Goal: Task Accomplishment & Management: Complete application form

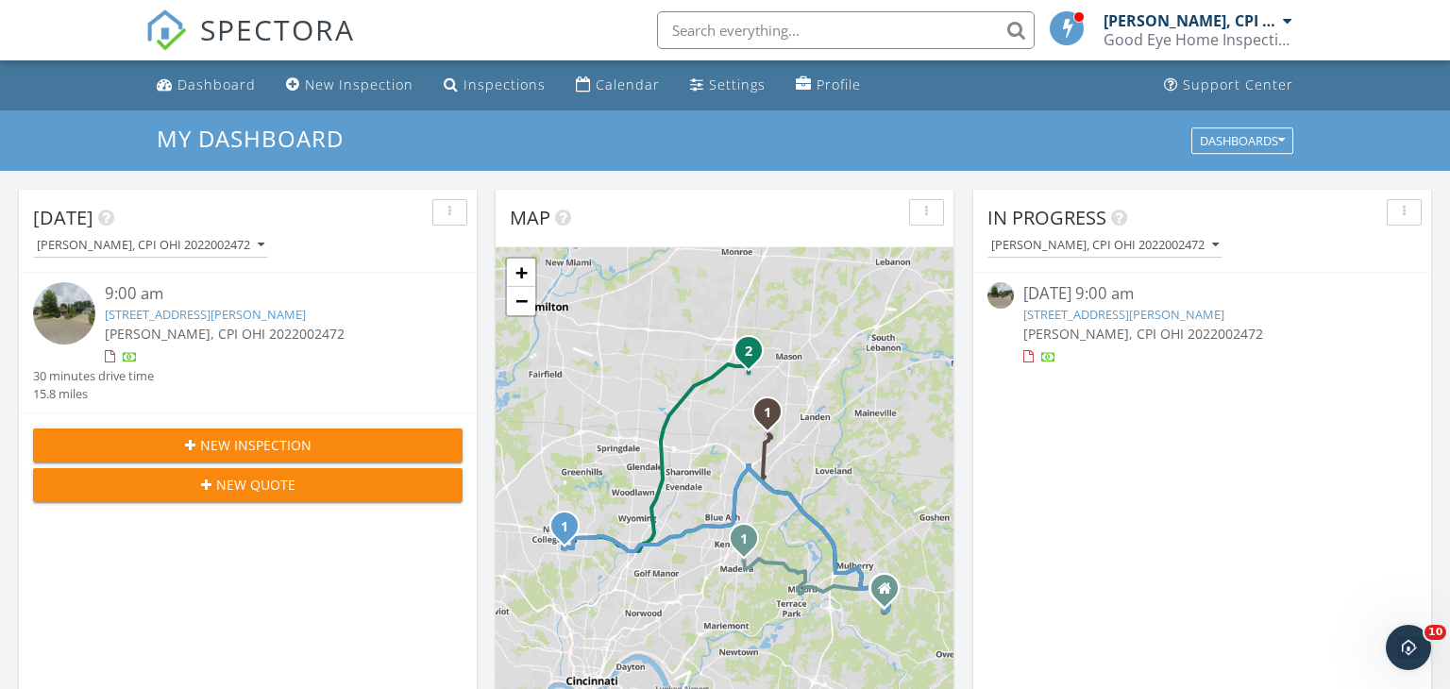
click at [190, 321] on link "5857 Fawn Run Dr, Mason, OH 45040" at bounding box center [205, 314] width 201 height 17
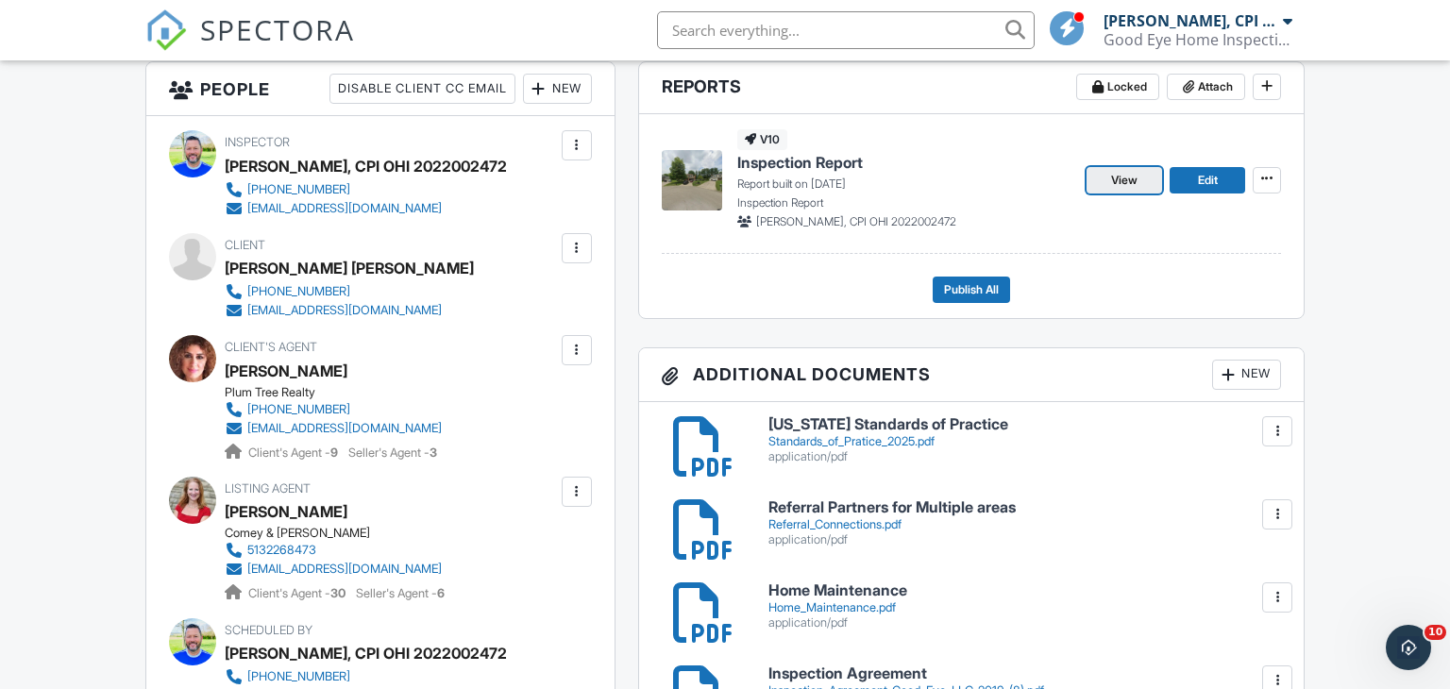
click at [1136, 178] on span "View" at bounding box center [1124, 180] width 26 height 19
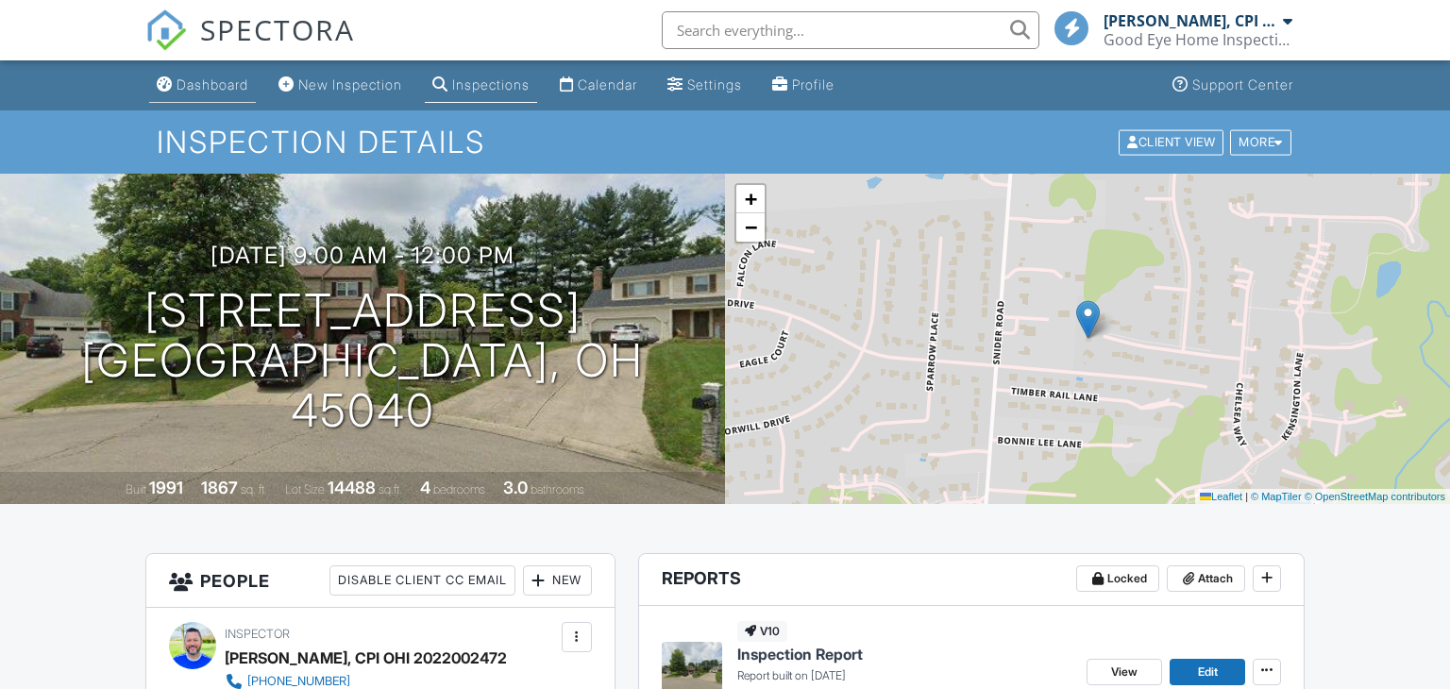
click at [230, 78] on div "Dashboard" at bounding box center [213, 84] width 72 height 16
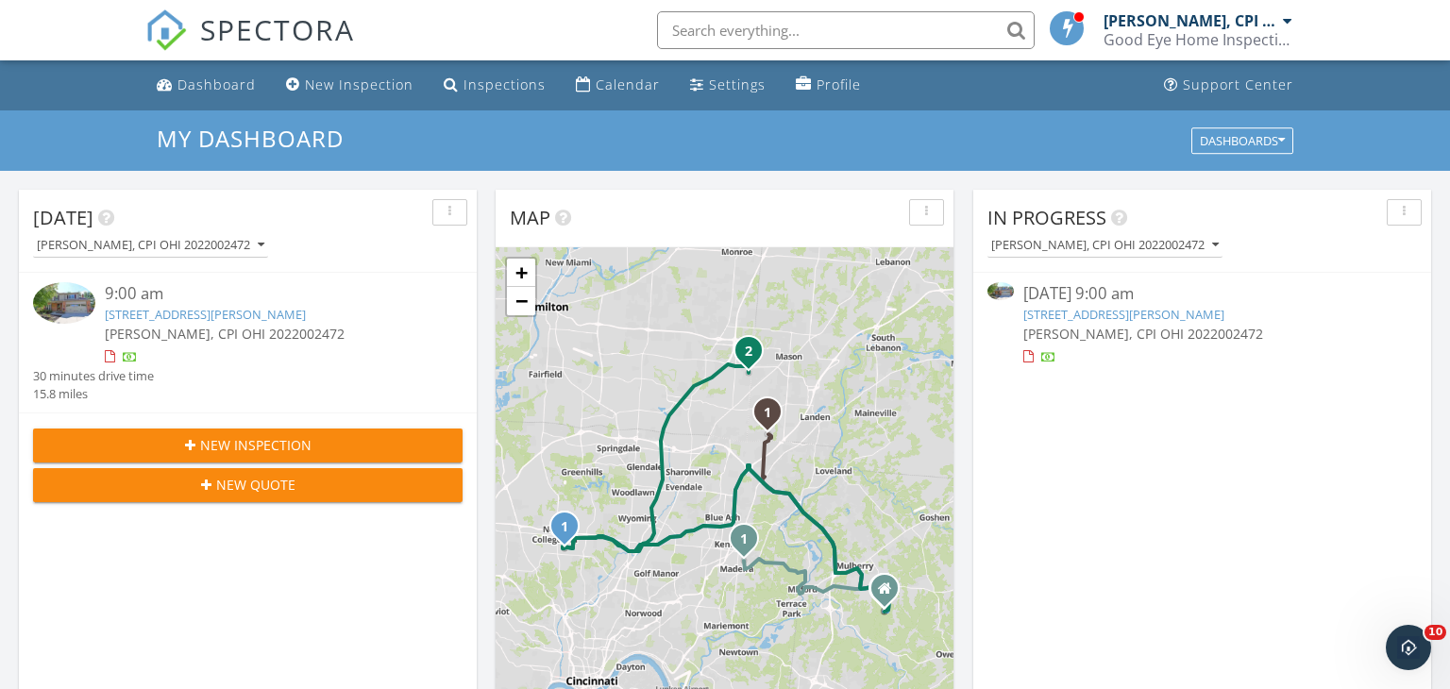
click at [176, 311] on link "5857 Fawn Run Dr, Mason, OH 45040" at bounding box center [205, 314] width 201 height 17
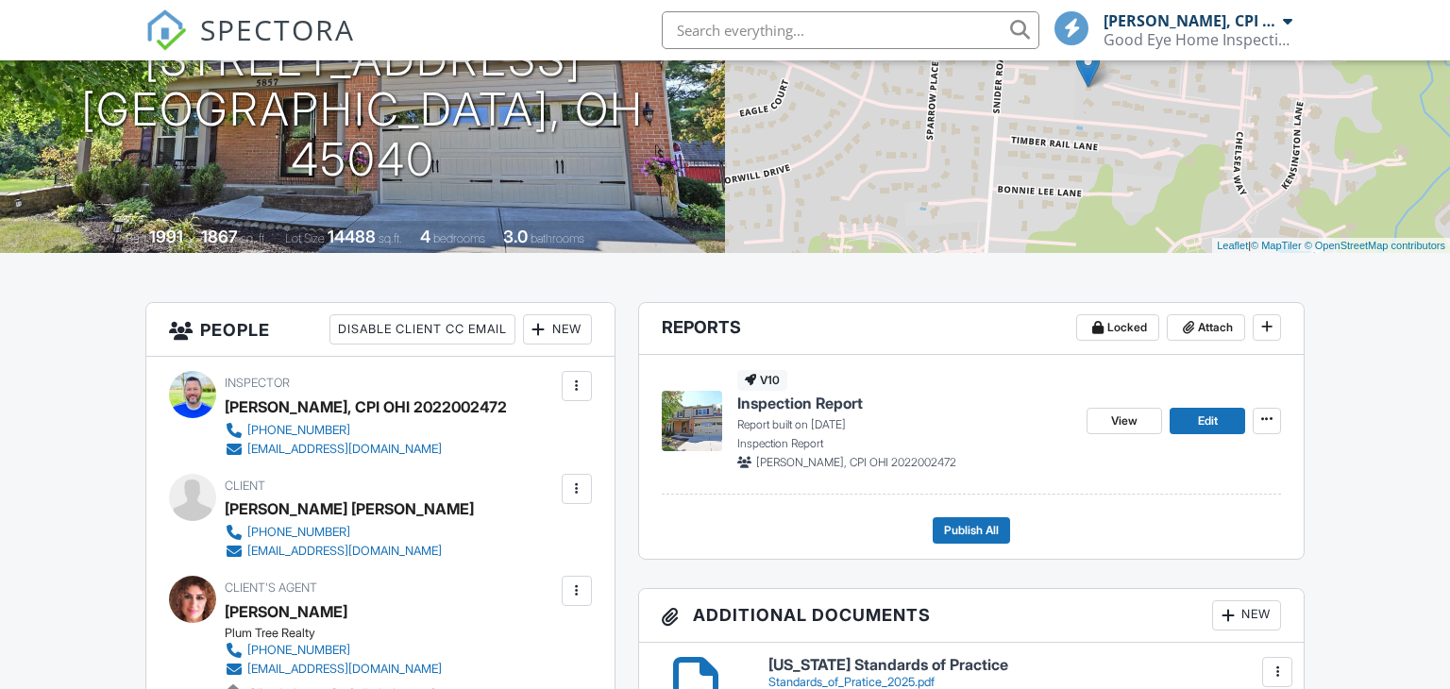
drag, startPoint x: 1449, startPoint y: 97, endPoint x: 1448, endPoint y: 157, distance: 59.5
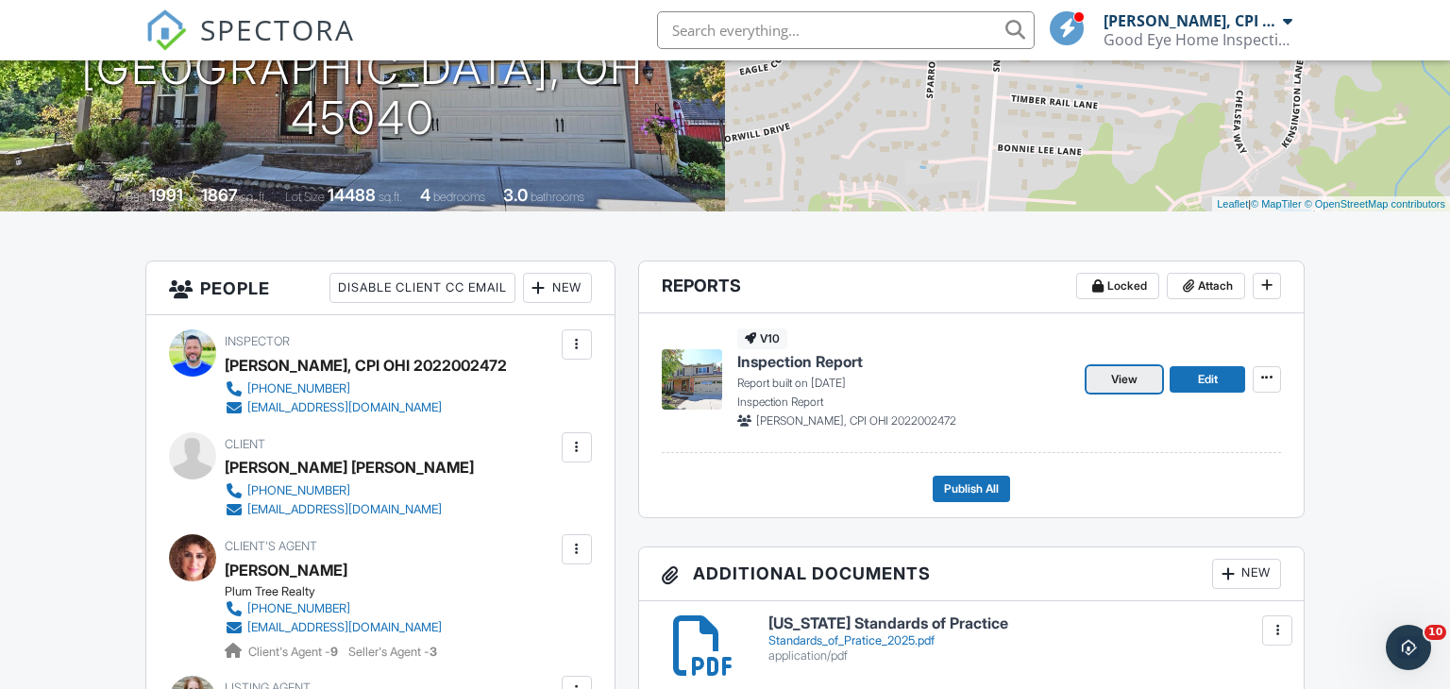
click at [1138, 380] on span "View" at bounding box center [1124, 379] width 26 height 19
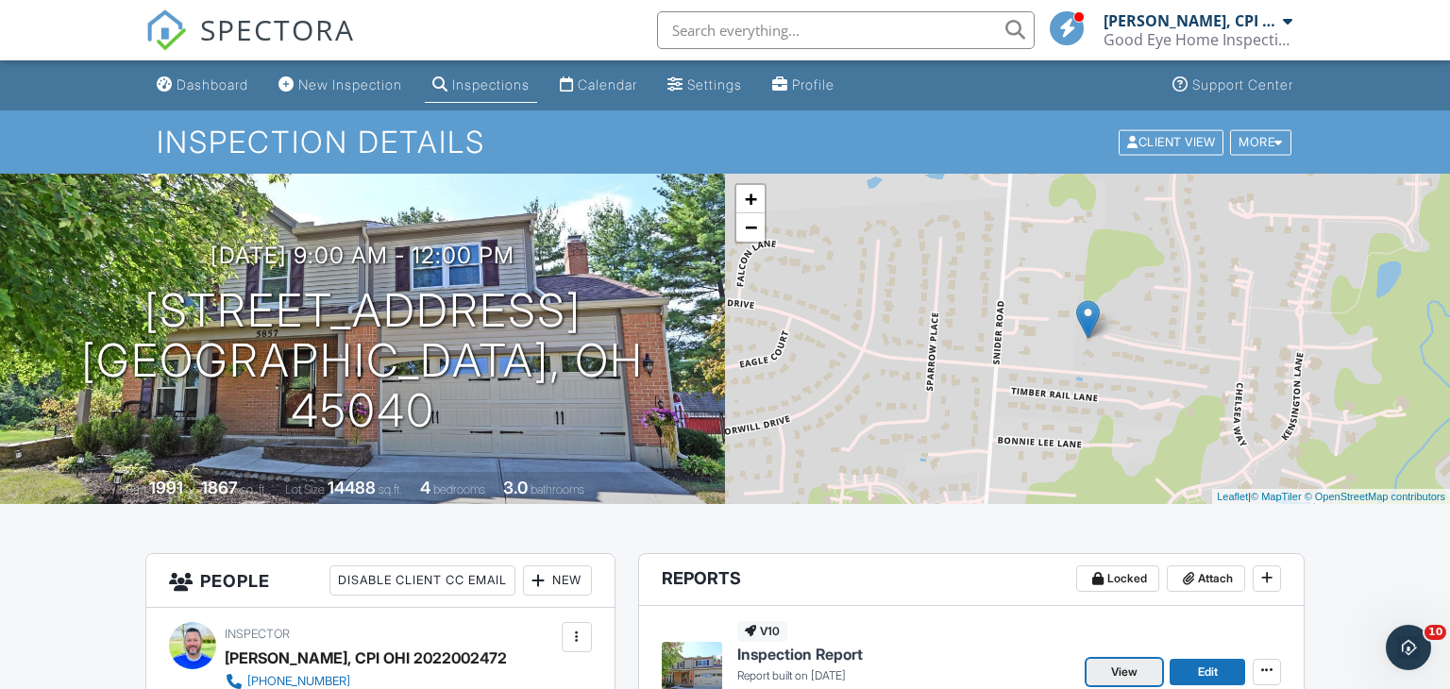
click at [1125, 669] on span "View" at bounding box center [1124, 672] width 26 height 19
click at [203, 79] on div "Dashboard" at bounding box center [213, 84] width 72 height 16
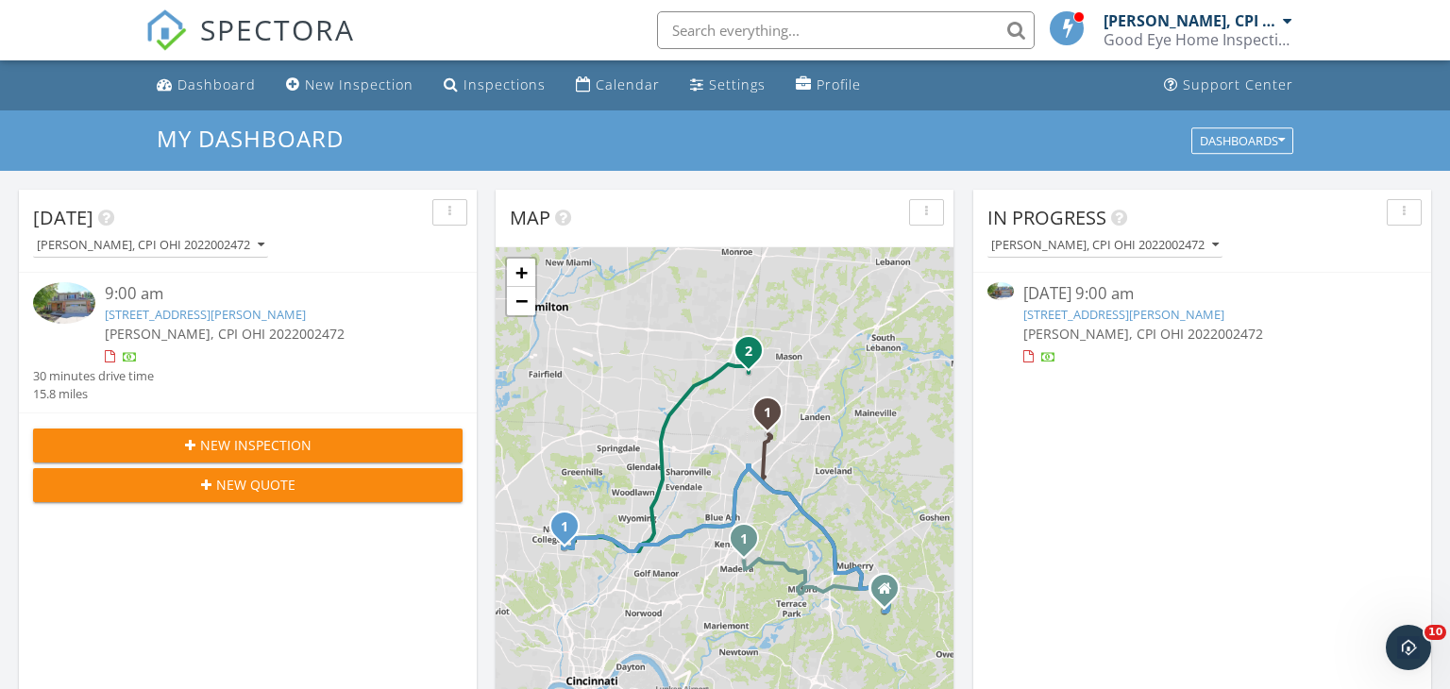
click at [192, 317] on link "[STREET_ADDRESS][PERSON_NAME]" at bounding box center [205, 314] width 201 height 17
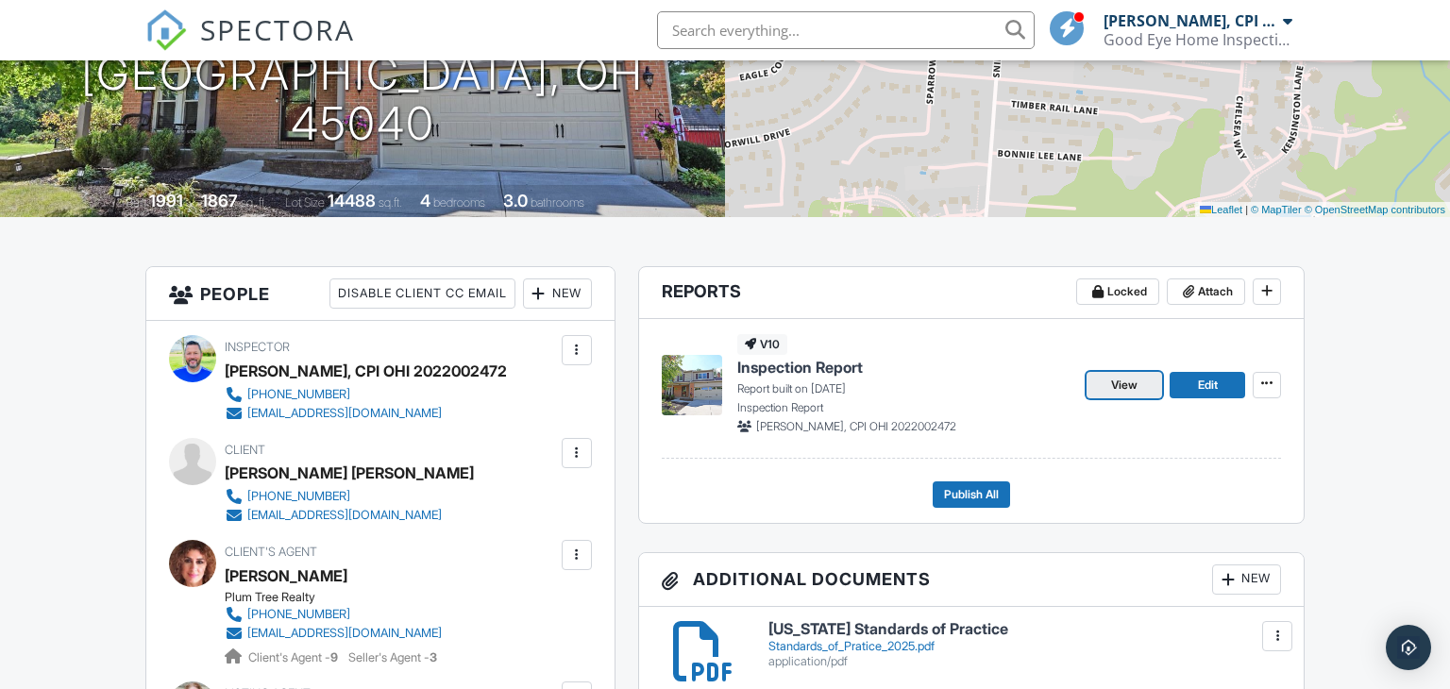
click at [1116, 387] on span "View" at bounding box center [1124, 385] width 26 height 19
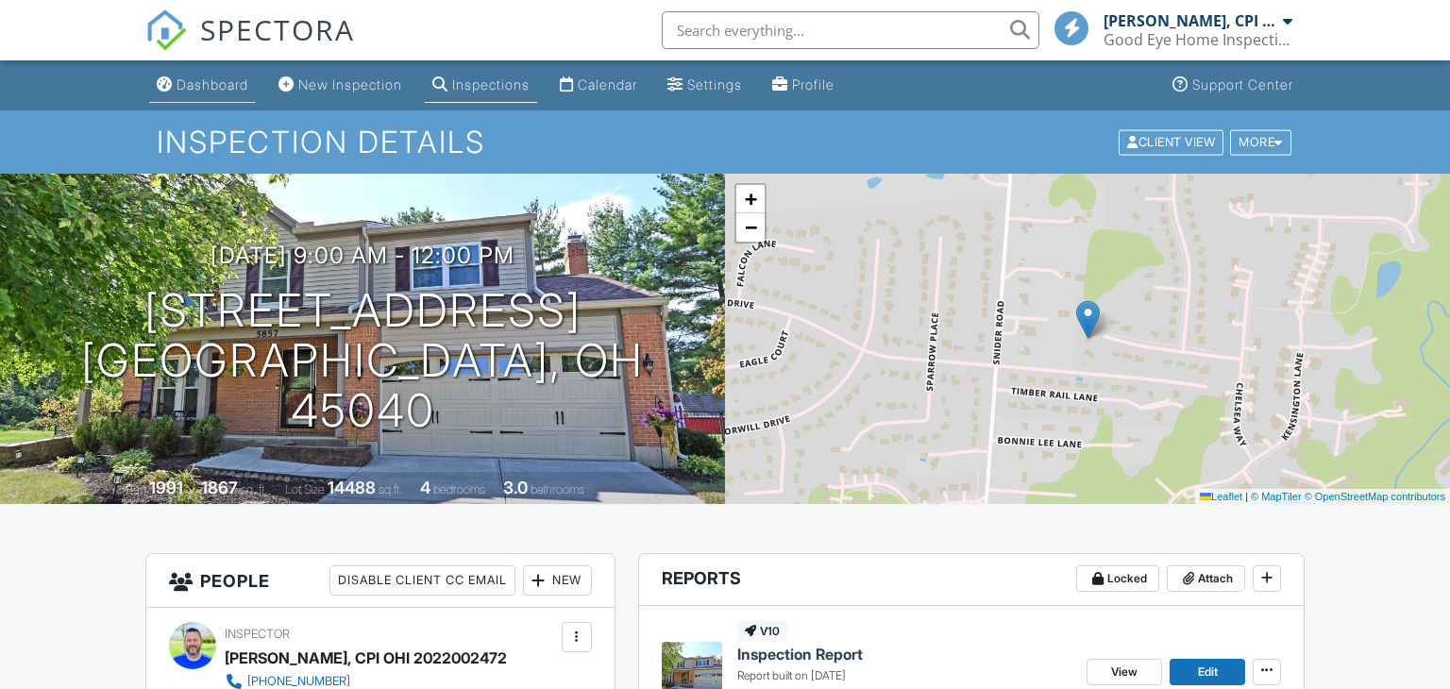
click at [227, 84] on div "Dashboard" at bounding box center [213, 84] width 72 height 16
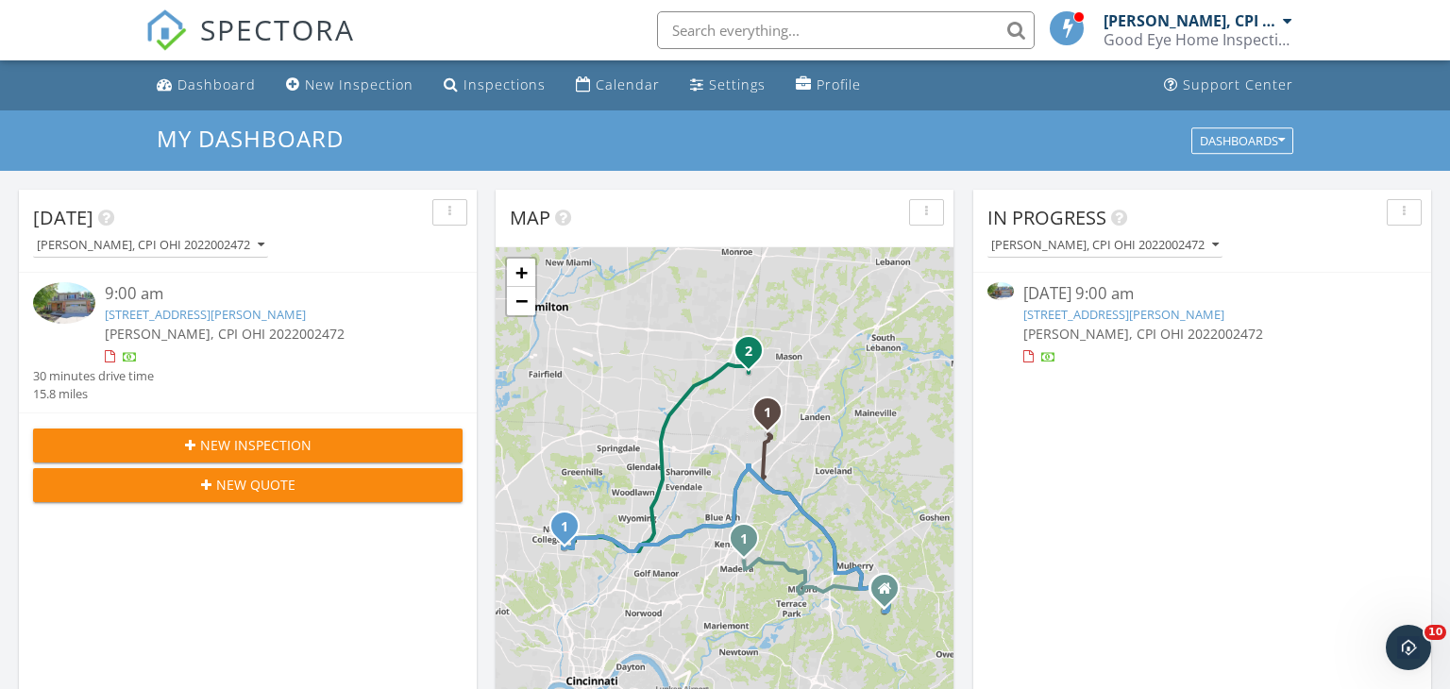
click at [271, 314] on link "5857 Fawn Run Dr, Mason, OH 45040" at bounding box center [205, 314] width 201 height 17
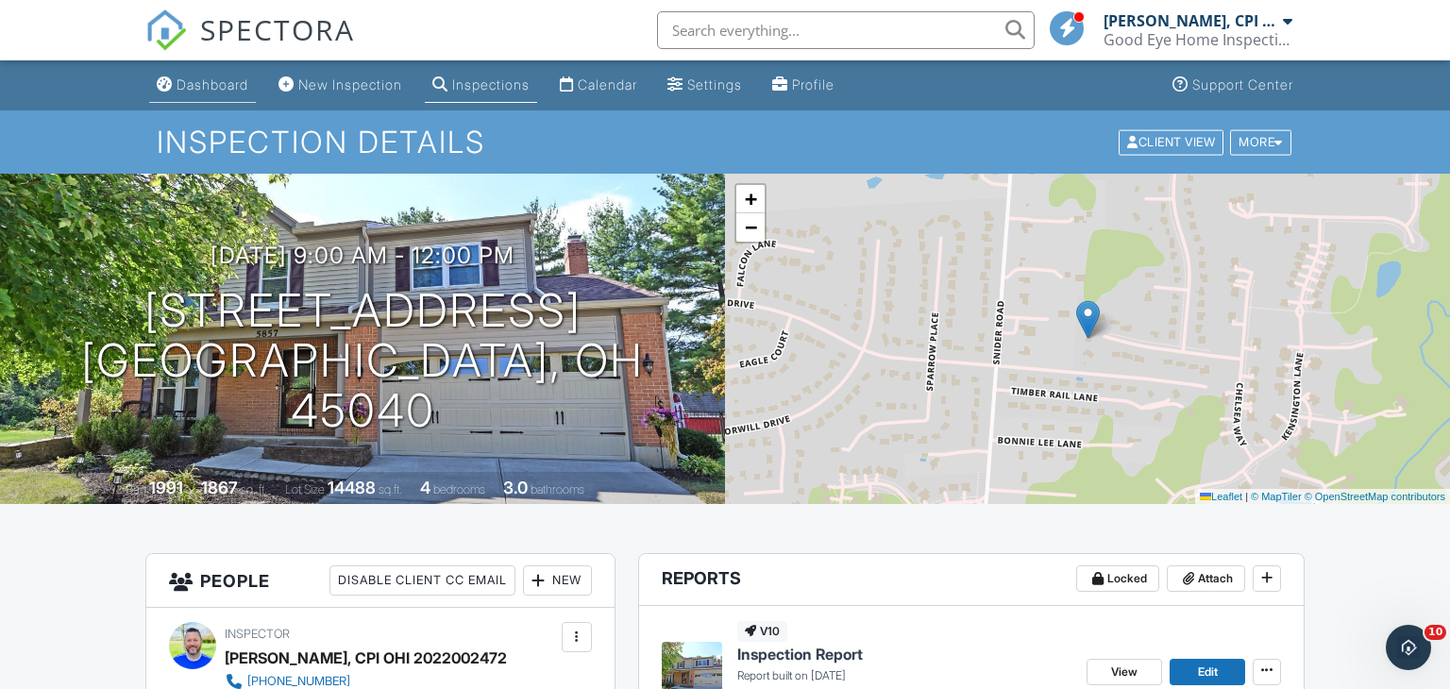
click at [223, 85] on div "Dashboard" at bounding box center [213, 84] width 72 height 16
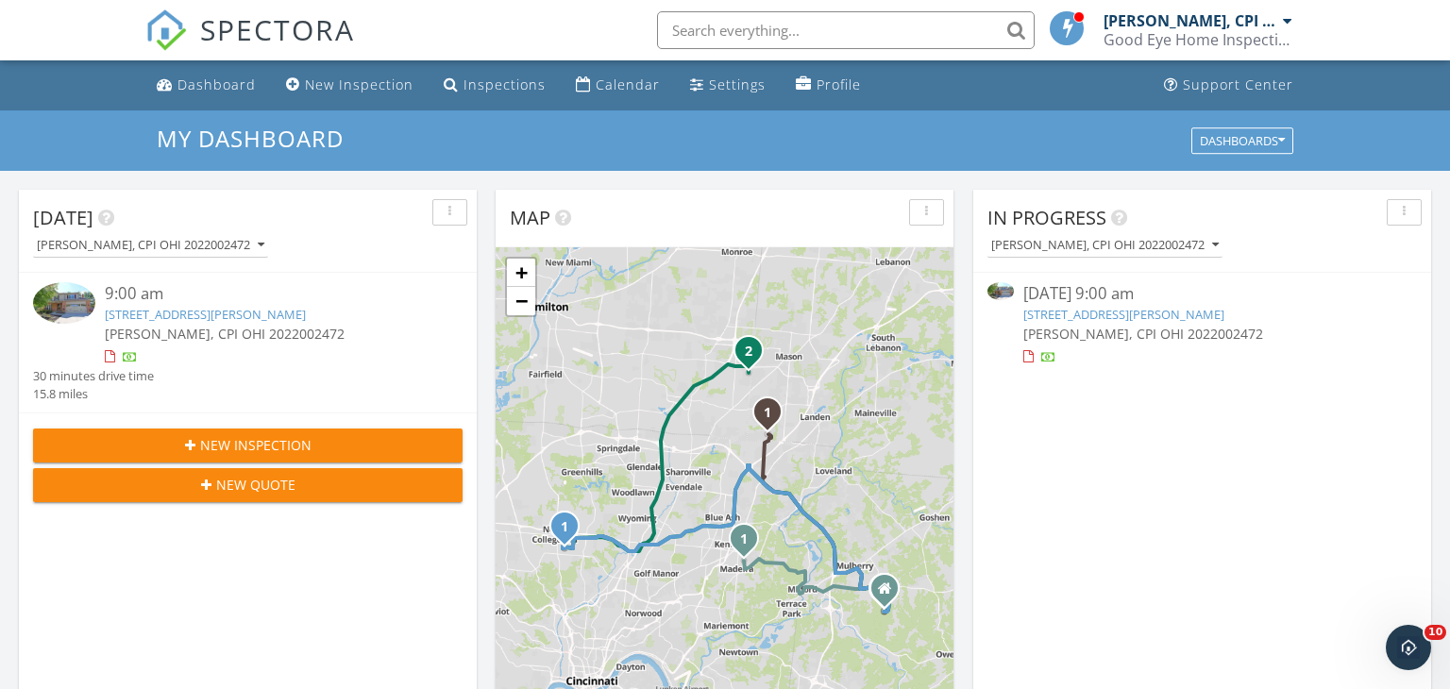
click at [244, 317] on link "[STREET_ADDRESS][PERSON_NAME]" at bounding box center [205, 314] width 201 height 17
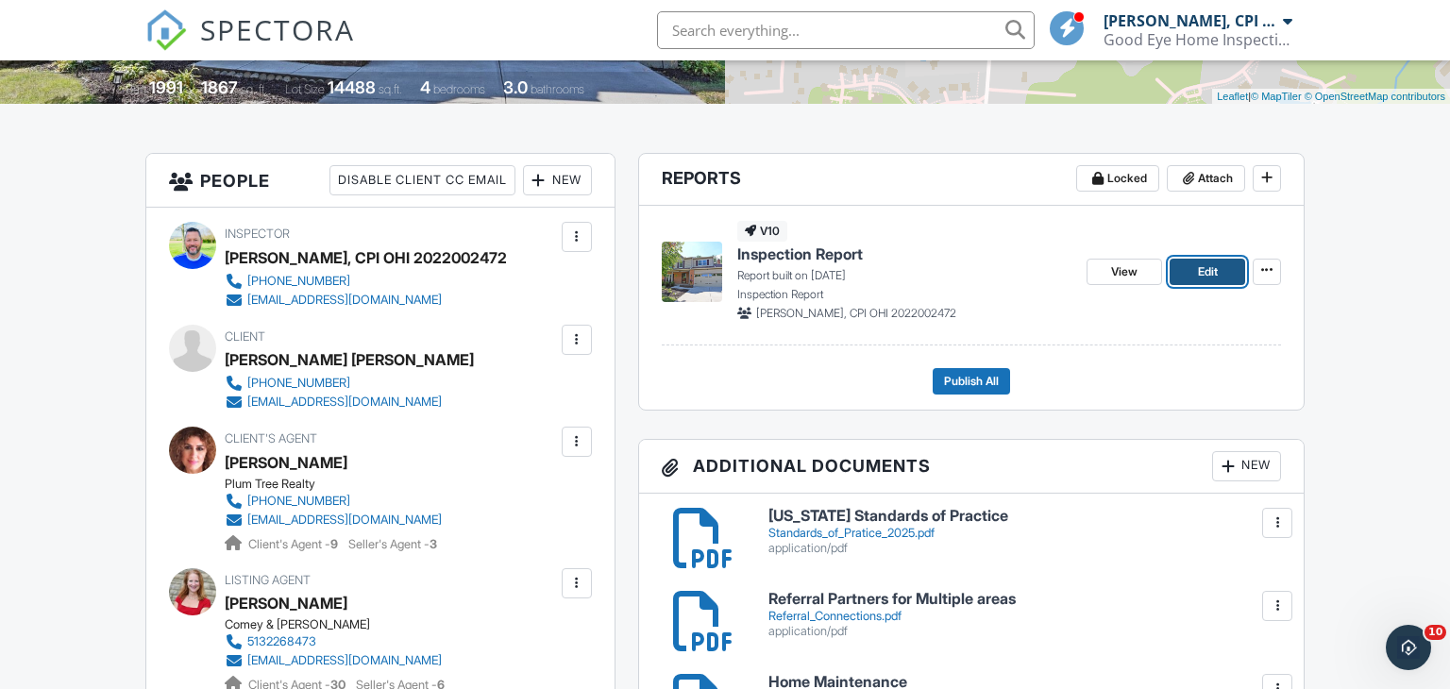
click at [1223, 270] on link "Edit" at bounding box center [1208, 272] width 76 height 26
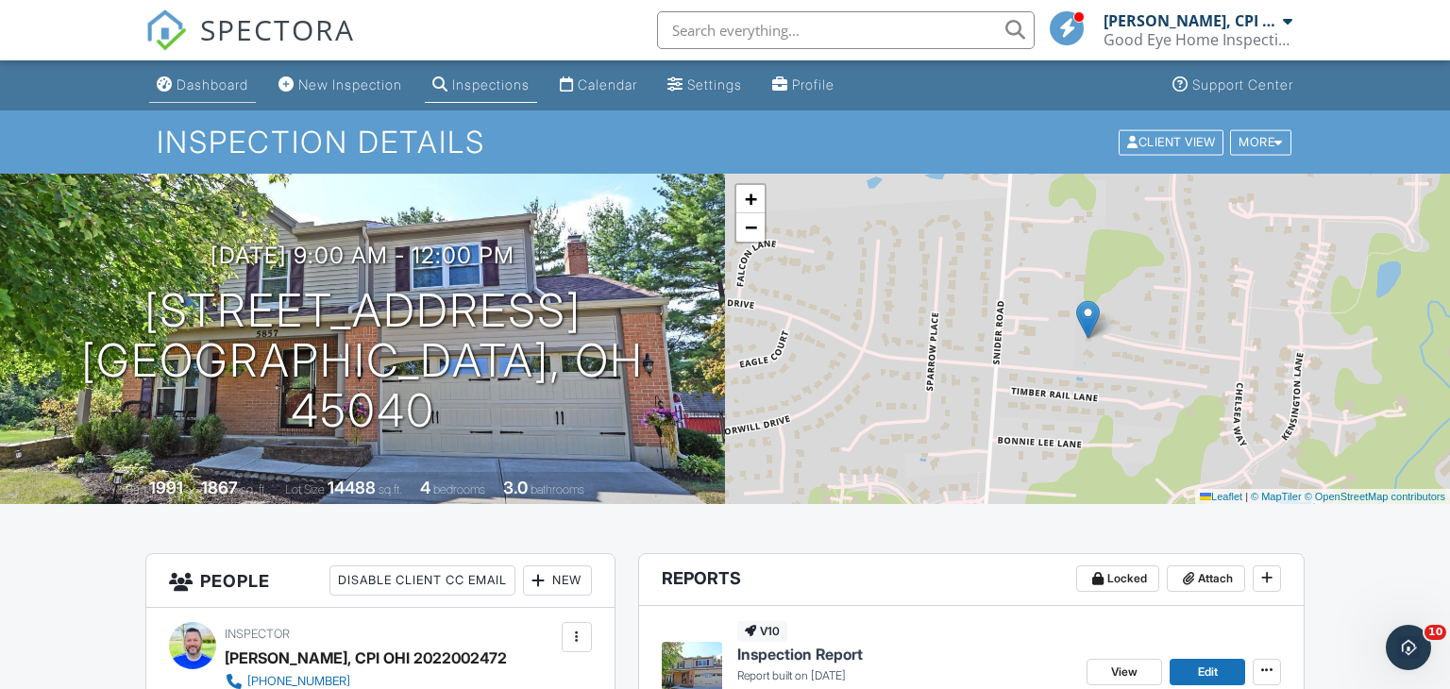
click at [221, 88] on div "Dashboard" at bounding box center [213, 84] width 72 height 16
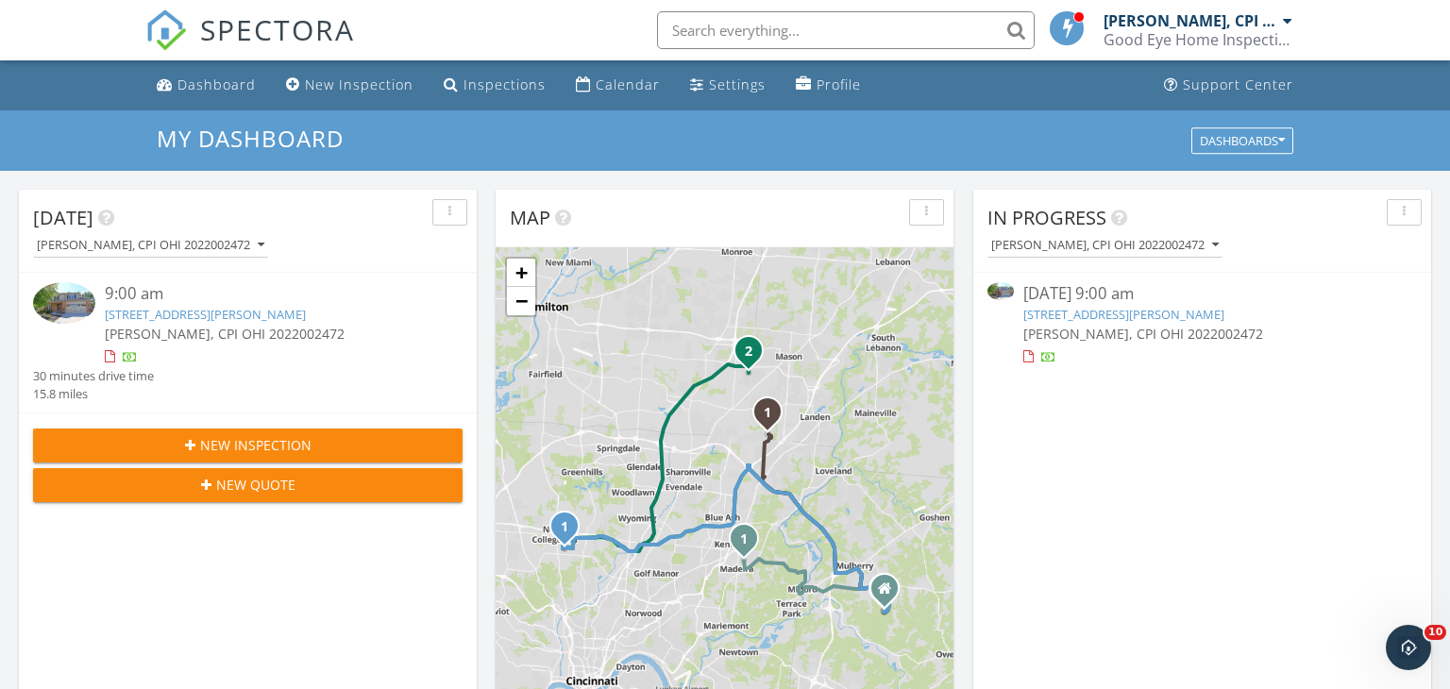
click at [177, 317] on link "5857 Fawn Run Dr, Mason, OH 45040" at bounding box center [205, 314] width 201 height 17
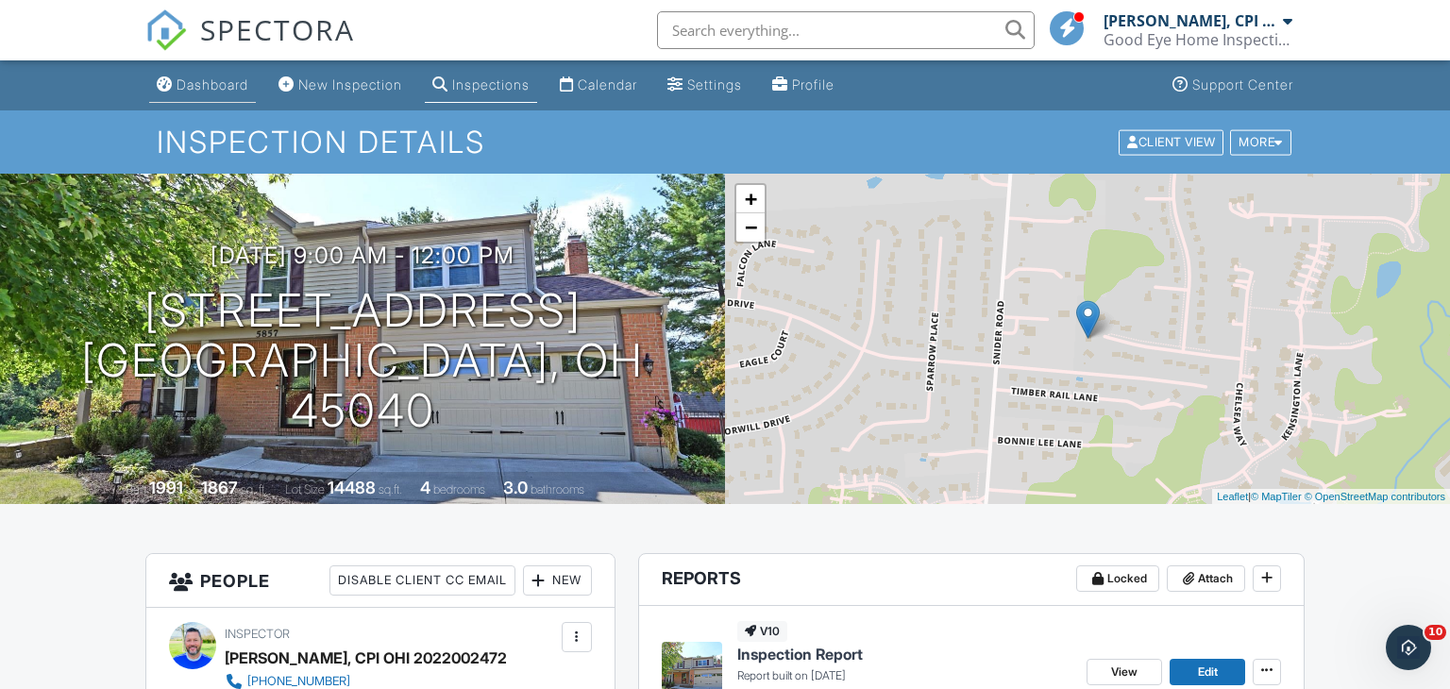
click at [200, 84] on div "Dashboard" at bounding box center [213, 84] width 72 height 16
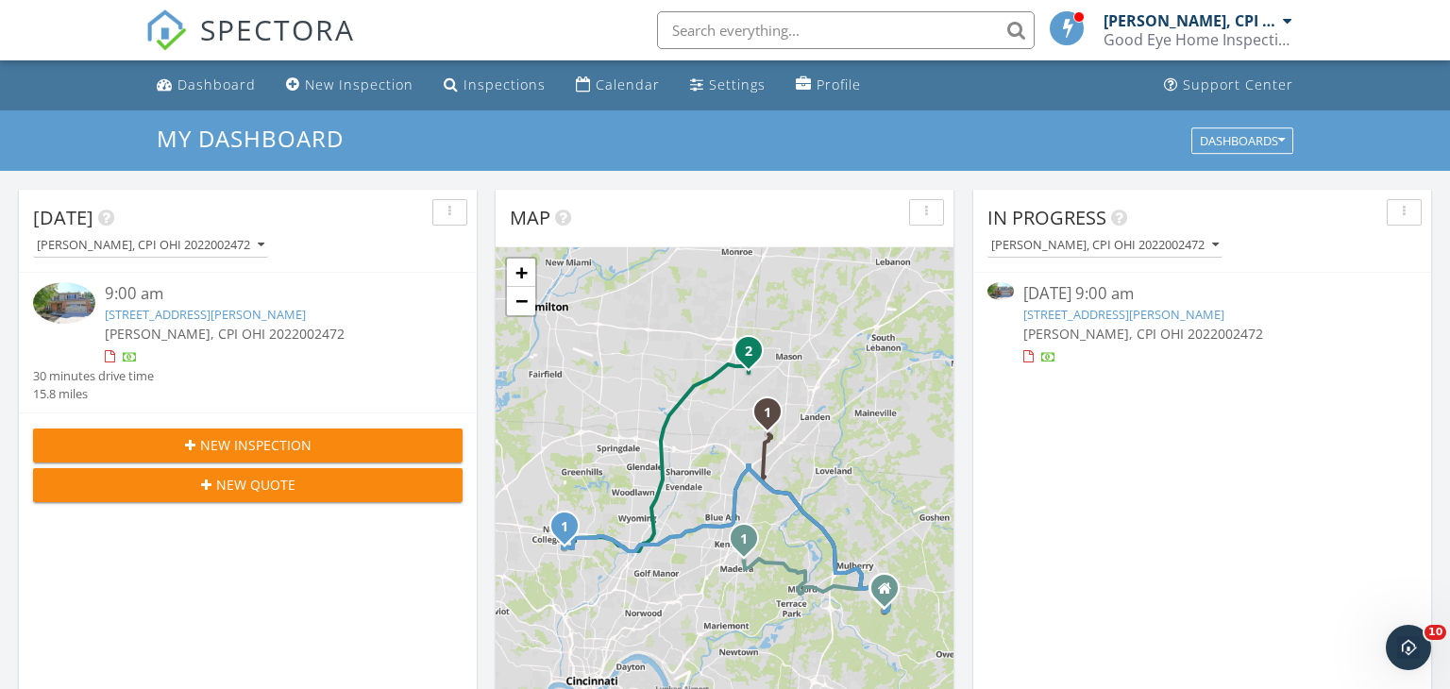
click at [238, 313] on link "5857 Fawn Run Dr, Mason, OH 45040" at bounding box center [205, 314] width 201 height 17
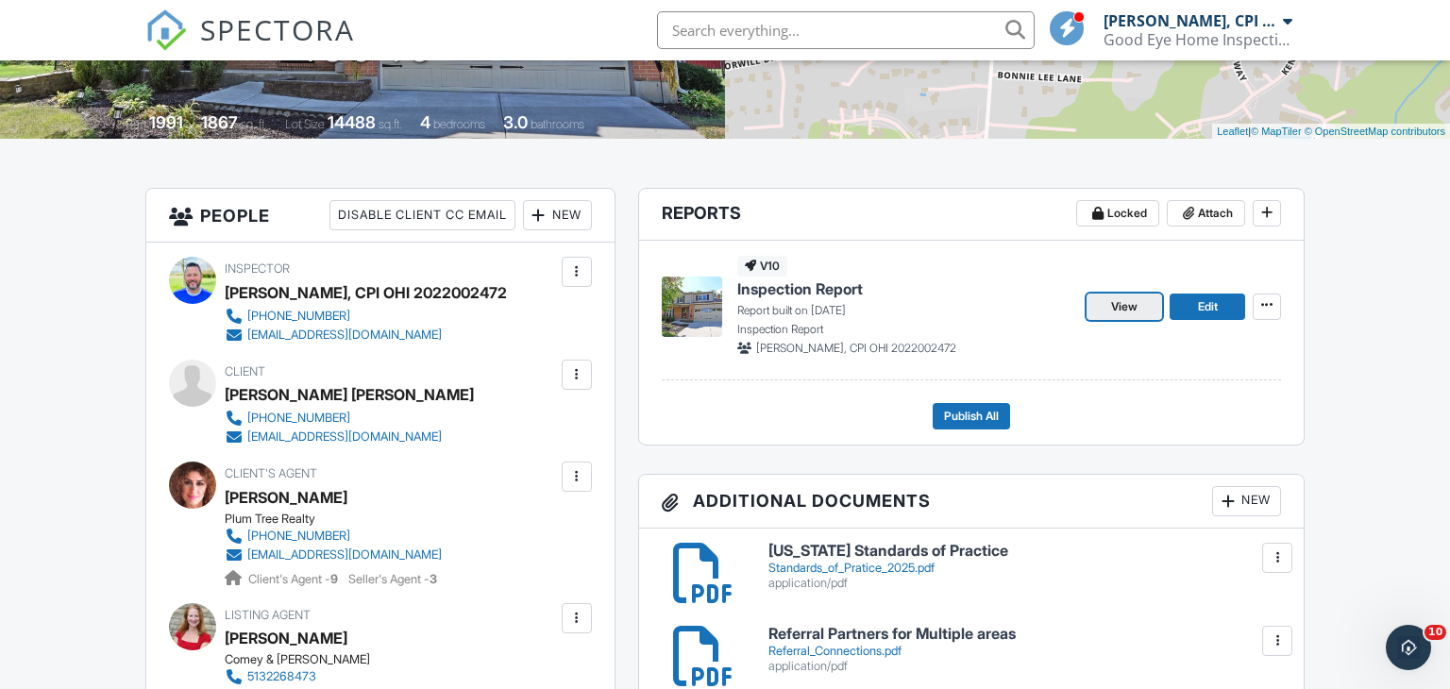
click at [1140, 306] on link "View" at bounding box center [1125, 307] width 76 height 26
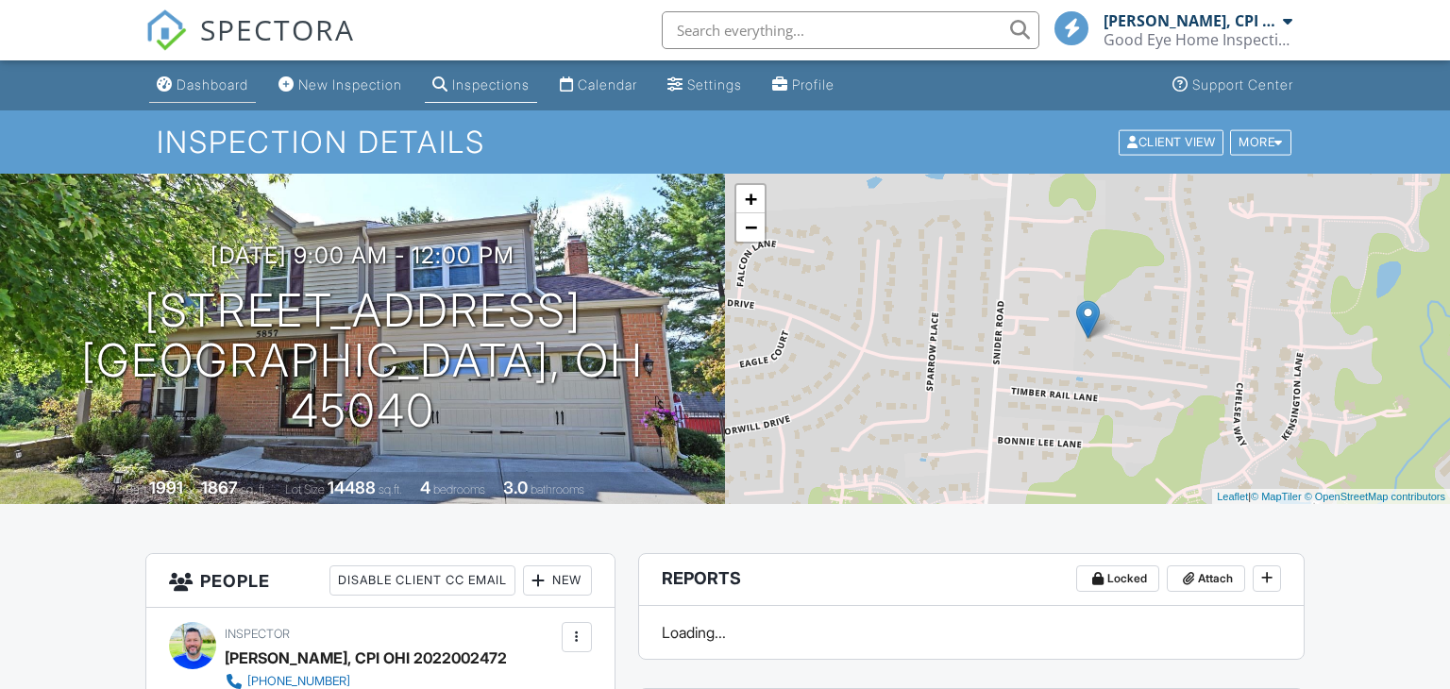
click at [221, 86] on div "Dashboard" at bounding box center [213, 84] width 72 height 16
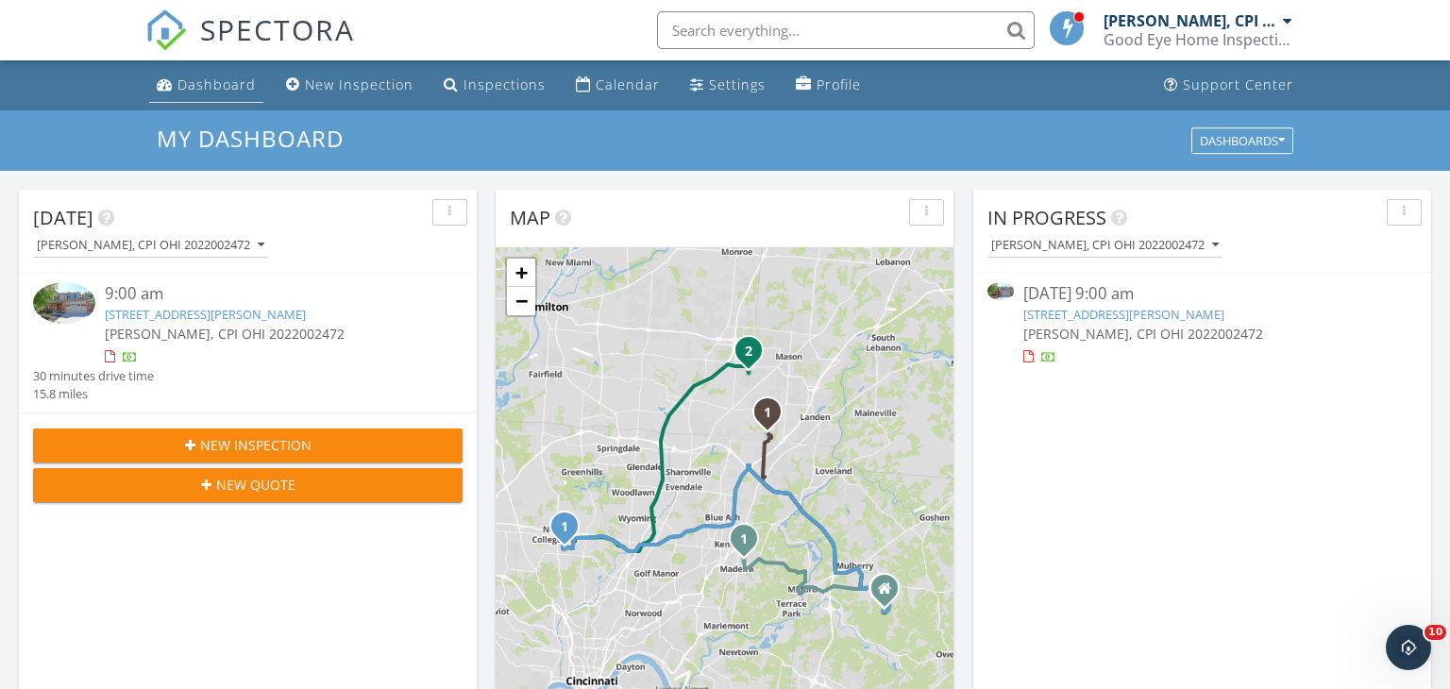
click at [202, 88] on div "Dashboard" at bounding box center [217, 85] width 78 height 18
click at [204, 317] on link "5857 Fawn Run Dr, Mason, OH 45040" at bounding box center [205, 314] width 201 height 17
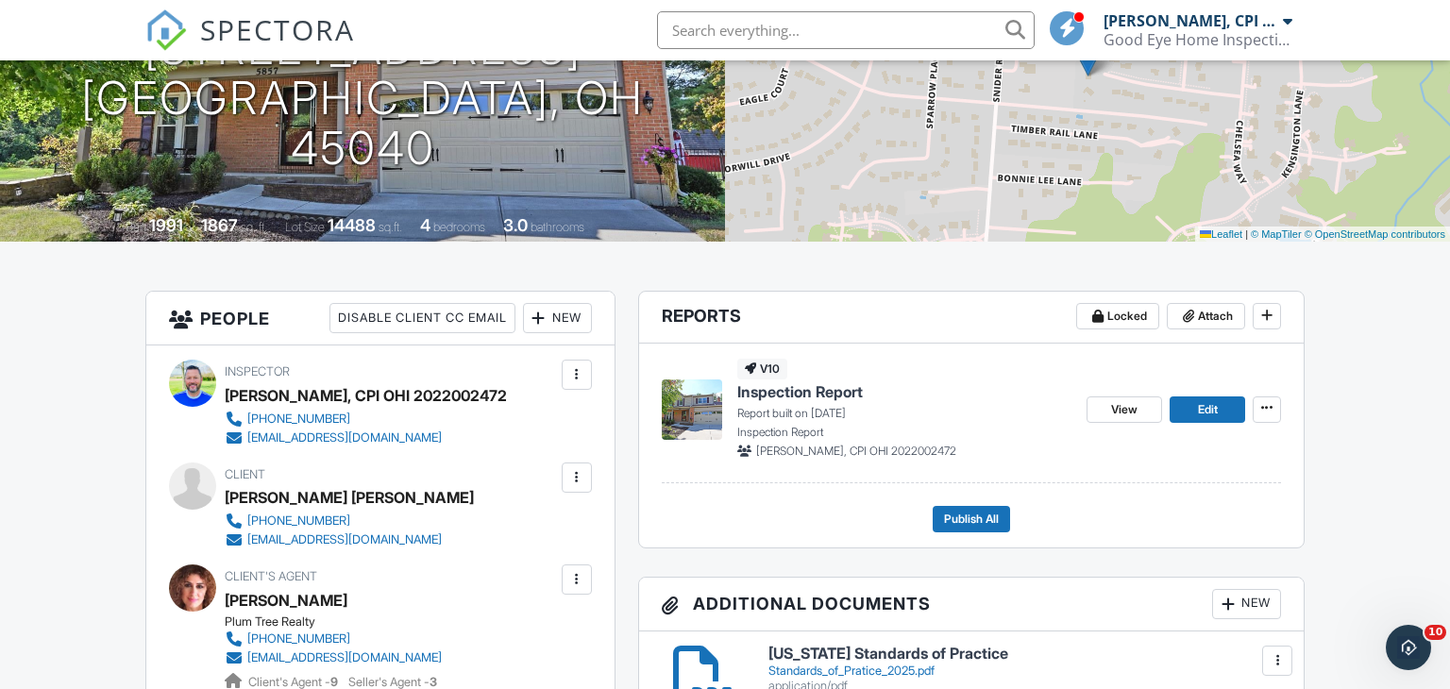
scroll to position [259, 0]
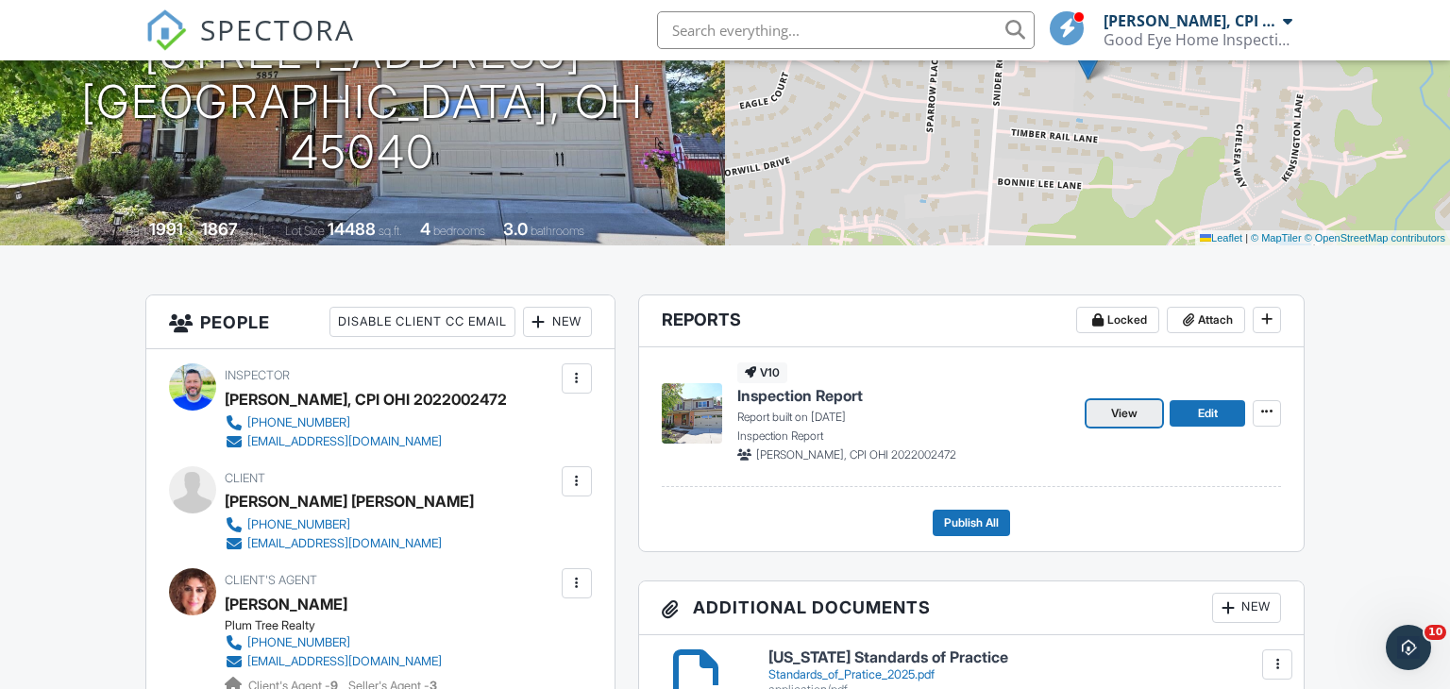
click at [1134, 409] on span "View" at bounding box center [1124, 413] width 26 height 19
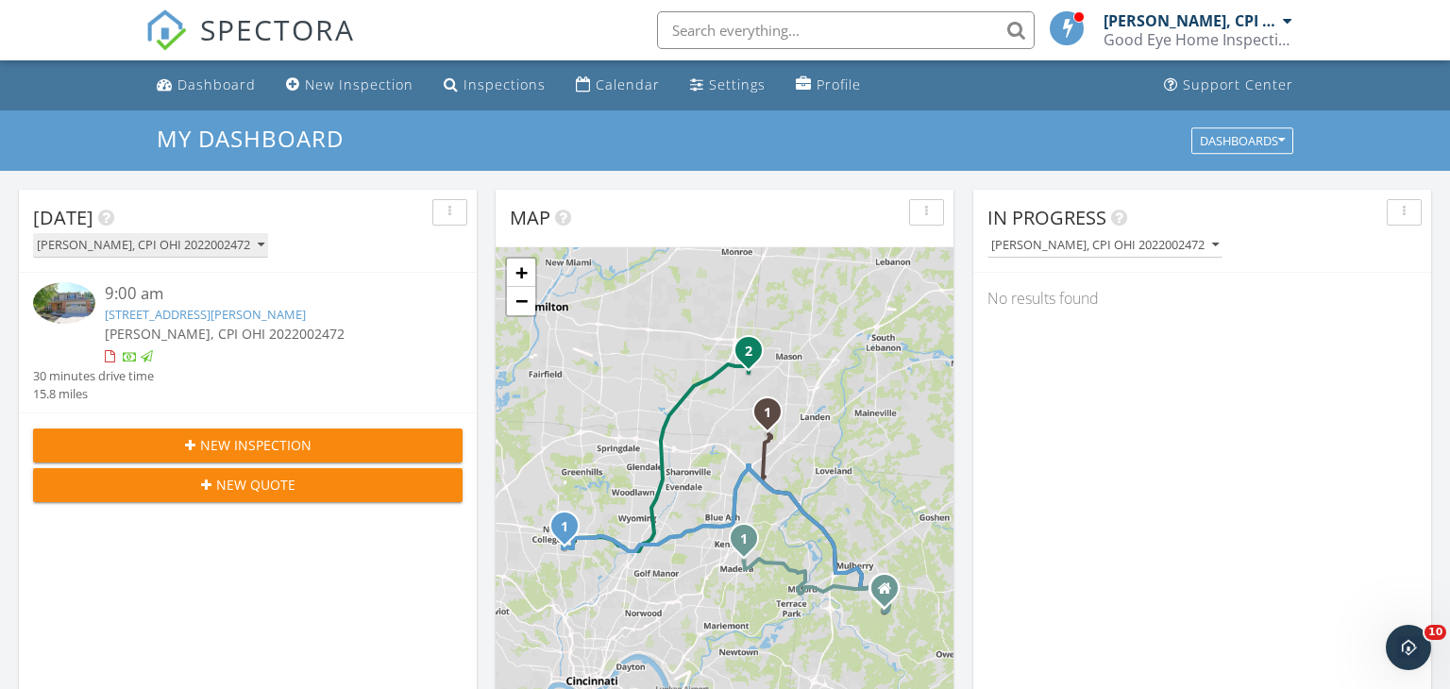
click at [259, 247] on icon "button" at bounding box center [261, 245] width 7 height 13
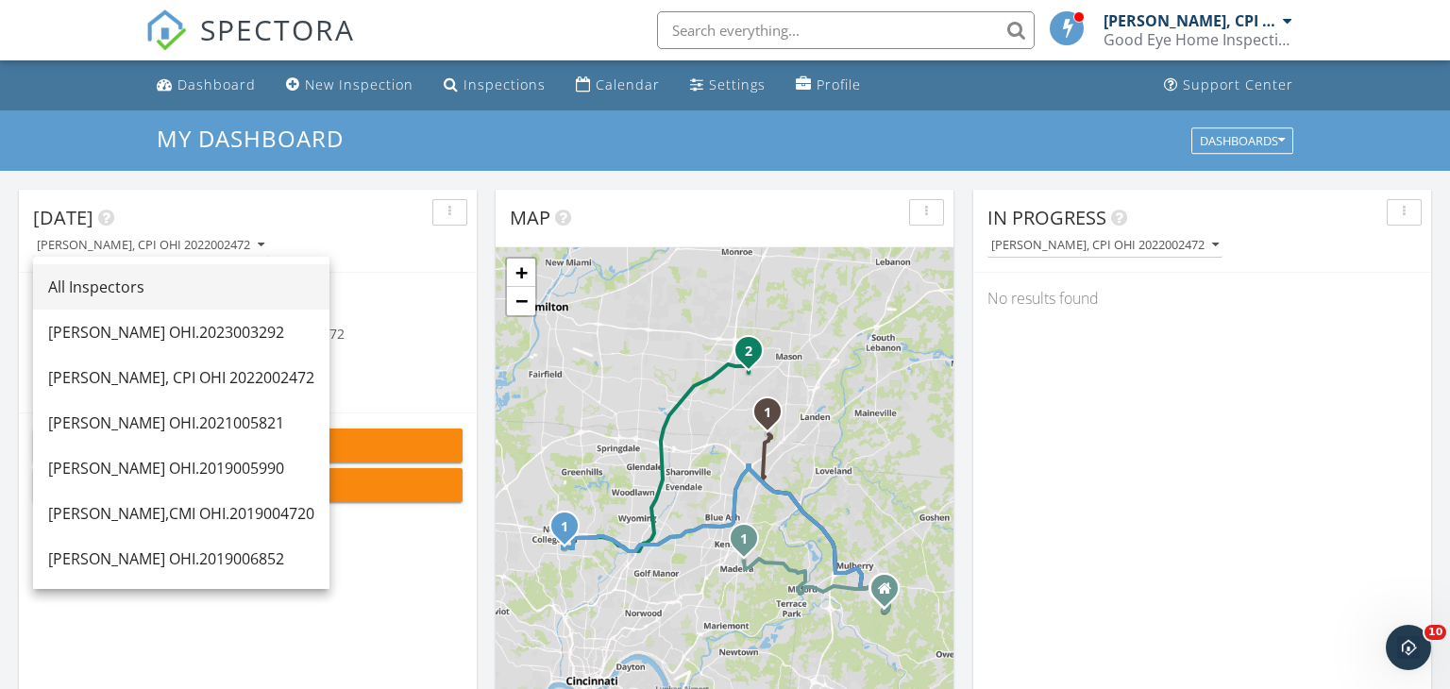
click at [190, 293] on div "All Inspectors" at bounding box center [181, 287] width 266 height 23
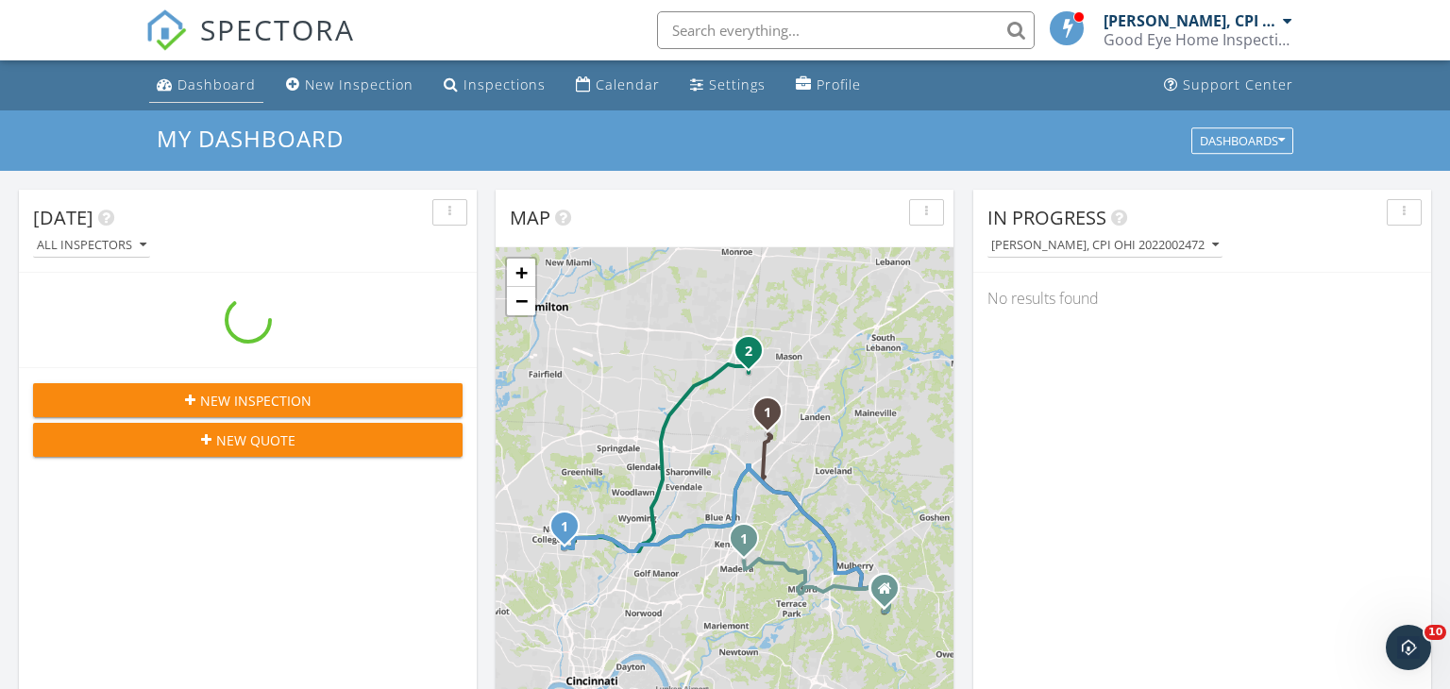
click at [225, 87] on div "Dashboard" at bounding box center [217, 85] width 78 height 18
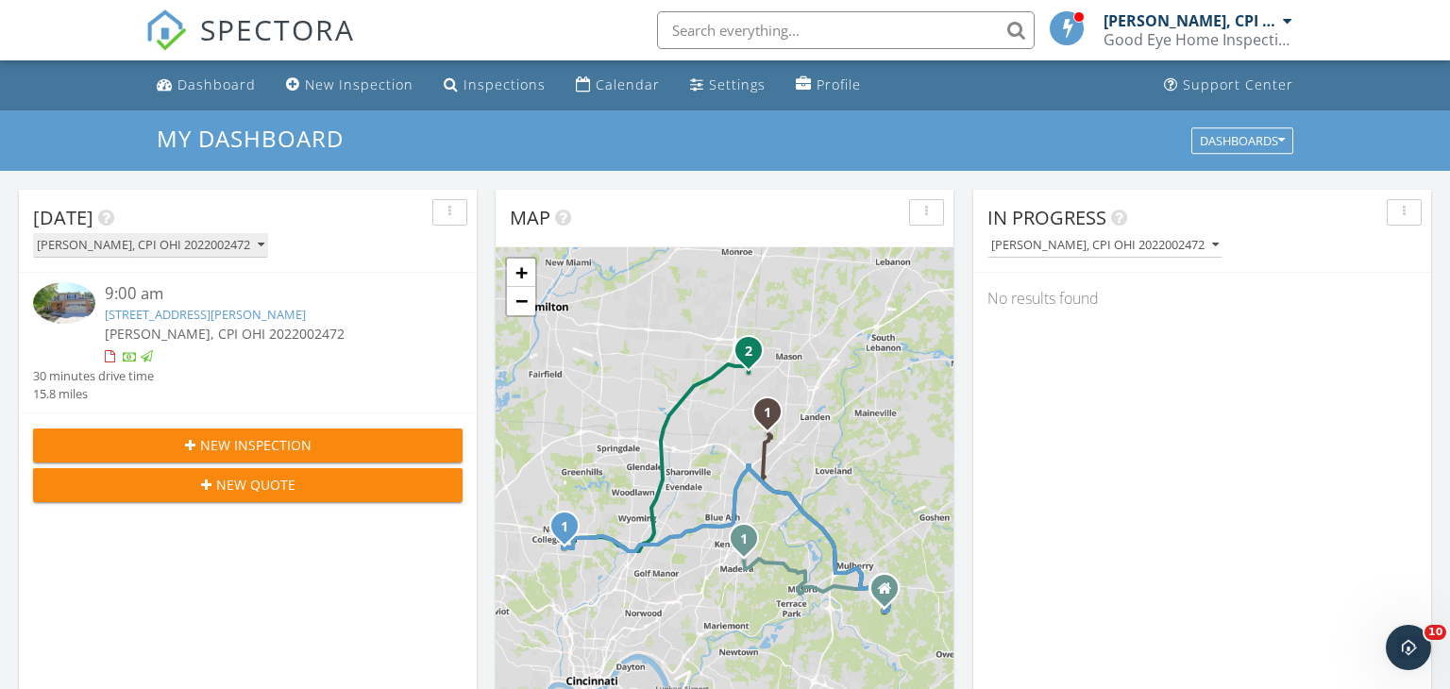
click at [258, 243] on icon "button" at bounding box center [261, 245] width 7 height 13
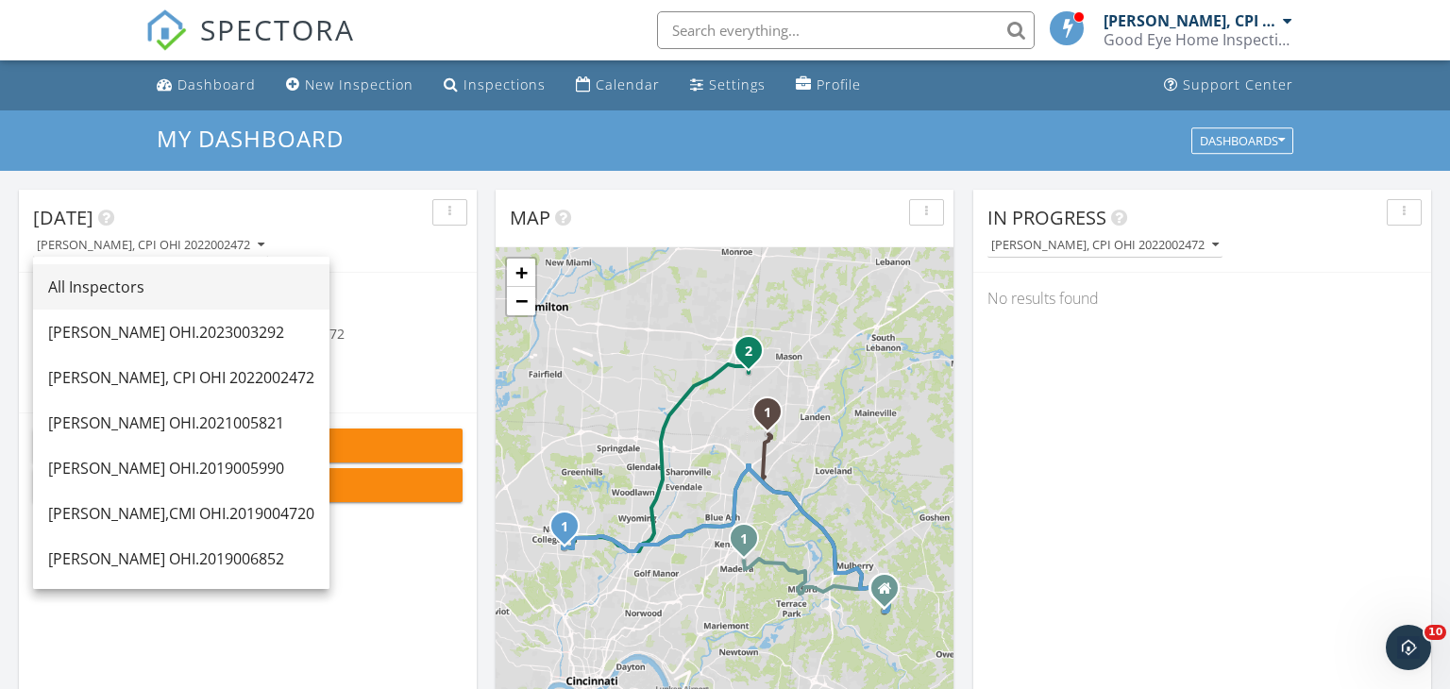
click at [207, 282] on div "All Inspectors" at bounding box center [181, 287] width 266 height 23
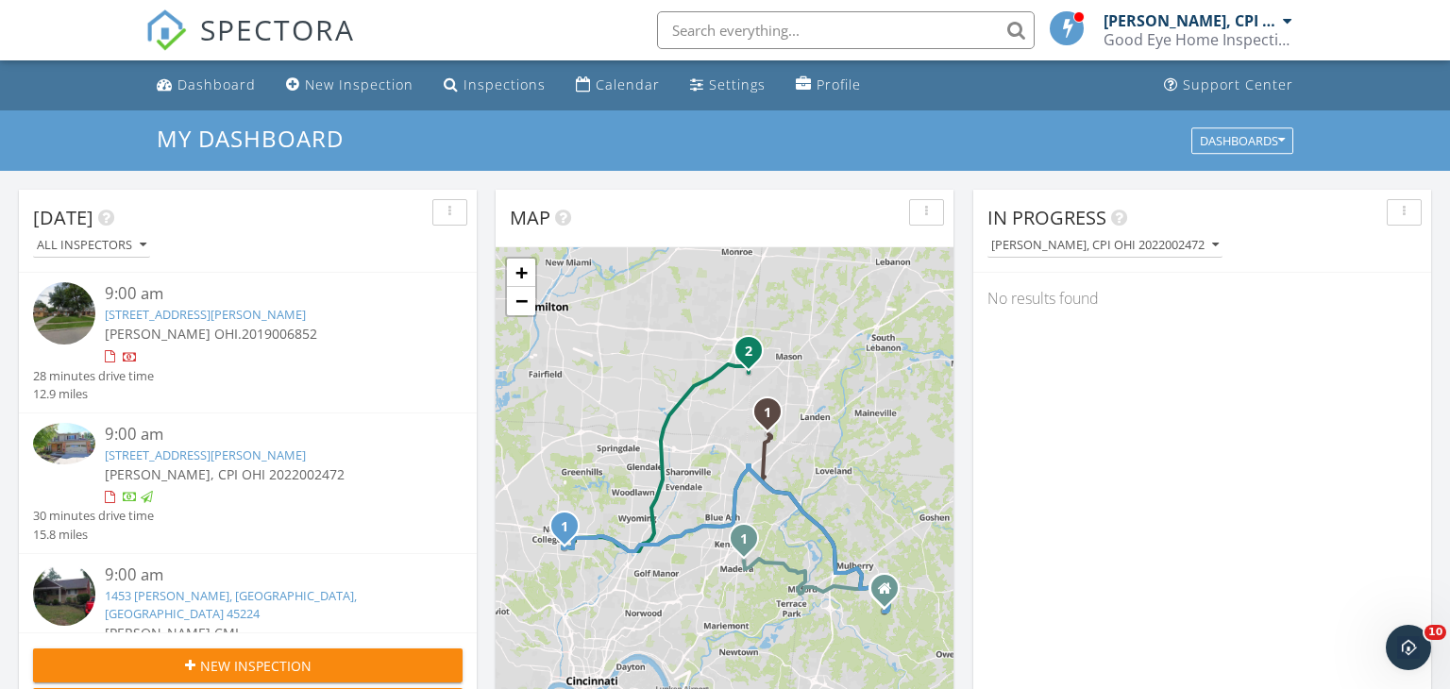
click at [1287, 20] on div at bounding box center [1287, 20] width 9 height 15
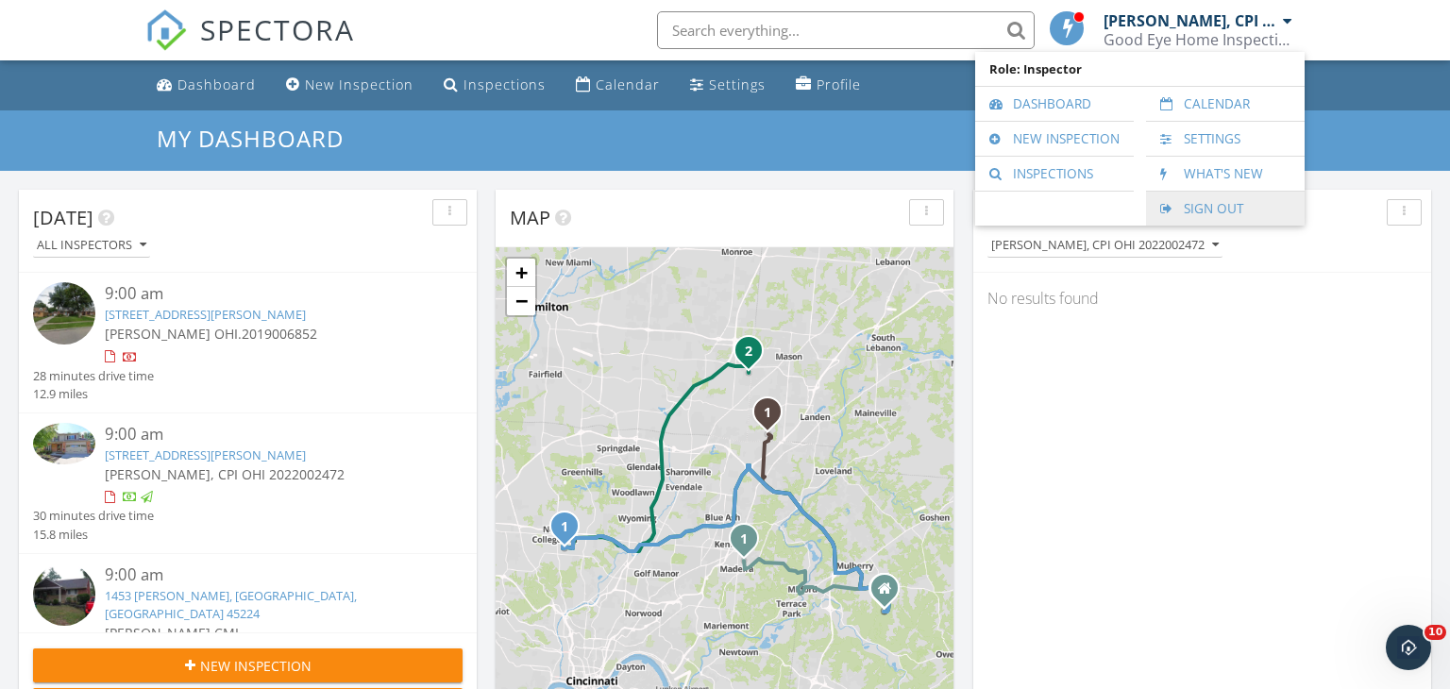
click at [1192, 206] on link "Sign Out" at bounding box center [1226, 209] width 140 height 34
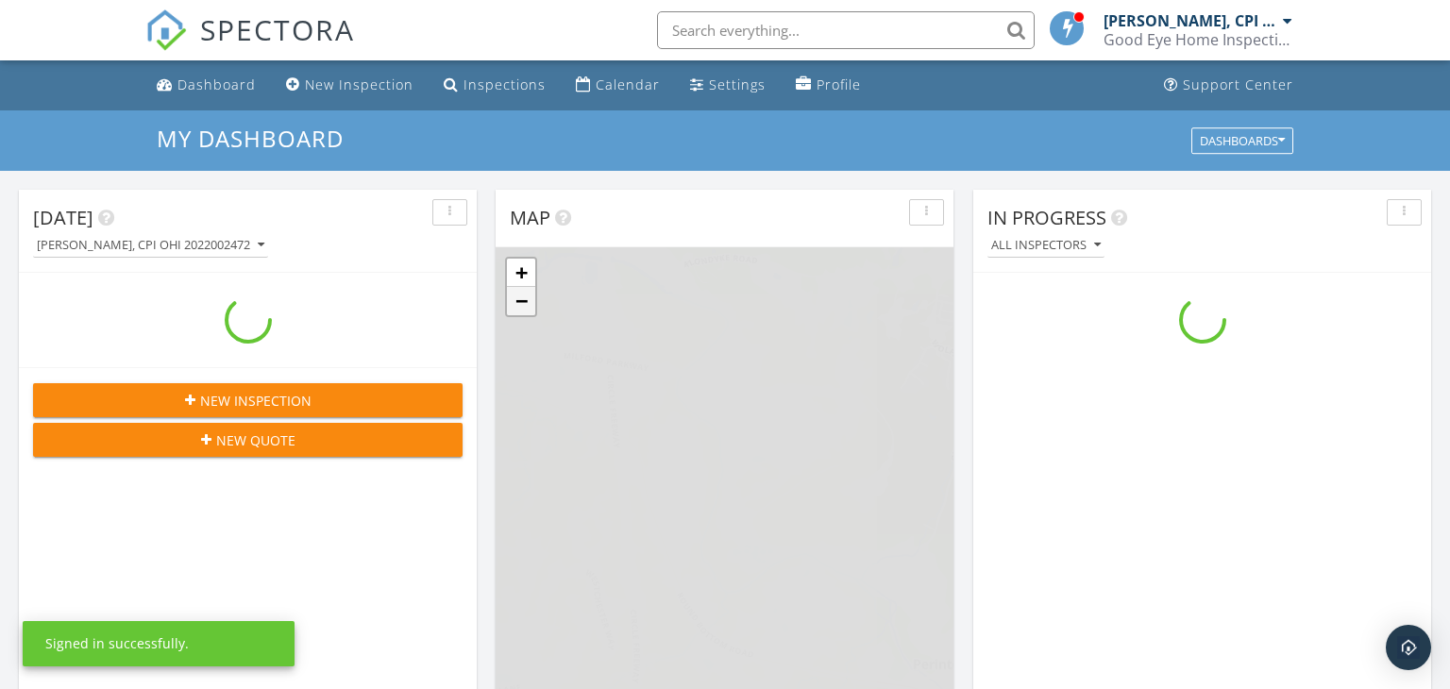
scroll to position [1720, 1451]
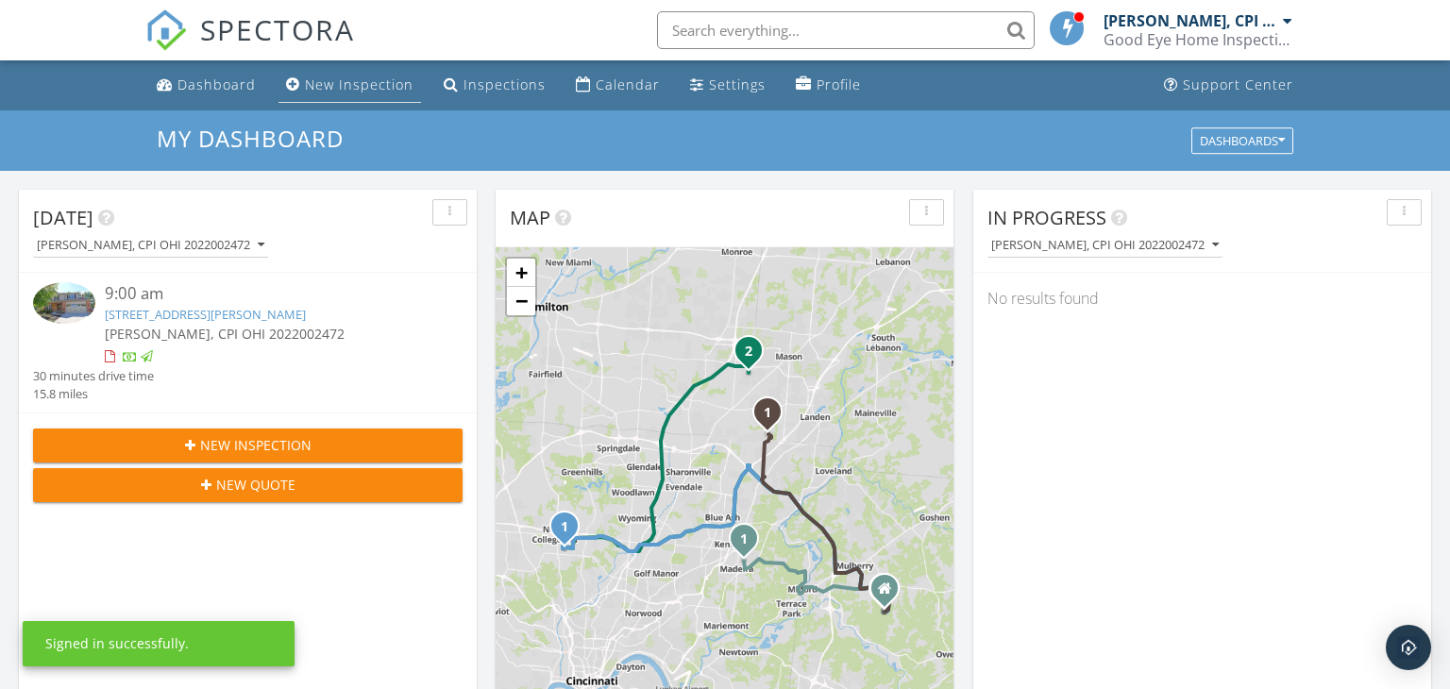
click at [374, 83] on div "New Inspection" at bounding box center [359, 85] width 109 height 18
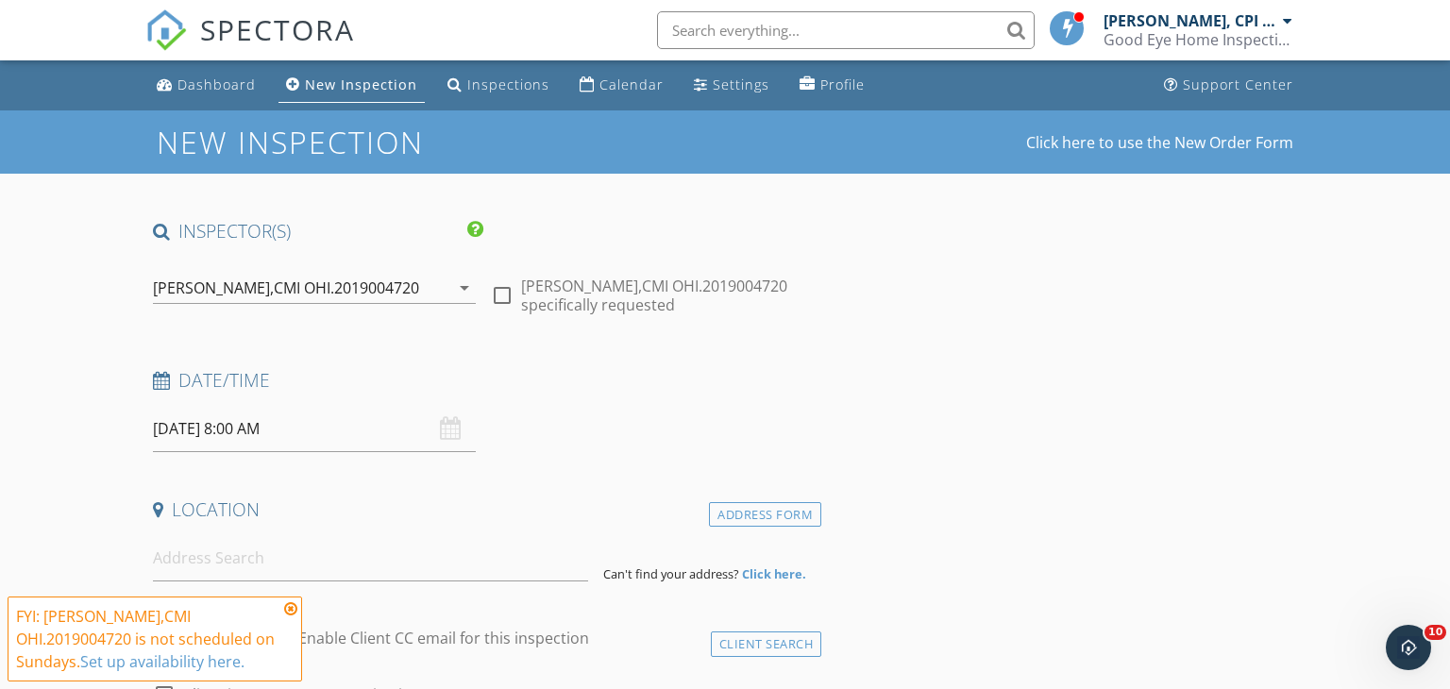
click at [464, 288] on icon "arrow_drop_down" at bounding box center [464, 288] width 23 height 23
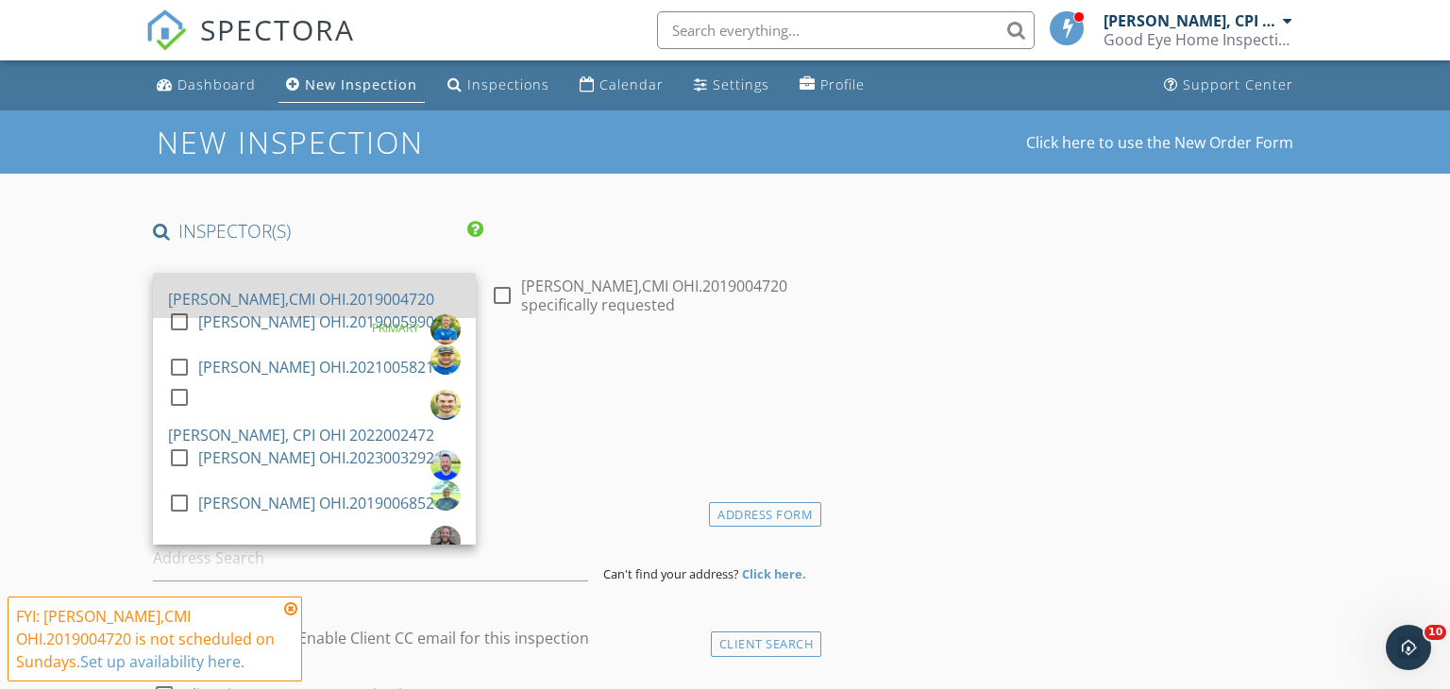
click at [382, 284] on div "[PERSON_NAME],CMI OHI.2019004720" at bounding box center [301, 299] width 266 height 30
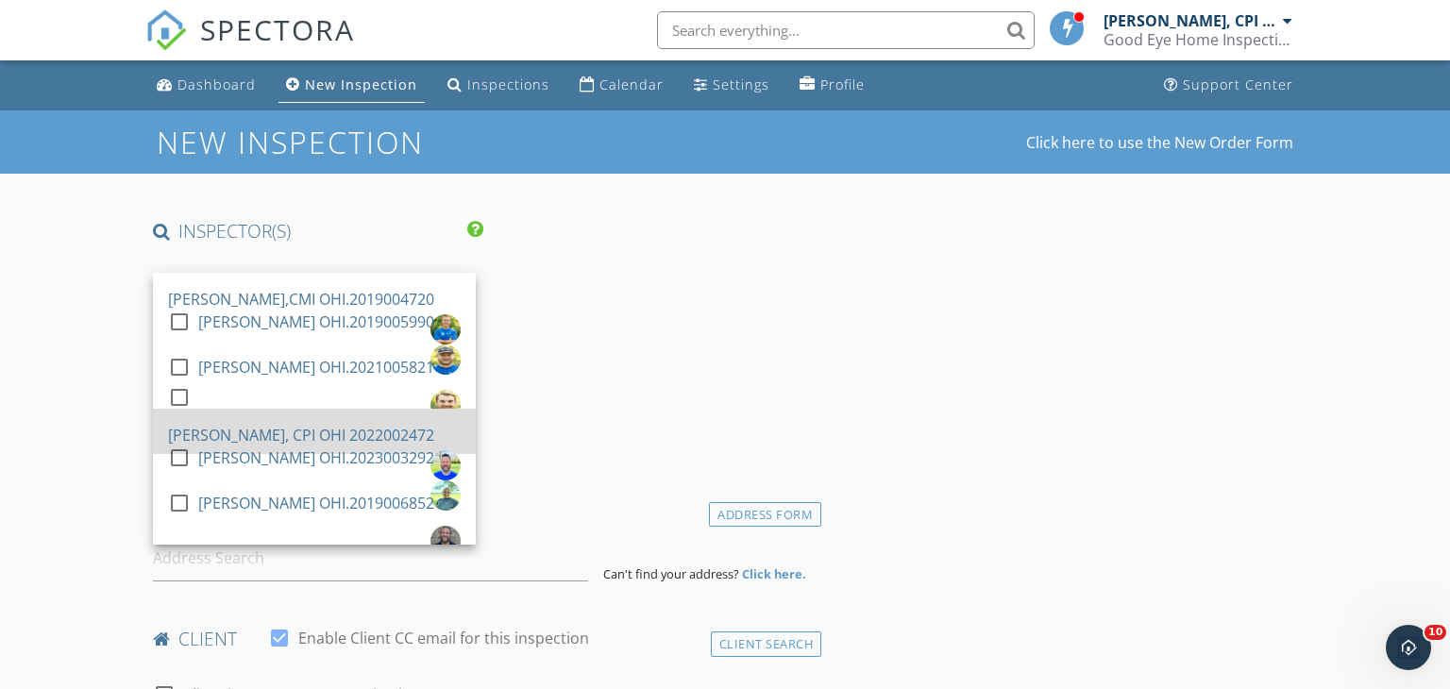
click at [283, 420] on div "[PERSON_NAME], CPI OHI 2022002472" at bounding box center [301, 435] width 266 height 30
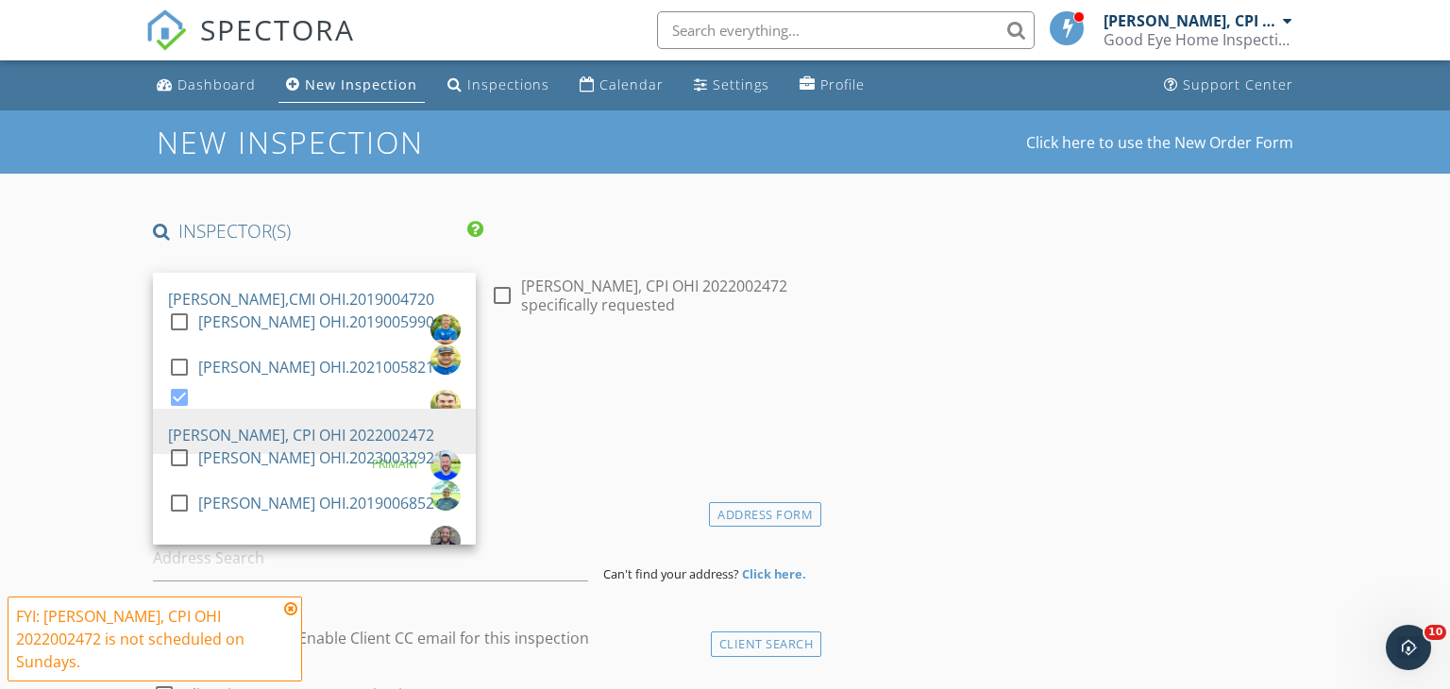
click at [653, 445] on div "Date/Time [DATE] 8:00 AM" at bounding box center [483, 410] width 677 height 84
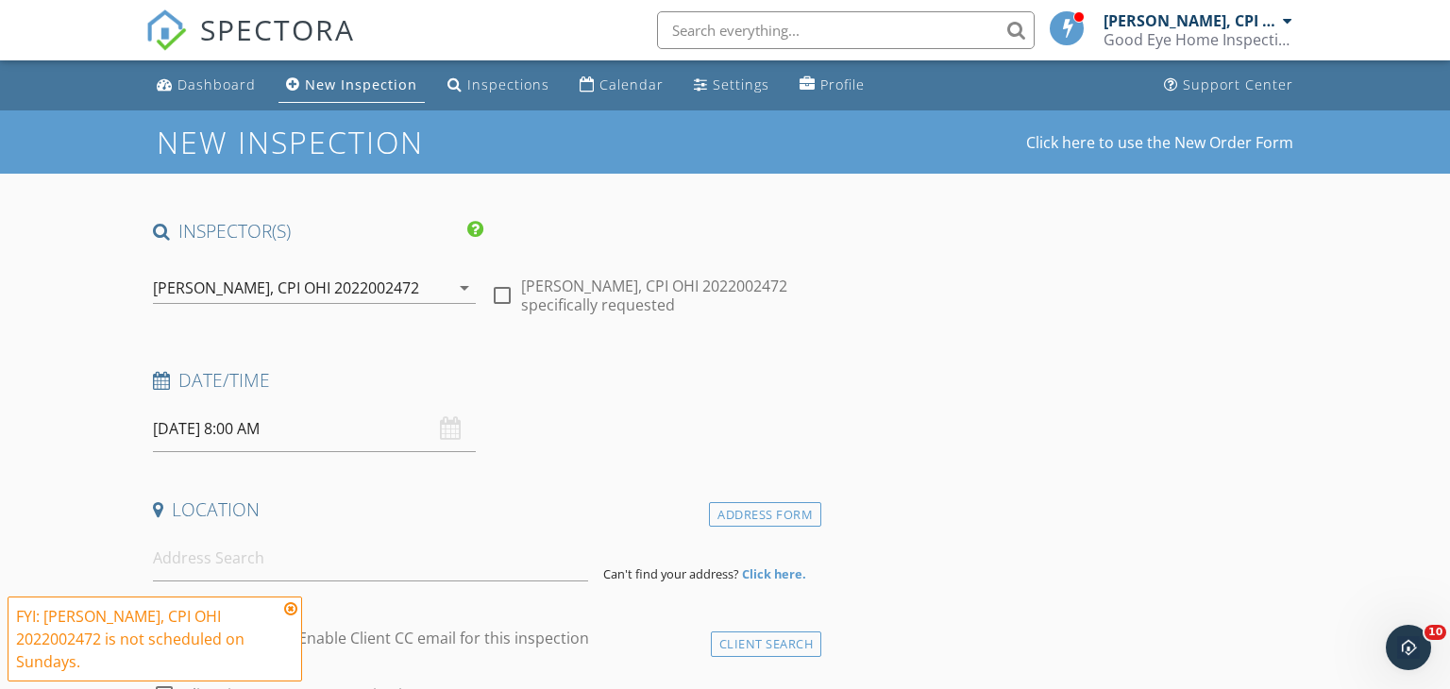
click at [388, 441] on input "[DATE] 8:00 AM" at bounding box center [314, 429] width 323 height 46
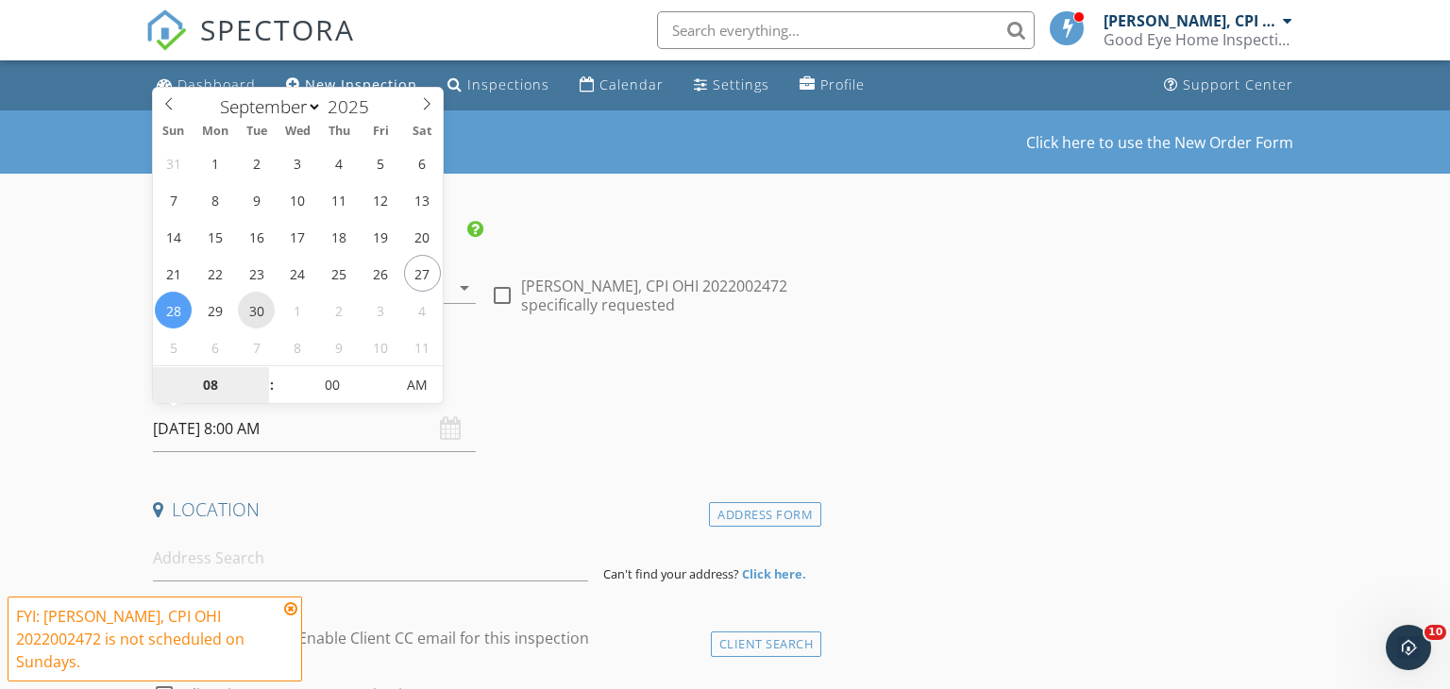
type input "[DATE] 8:00 AM"
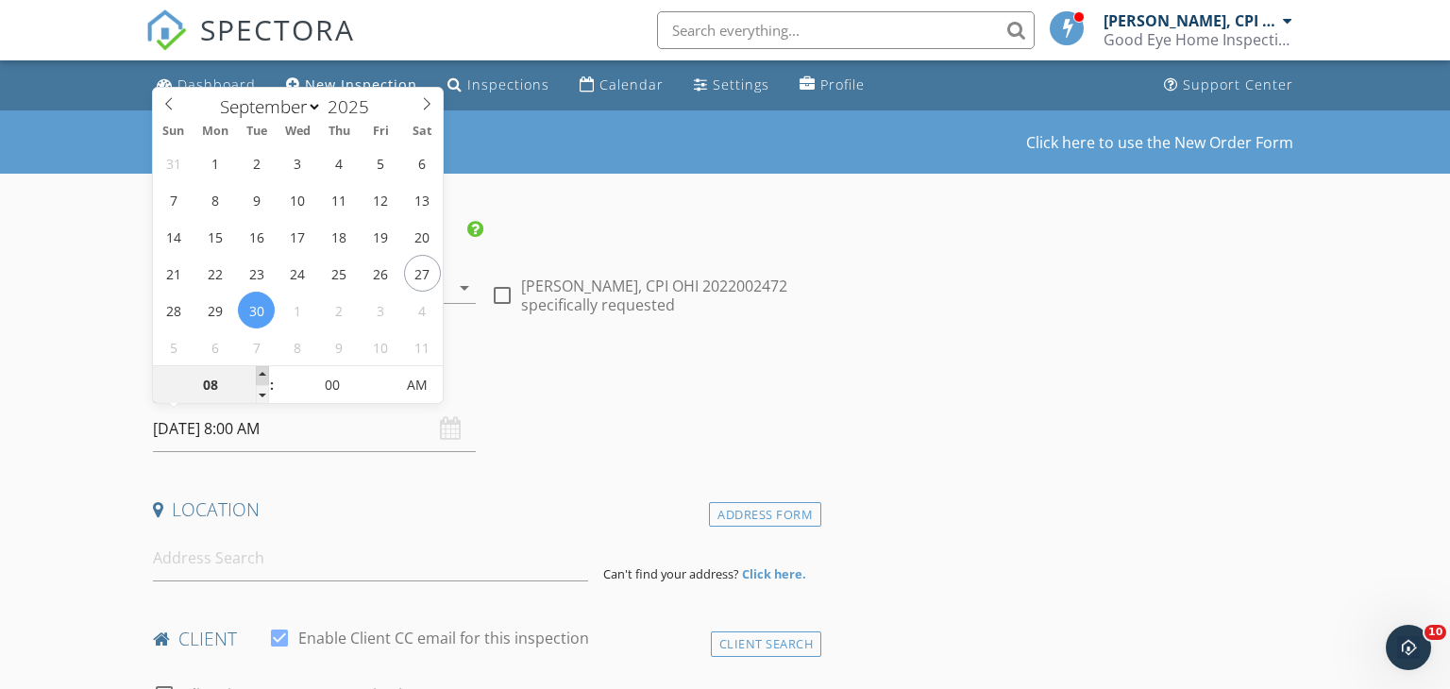
type input "09"
type input "[DATE] 9:00 AM"
click at [261, 372] on span at bounding box center [262, 375] width 13 height 19
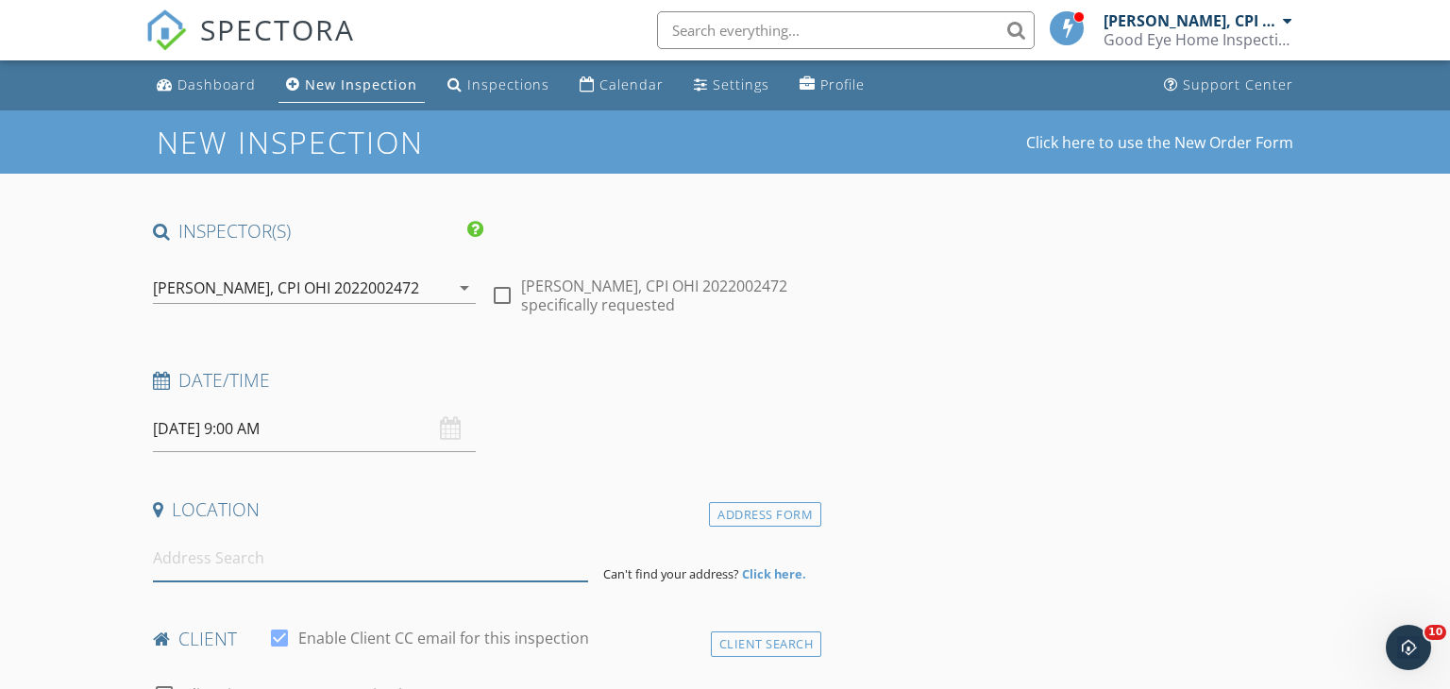
click at [221, 567] on input at bounding box center [371, 558] width 436 height 46
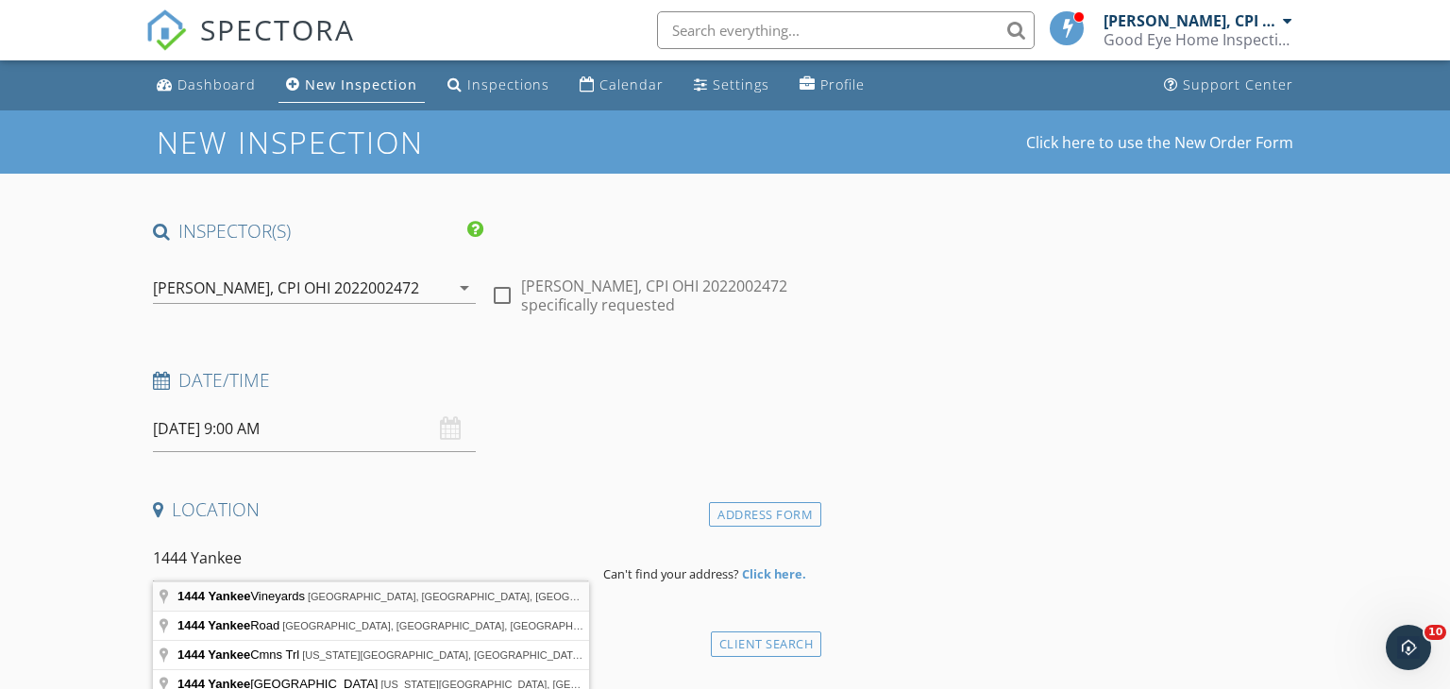
type input "1444 Yankee Vineyards, [GEOGRAPHIC_DATA], [GEOGRAPHIC_DATA], [GEOGRAPHIC_DATA]"
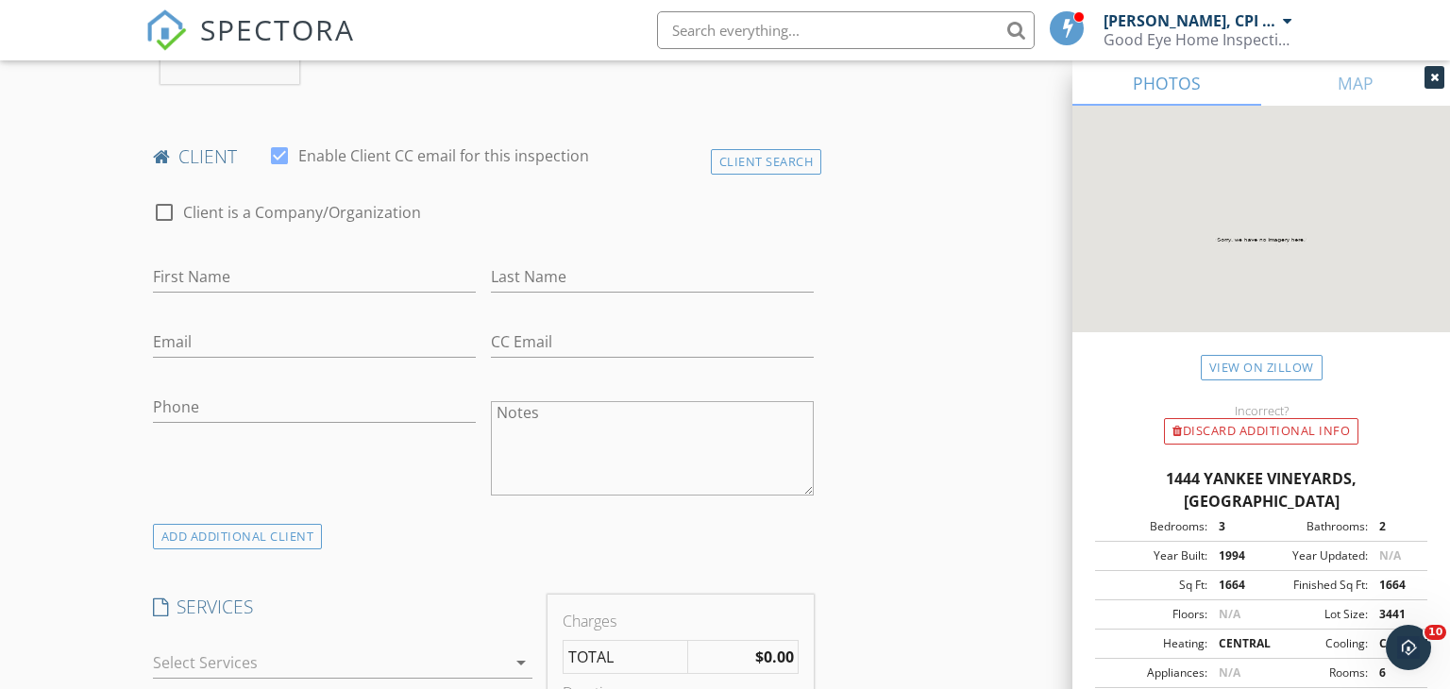
scroll to position [922, 0]
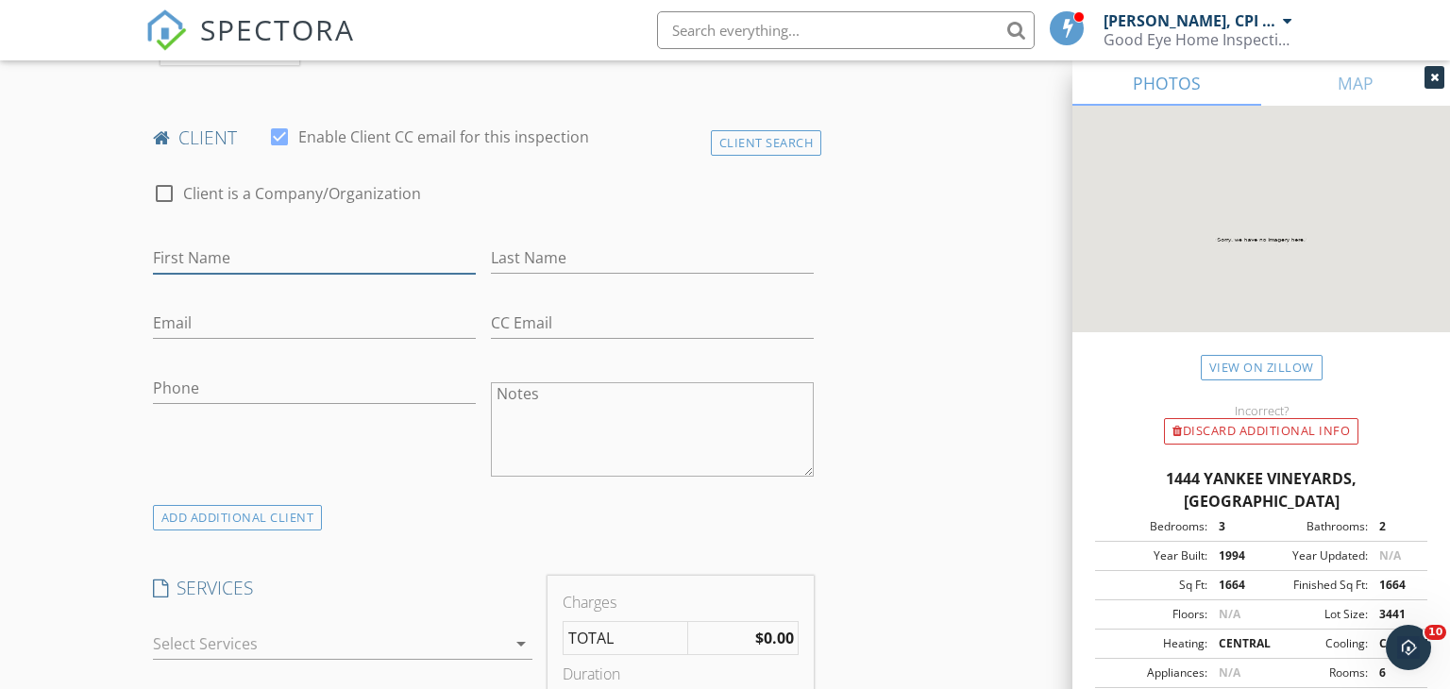
click at [254, 243] on input "First Name" at bounding box center [314, 258] width 323 height 31
paste input "[PERSON_NAME]"
type input "[PERSON_NAME]"
click at [515, 245] on input "Last Name" at bounding box center [652, 258] width 323 height 31
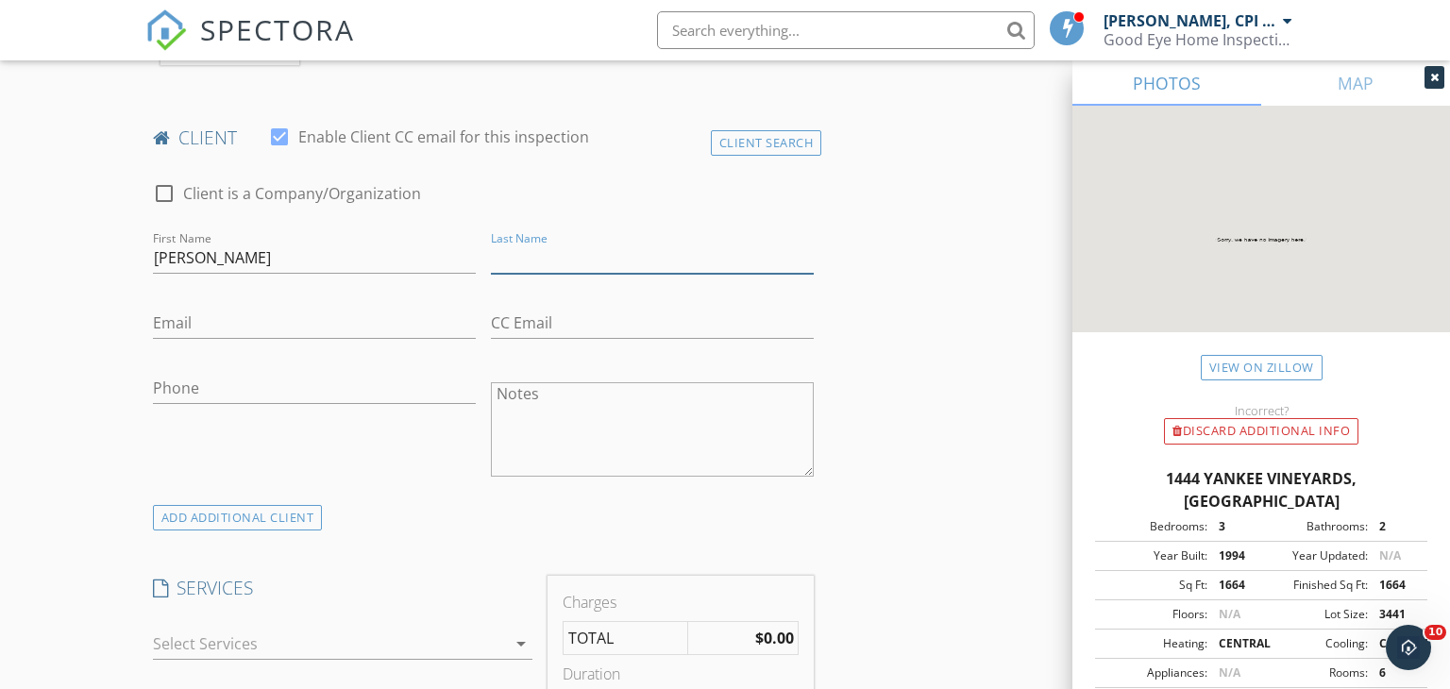
paste input "Zientko"
type input "Zientko"
click at [197, 373] on input "Phone" at bounding box center [314, 388] width 323 height 31
paste input "[PHONE_NUMBER]"
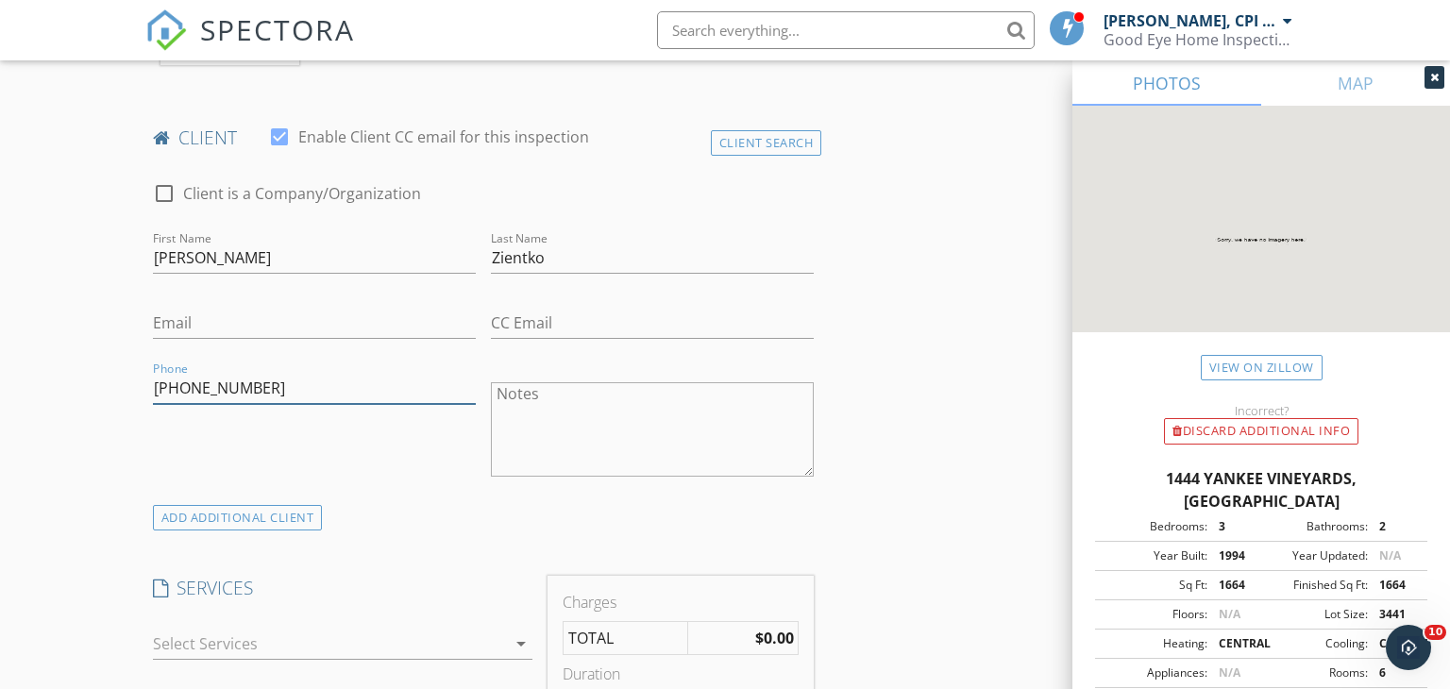
type input "[PHONE_NUMBER]"
click at [263, 309] on input "Email" at bounding box center [314, 323] width 323 height 31
paste input "[EMAIL_ADDRESS][DOMAIN_NAME]"
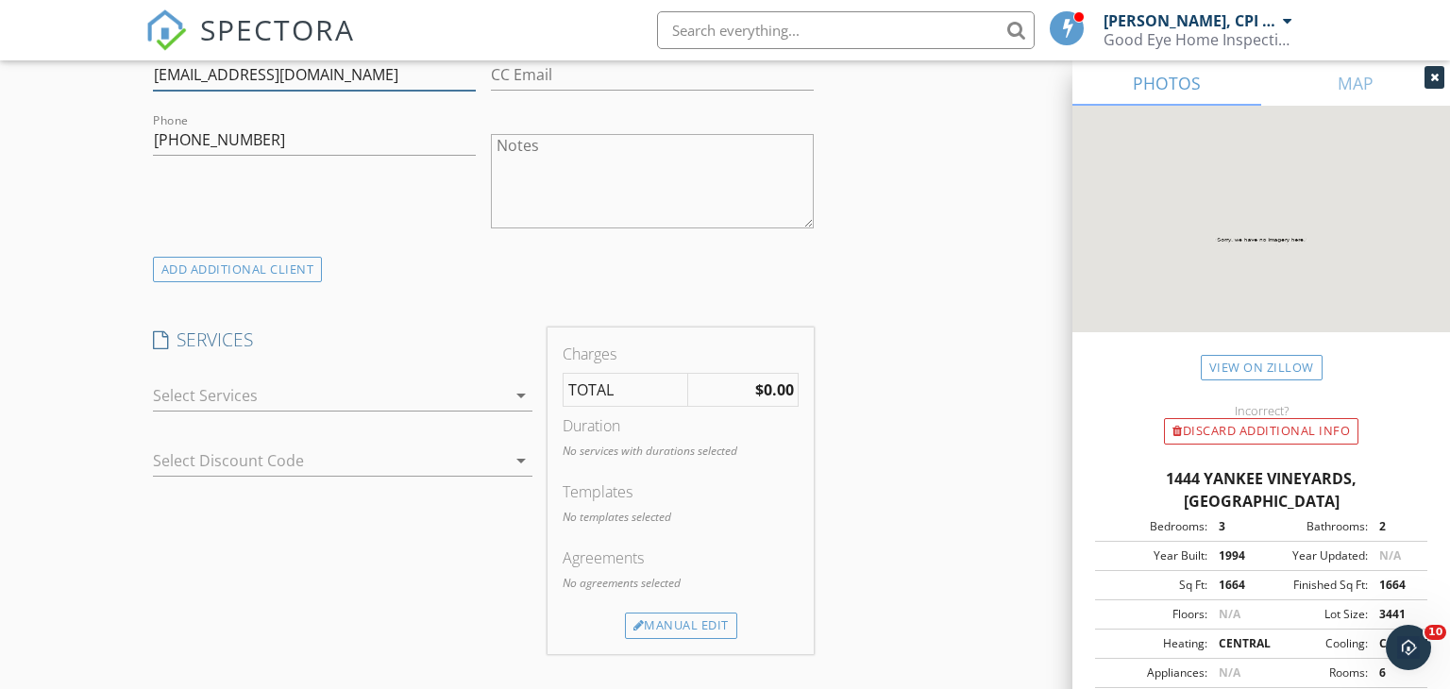
scroll to position [1172, 0]
type input "[EMAIL_ADDRESS][DOMAIN_NAME]"
click at [518, 382] on icon "arrow_drop_down" at bounding box center [521, 393] width 23 height 23
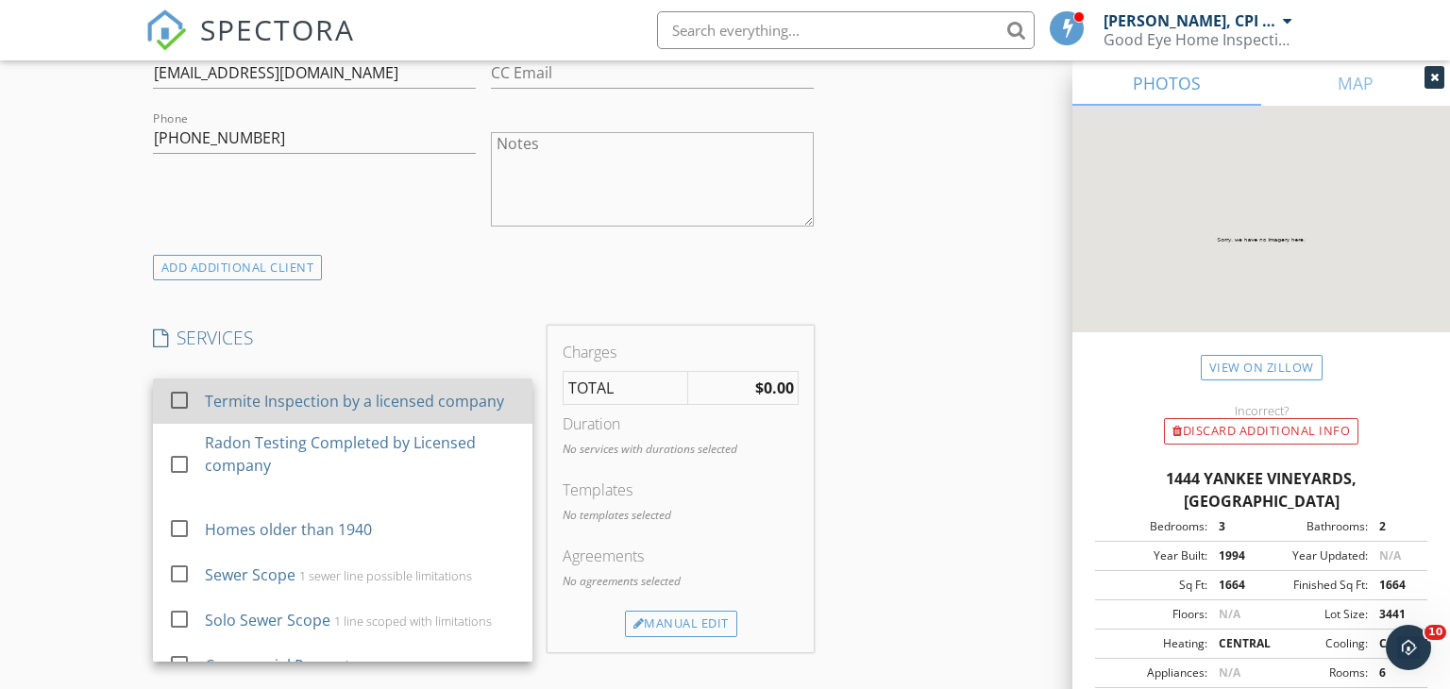
click at [457, 390] on div "Termite Inspection by a licensed company" at bounding box center [353, 401] width 299 height 23
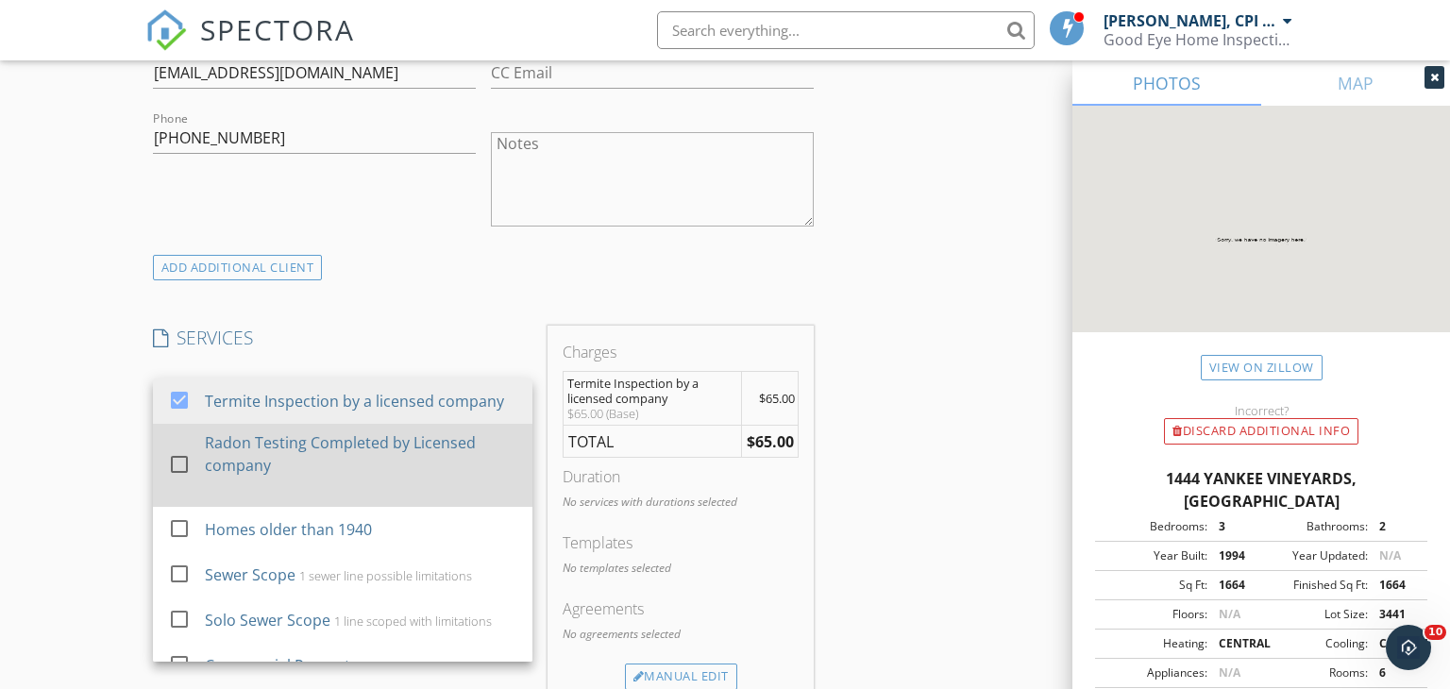
click at [367, 432] on div "Radon Testing Completed by Licensed company" at bounding box center [360, 454] width 313 height 45
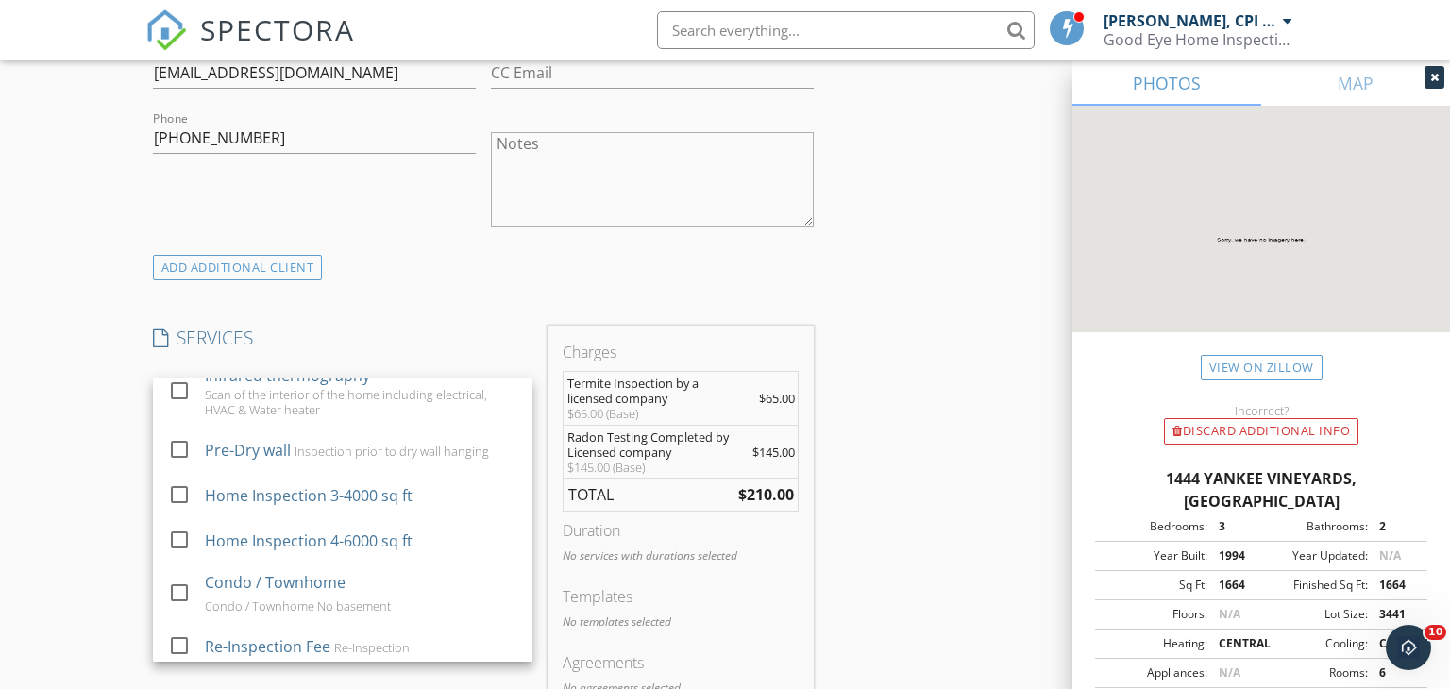
scroll to position [724, 0]
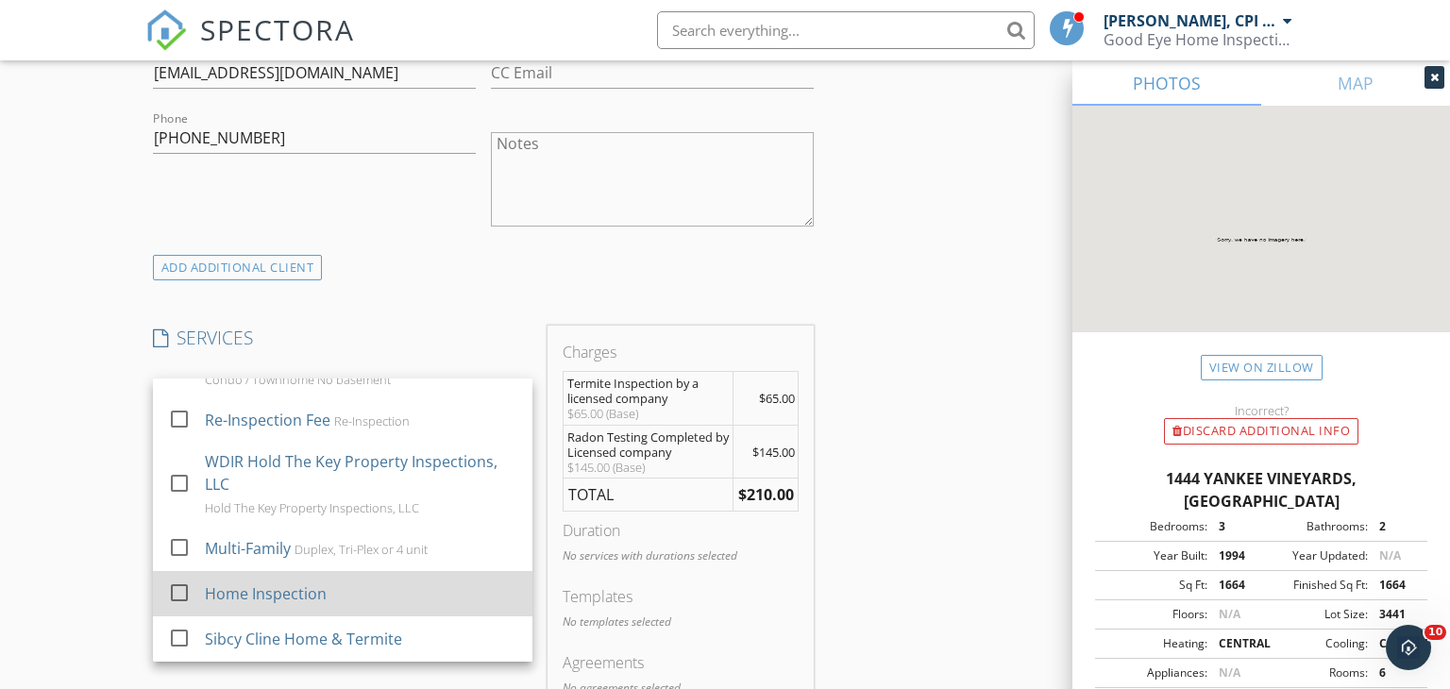
click at [259, 583] on div "Home Inspection" at bounding box center [265, 594] width 122 height 23
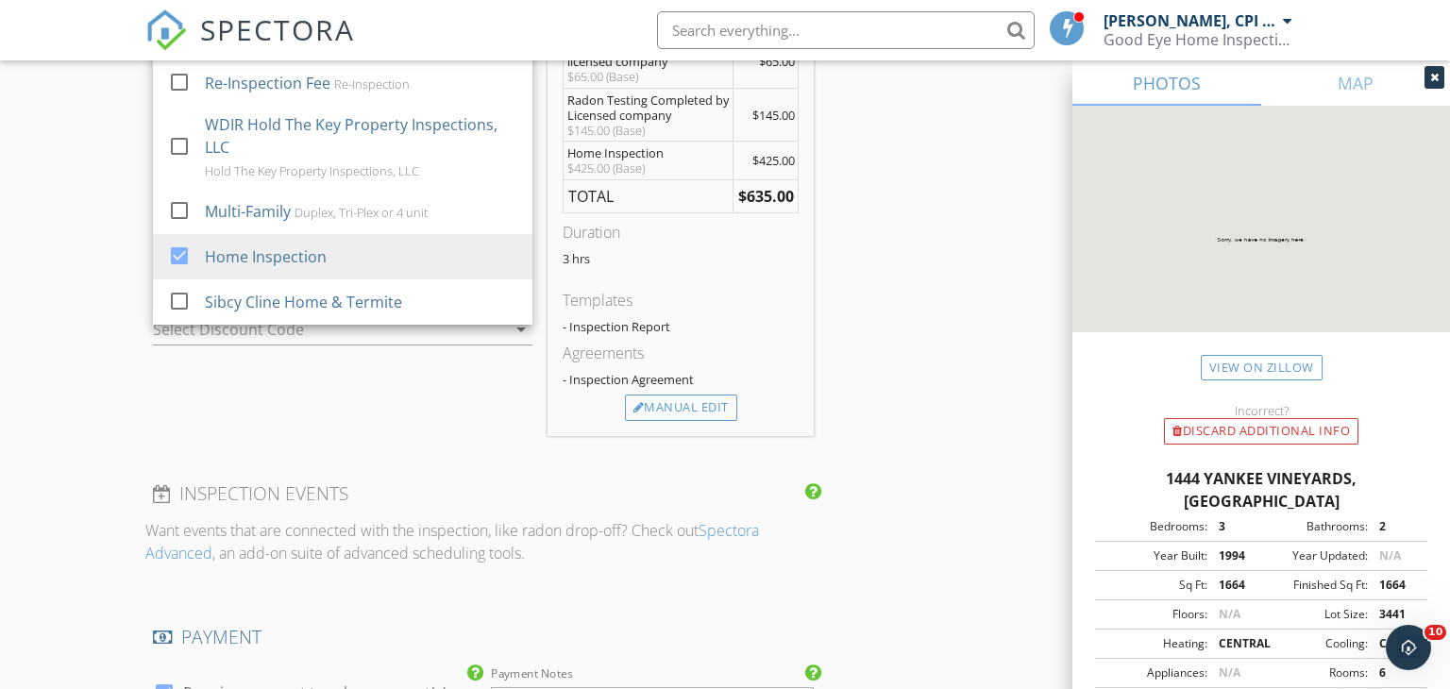
scroll to position [1515, 0]
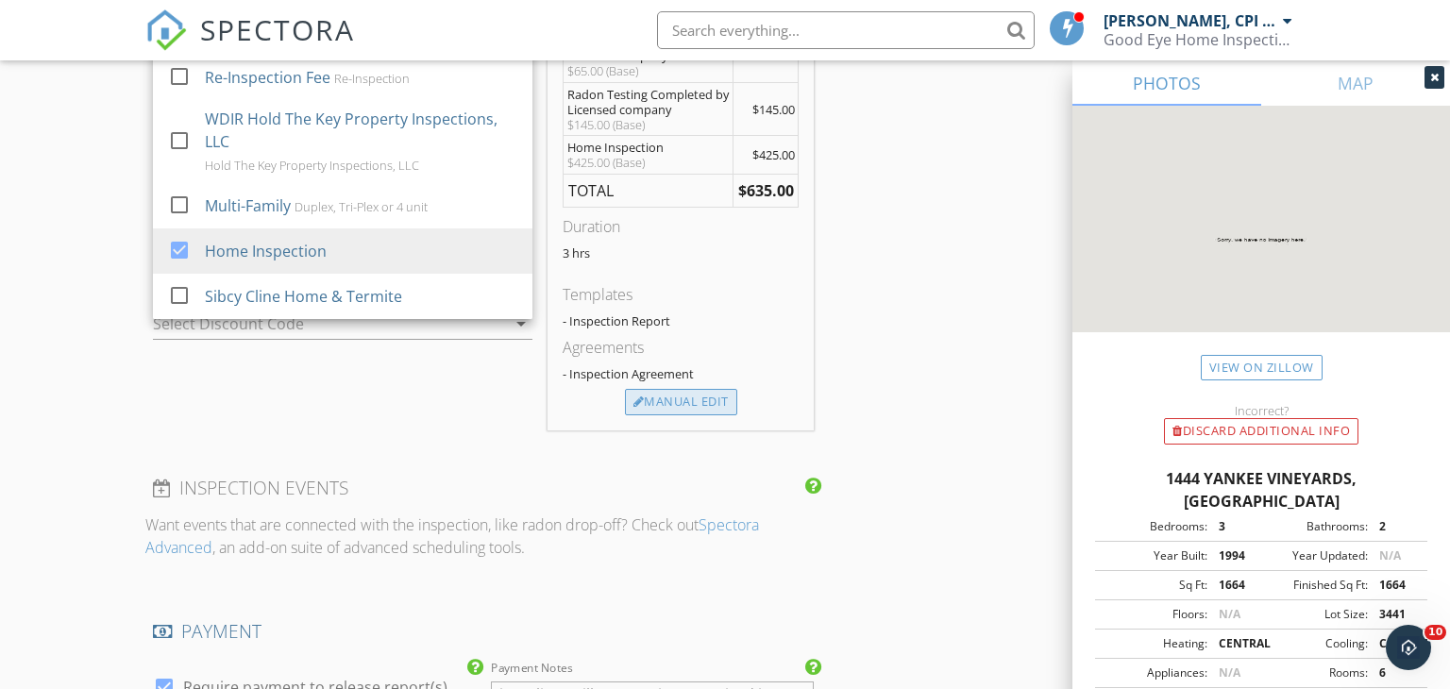
click at [700, 389] on div "Manual Edit" at bounding box center [681, 402] width 112 height 26
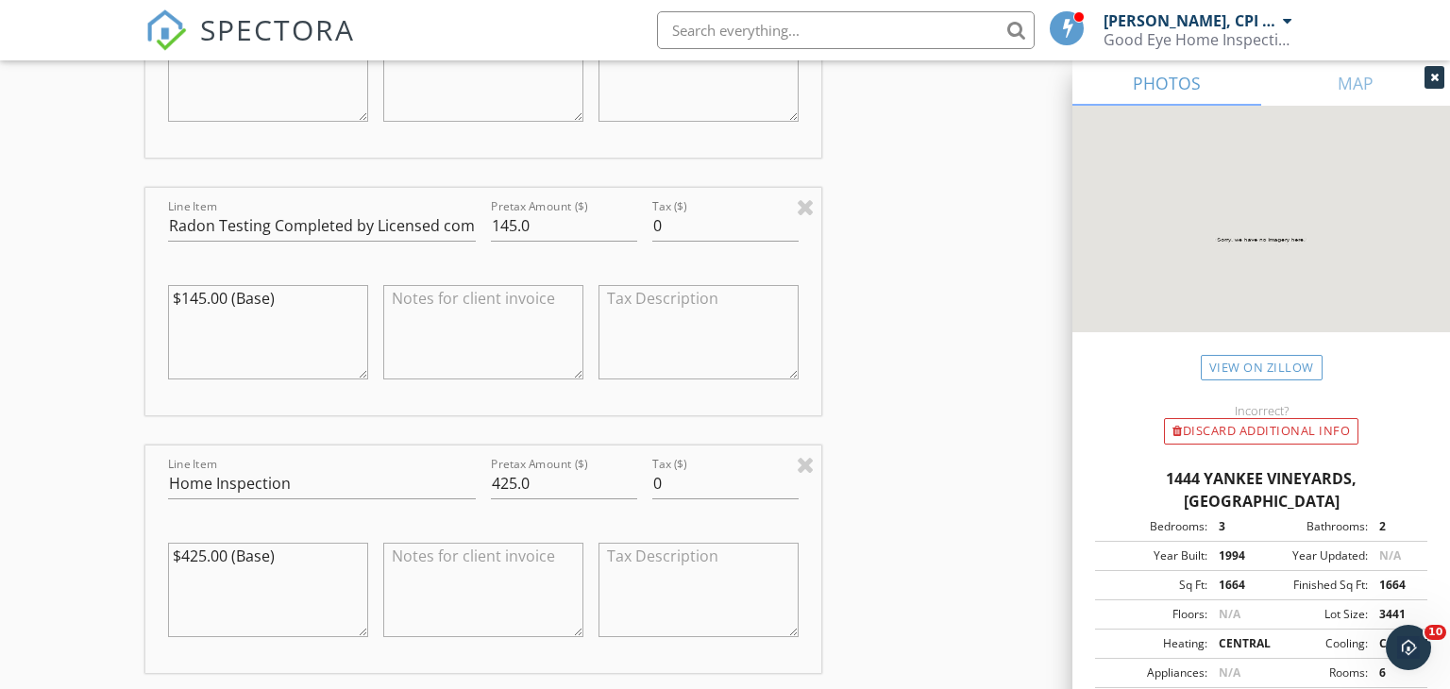
scroll to position [1756, 0]
click at [565, 467] on input "425.0" at bounding box center [564, 482] width 146 height 31
type input "4"
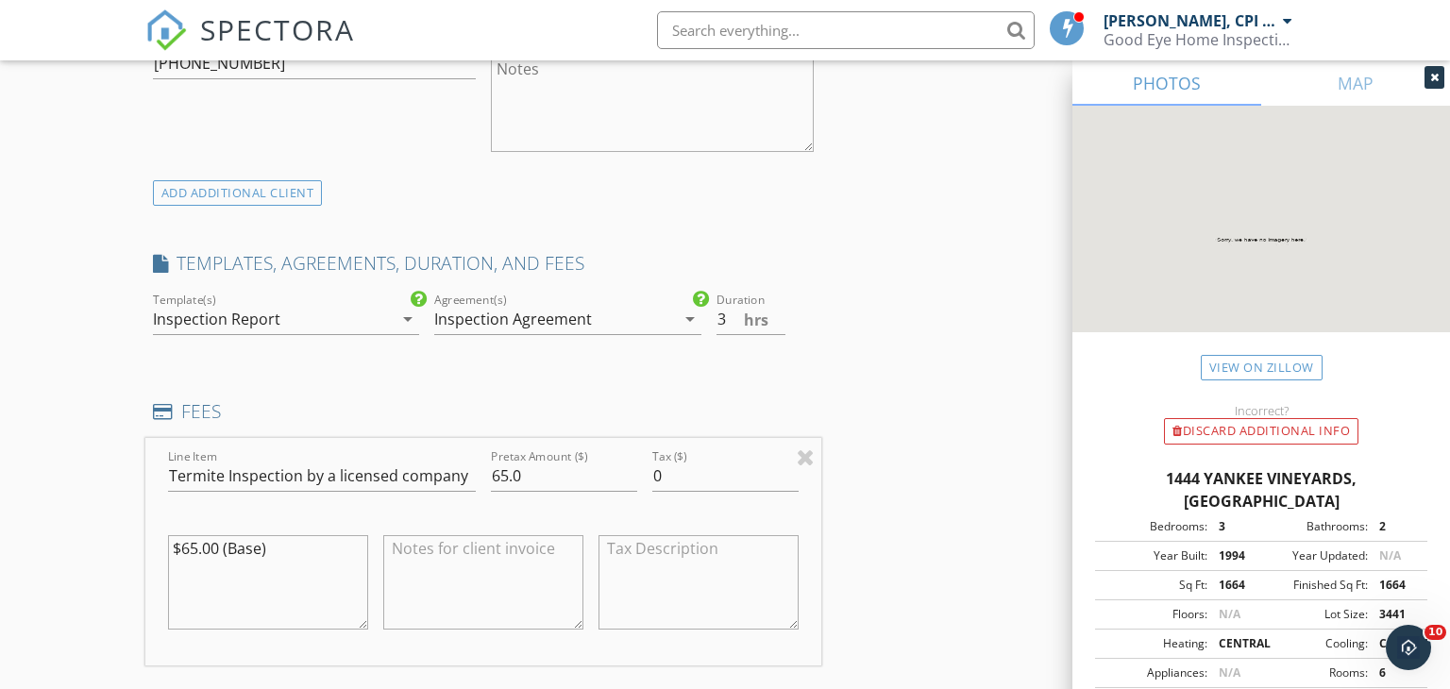
scroll to position [1244, 0]
type input "300"
type input "2.5"
click at [782, 312] on input "2.5" at bounding box center [751, 322] width 69 height 31
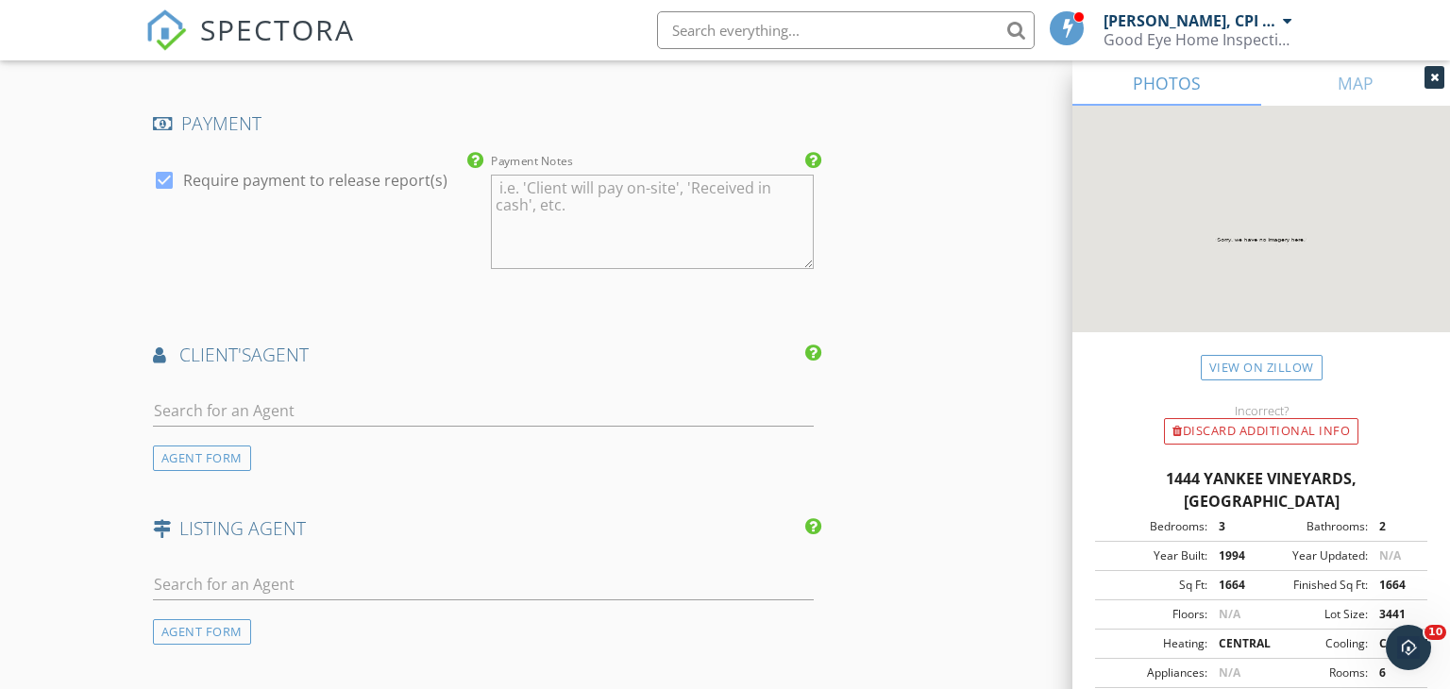
scroll to position [2627, 0]
click at [232, 392] on input "text" at bounding box center [484, 407] width 662 height 31
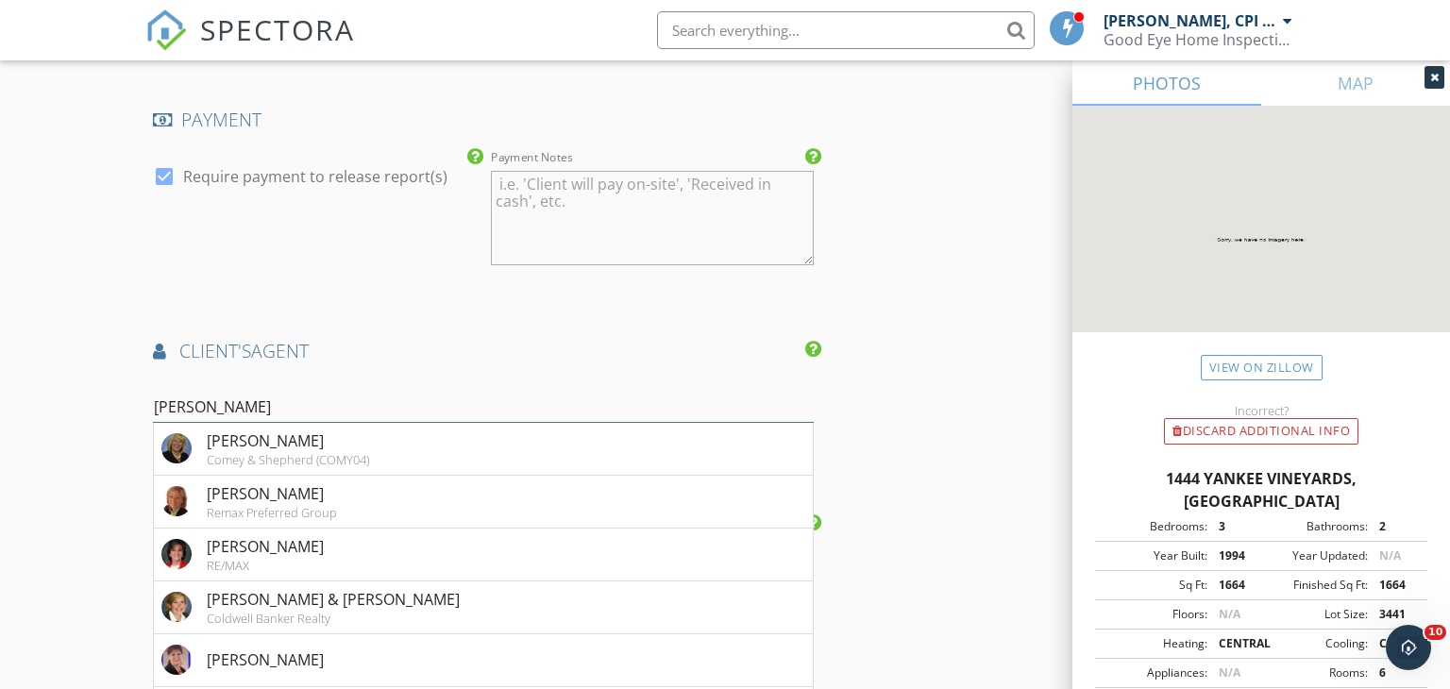
type input "Mary t"
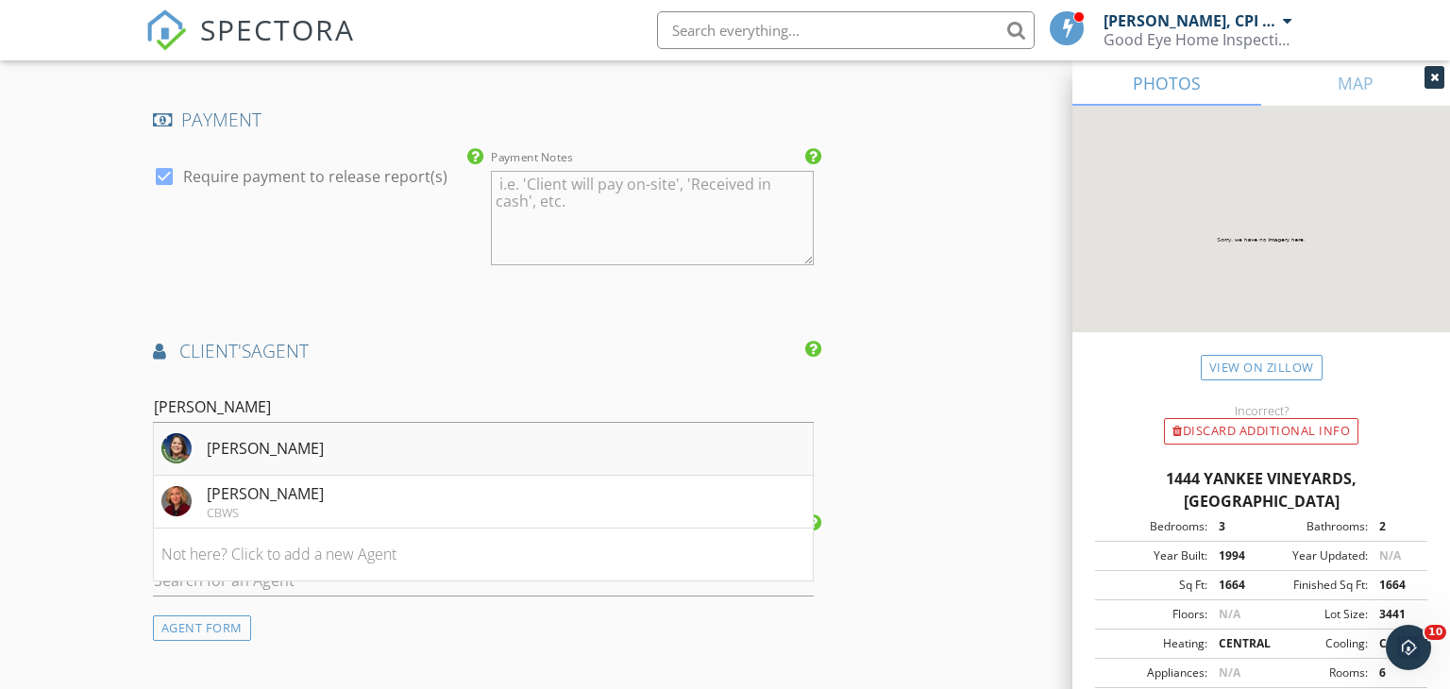
click at [244, 437] on div "Mary Toppins" at bounding box center [265, 448] width 117 height 23
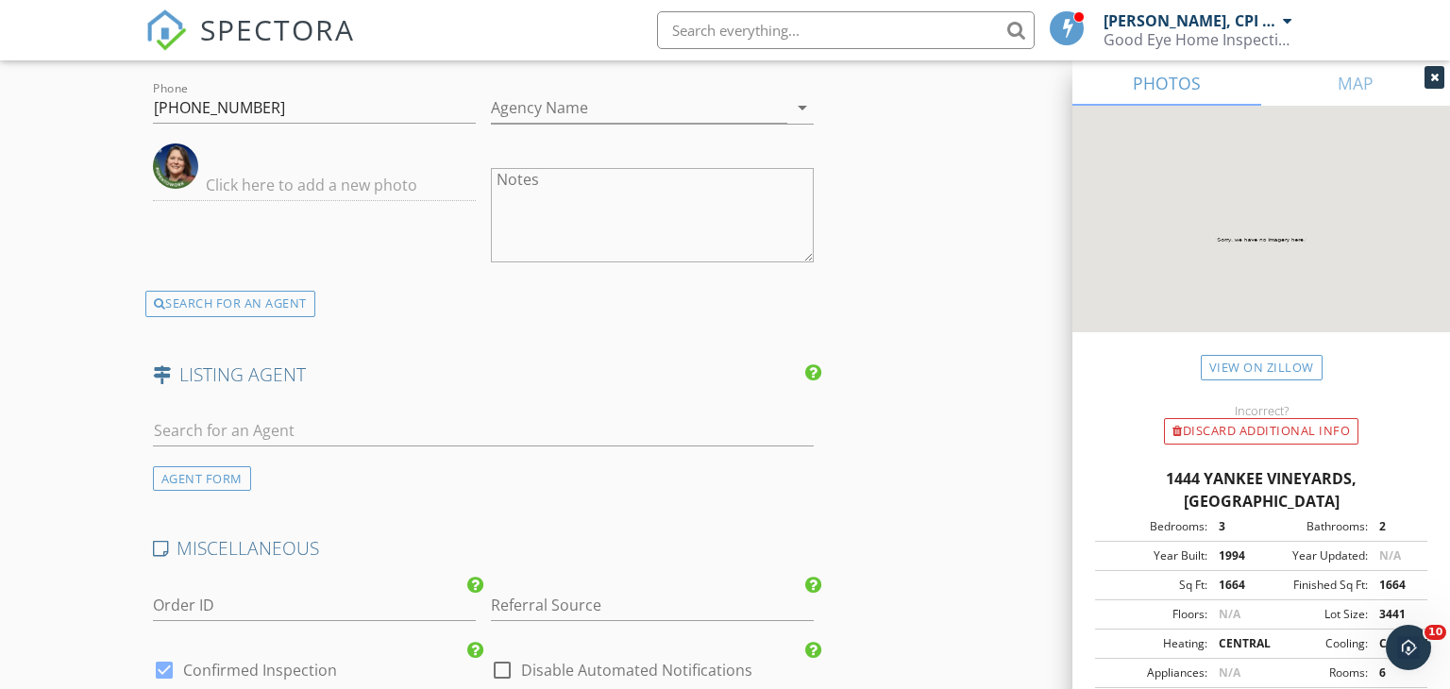
scroll to position [3069, 0]
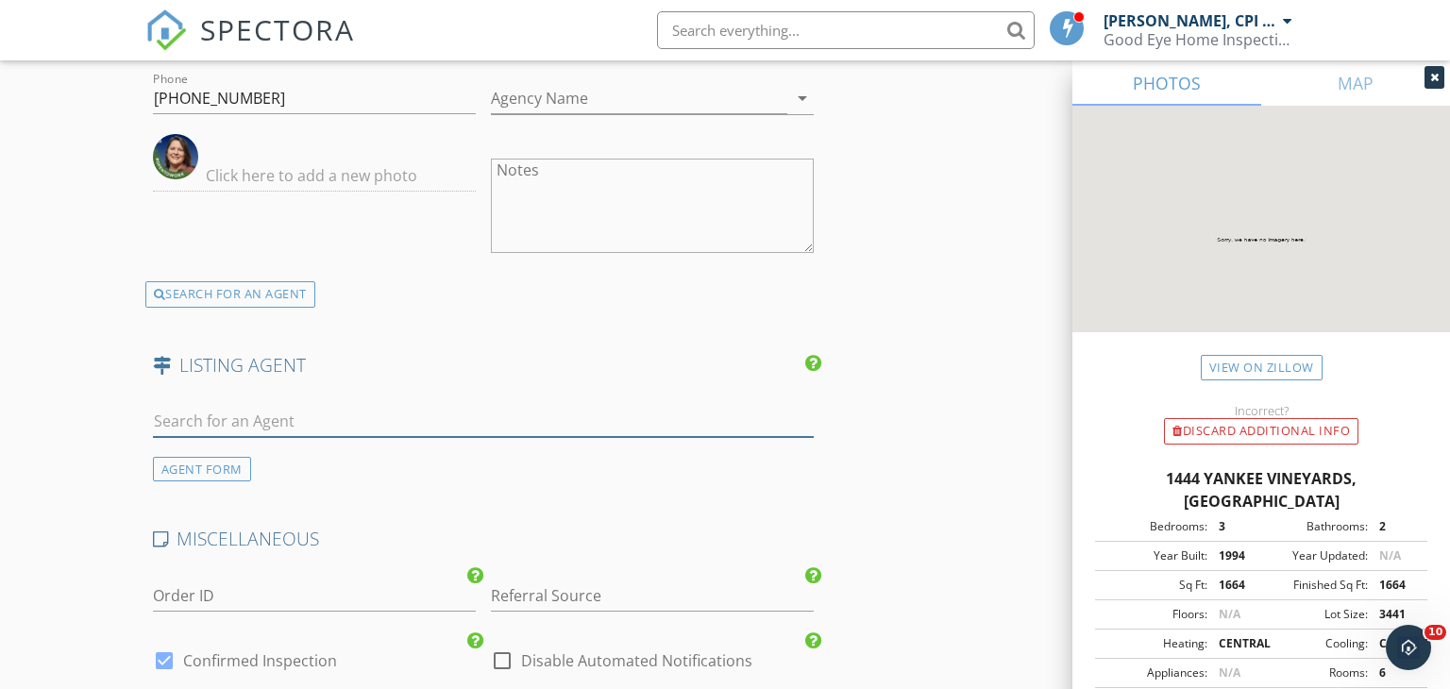
click at [234, 406] on input "text" at bounding box center [484, 421] width 662 height 31
type input "M"
click at [218, 457] on div "AGENT FORM" at bounding box center [202, 469] width 98 height 25
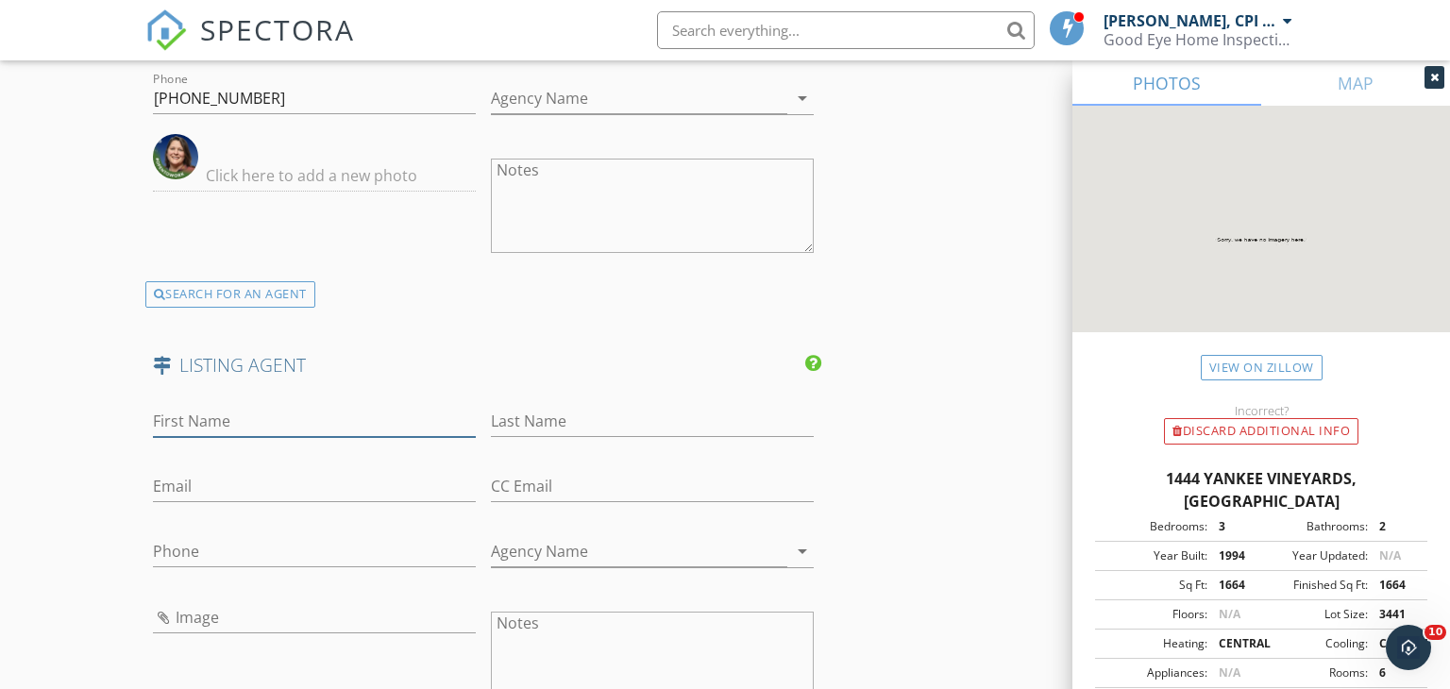
click at [222, 406] on input "First Name" at bounding box center [314, 421] width 323 height 31
type input "Melissa"
click at [505, 408] on input "Last Name" at bounding box center [652, 421] width 323 height 31
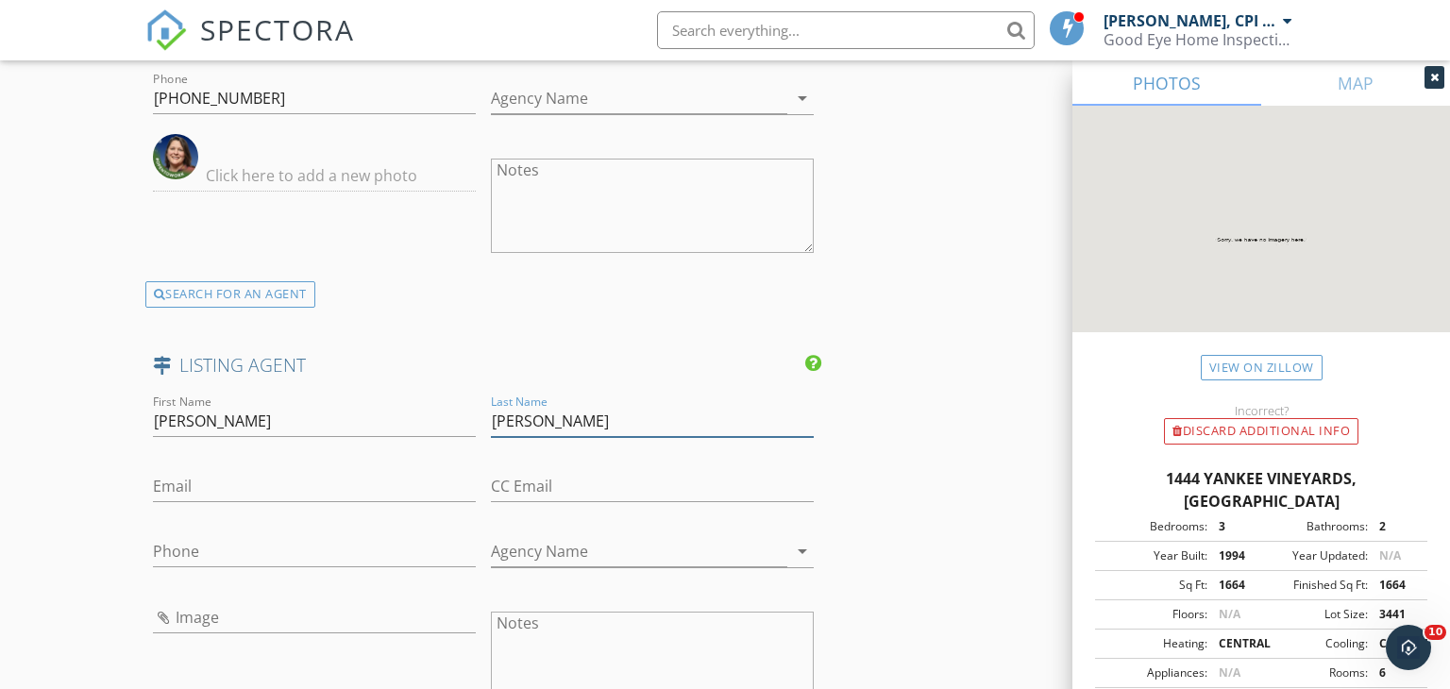
type input "Pendergraft"
click at [542, 536] on input "Agency Name" at bounding box center [639, 551] width 297 height 31
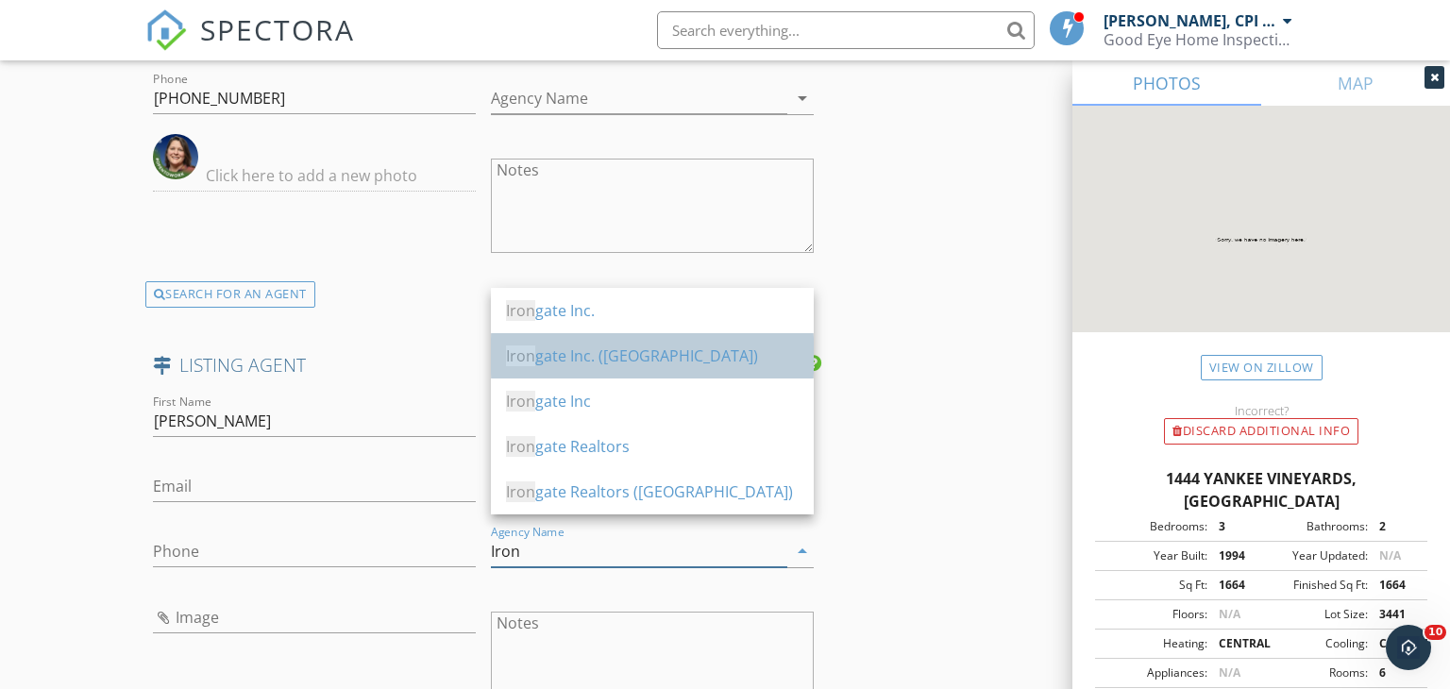
click at [614, 365] on div "Iron gate Inc. (Dayton)" at bounding box center [652, 356] width 293 height 23
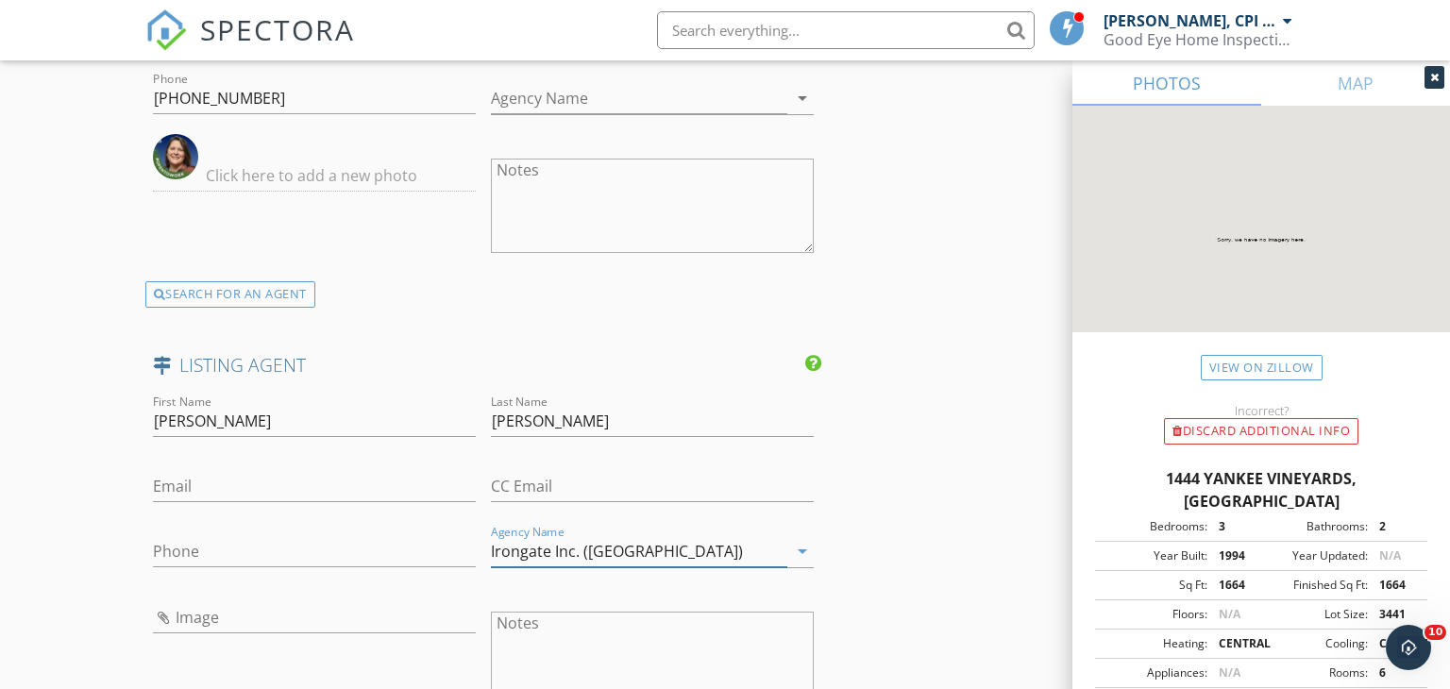
type input "Irongate Inc. ([GEOGRAPHIC_DATA])"
click at [192, 536] on input "Phone" at bounding box center [314, 551] width 323 height 31
type input "[PHONE_NUMBER]"
click at [210, 471] on input "Email" at bounding box center [314, 486] width 323 height 31
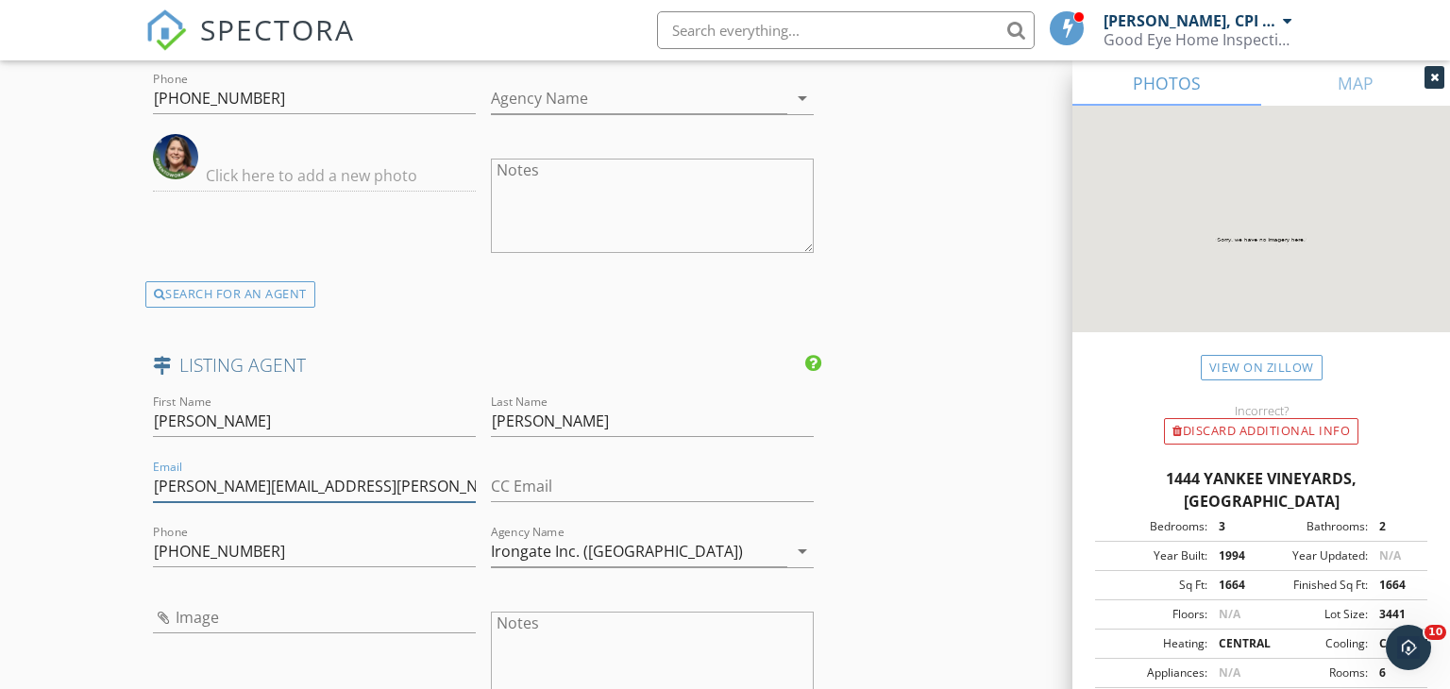
type input "Melissa.pendergraft@irongaterealtors.com"
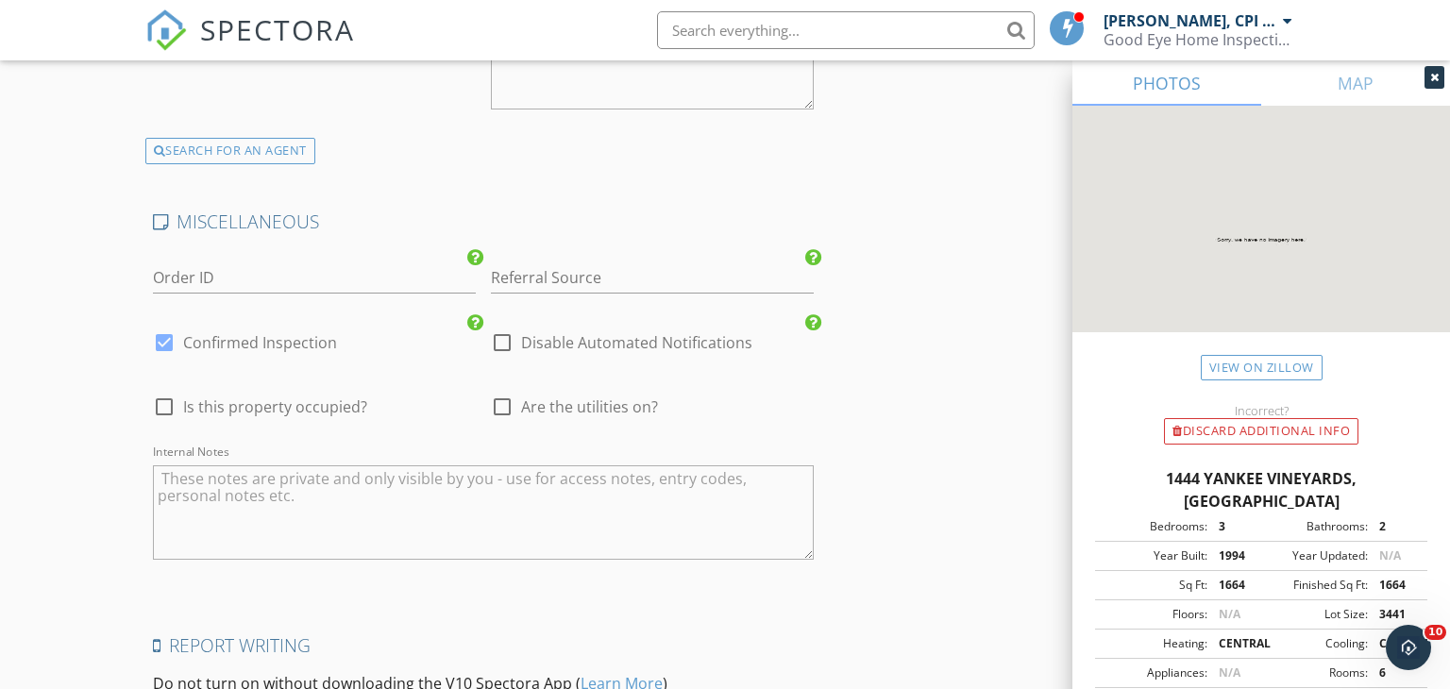
scroll to position [3672, 0]
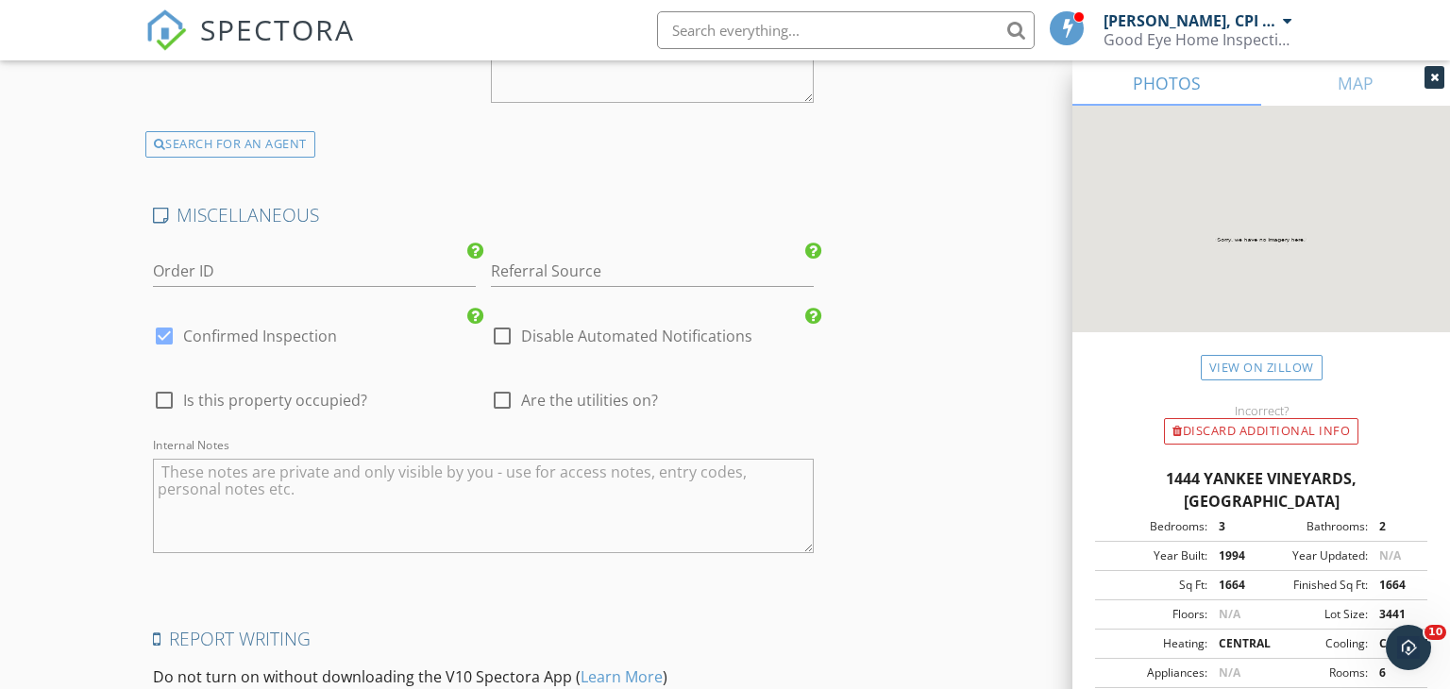
click at [234, 459] on textarea "Internal Notes" at bounding box center [484, 506] width 662 height 94
paste textarea "put in for 9am to 11:30 slab code 0811"
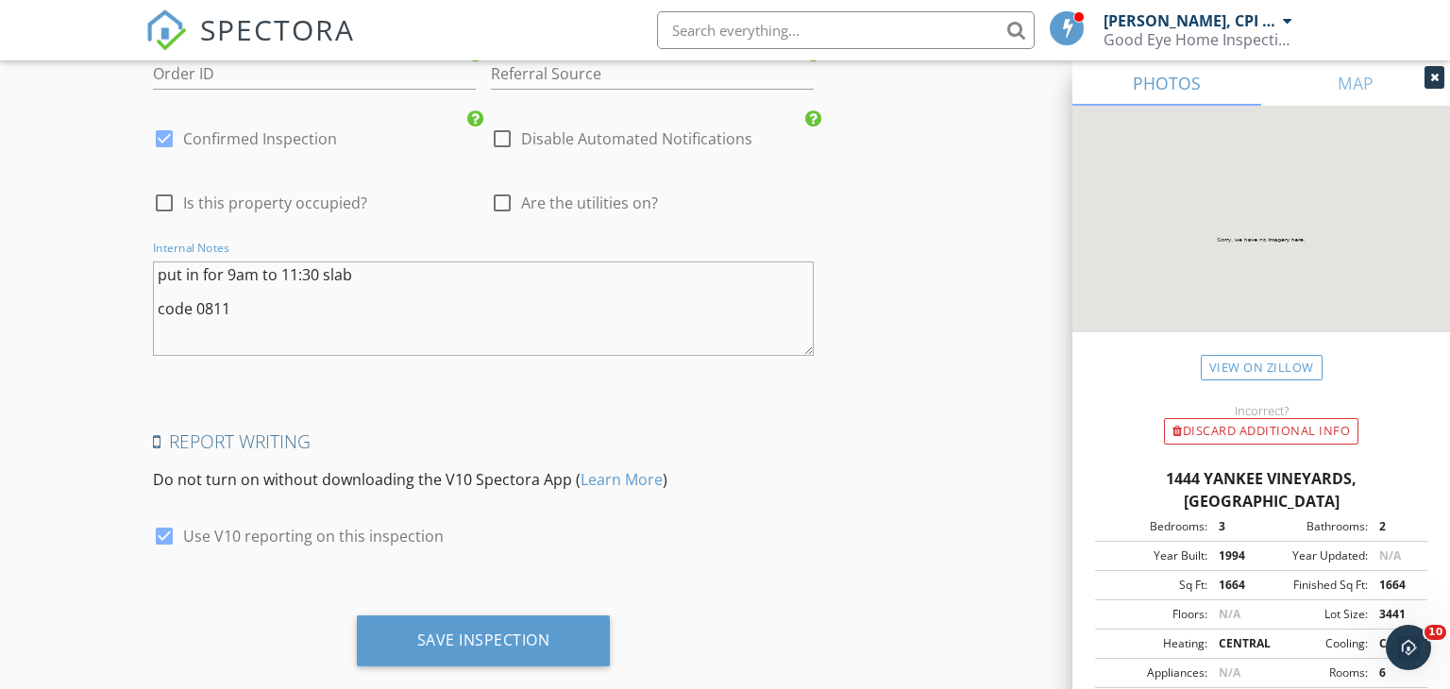
scroll to position [3883, 0]
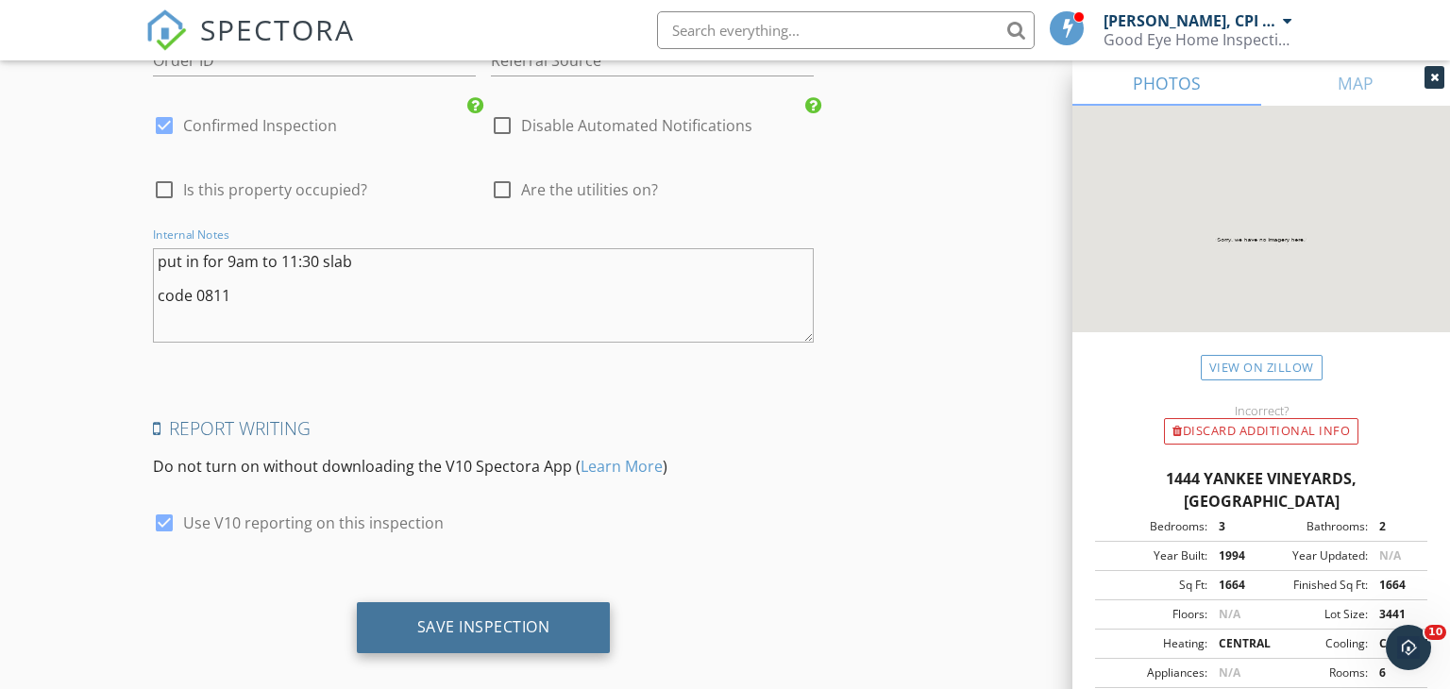
type textarea "put in for 9am to 11:30 slab code 0811"
click at [586, 604] on div "Save Inspection" at bounding box center [484, 627] width 254 height 51
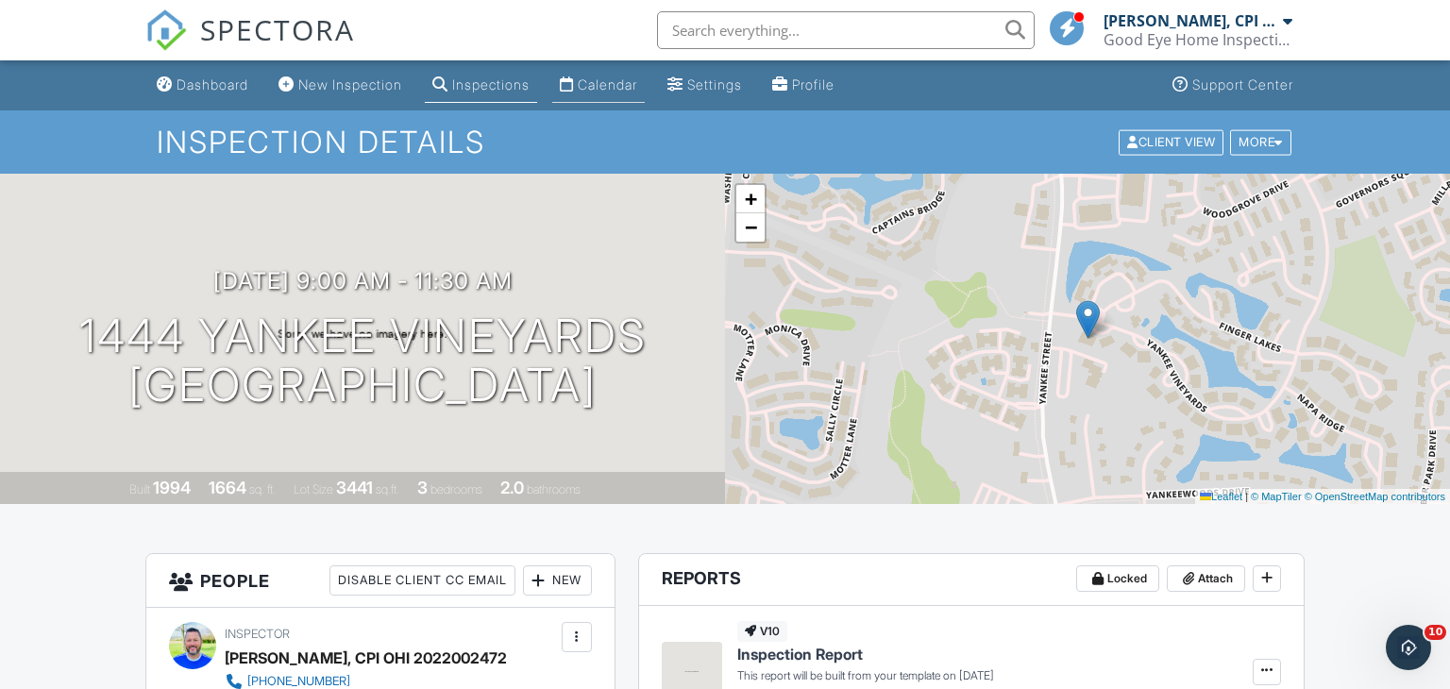
click at [634, 83] on div "Calendar" at bounding box center [607, 84] width 59 height 16
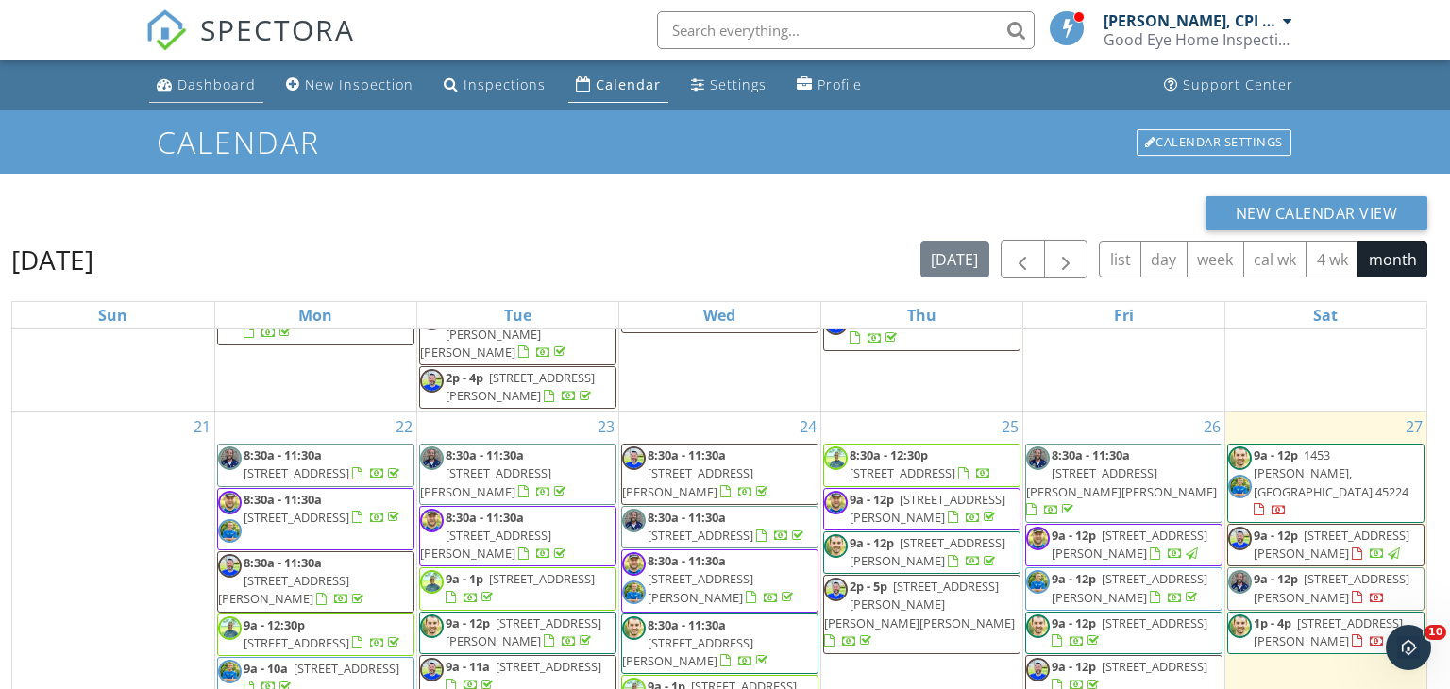
click at [198, 86] on div "Dashboard" at bounding box center [217, 85] width 78 height 18
